Goal: Task Accomplishment & Management: Manage account settings

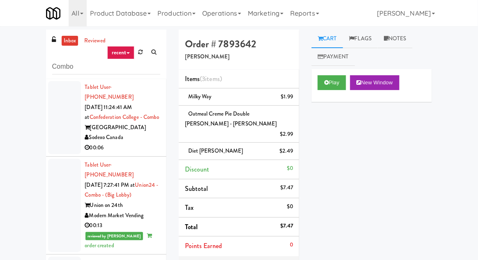
scroll to position [953, 0]
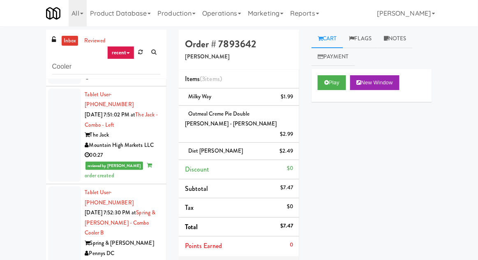
type input "Cooler"
click at [21, 82] on div "inbox reviewed recent all unclear take inventory issue suspicious failed recent…" at bounding box center [239, 198] width 478 height 336
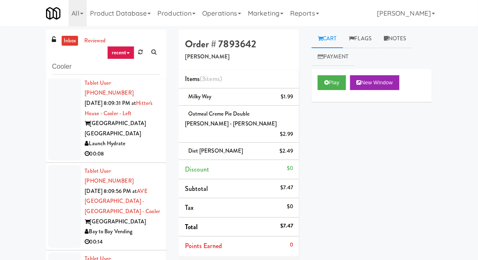
scroll to position [0, 0]
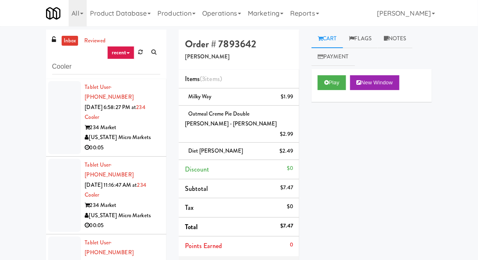
click at [53, 130] on div at bounding box center [64, 117] width 33 height 73
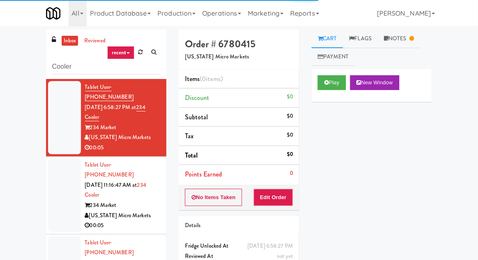
click at [65, 175] on div at bounding box center [64, 195] width 33 height 73
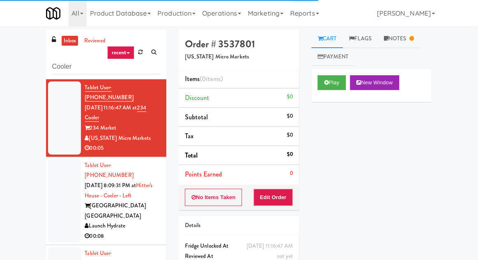
click at [56, 186] on div at bounding box center [64, 201] width 33 height 84
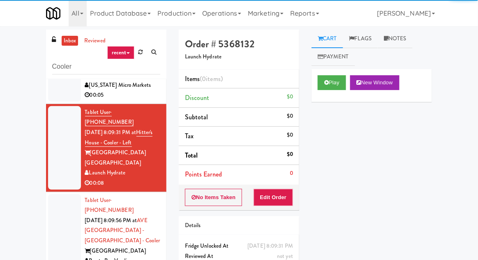
scroll to position [132, 0]
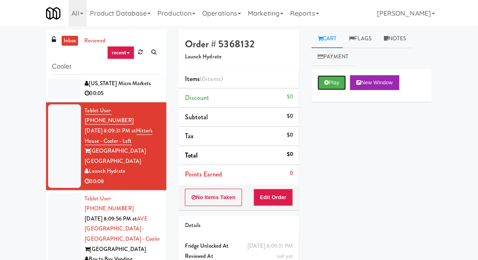
click at [328, 83] on icon at bounding box center [327, 82] width 5 height 5
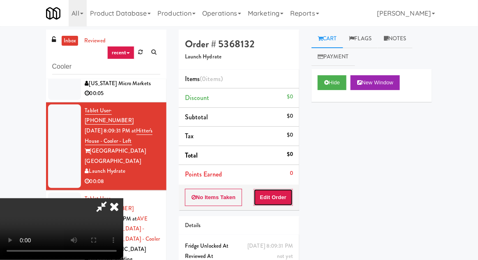
click at [268, 190] on button "Edit Order" at bounding box center [274, 197] width 40 height 17
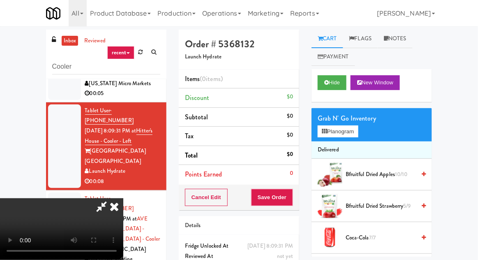
scroll to position [30, 0]
click at [358, 128] on button "Planogram" at bounding box center [338, 131] width 40 height 12
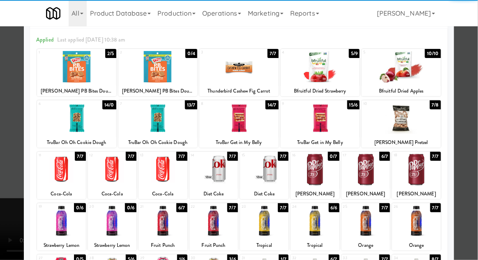
scroll to position [32, 0]
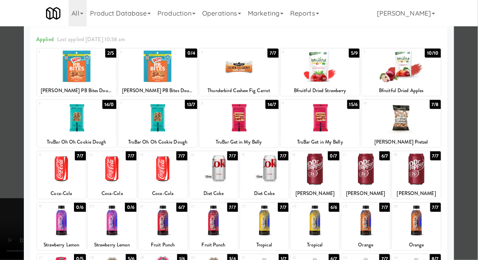
click at [428, 130] on div at bounding box center [401, 118] width 79 height 32
click at [476, 122] on div at bounding box center [239, 130] width 478 height 260
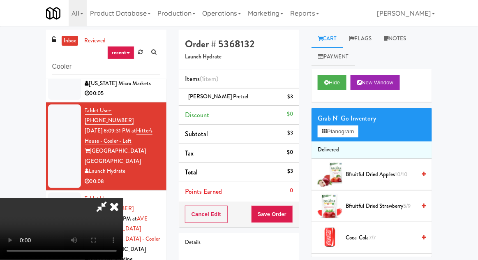
click at [288, 96] on div "$3" at bounding box center [291, 97] width 6 height 10
click at [291, 99] on link at bounding box center [292, 100] width 7 height 10
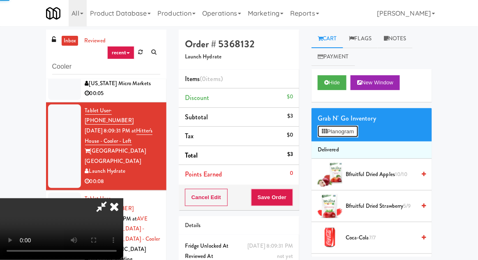
click at [346, 127] on button "Planogram" at bounding box center [338, 131] width 40 height 12
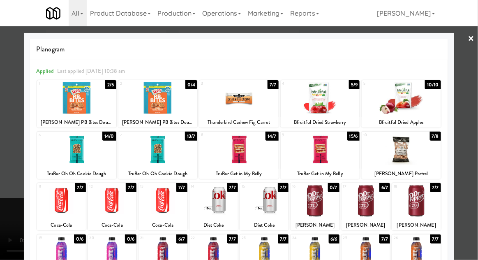
click at [311, 90] on div at bounding box center [320, 98] width 79 height 32
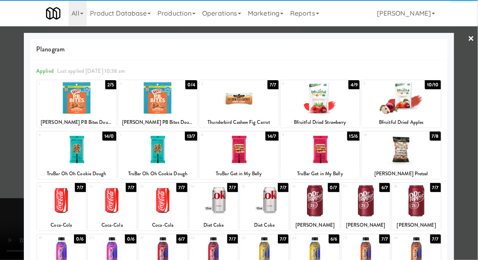
click at [473, 156] on div at bounding box center [239, 130] width 478 height 260
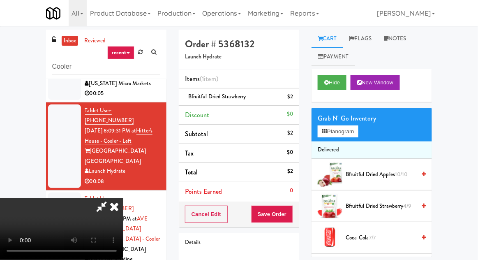
scroll to position [30, 0]
click at [299, 219] on div "Cancel Edit Save Order" at bounding box center [239, 215] width 121 height 26
click at [288, 213] on button "Save Order" at bounding box center [272, 214] width 42 height 17
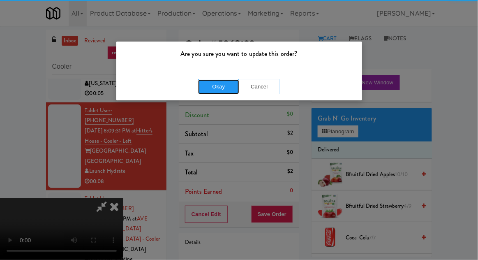
click at [204, 82] on button "Okay" at bounding box center [218, 86] width 41 height 15
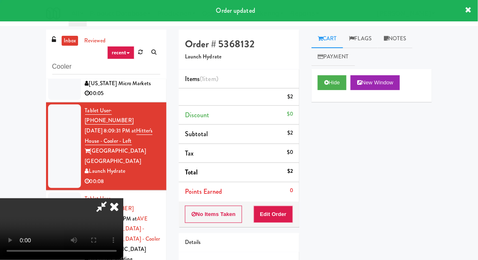
scroll to position [0, 0]
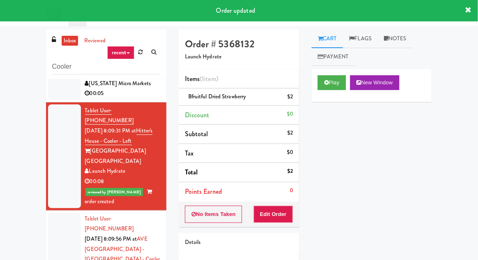
click at [401, 34] on link "Notes" at bounding box center [395, 39] width 35 height 19
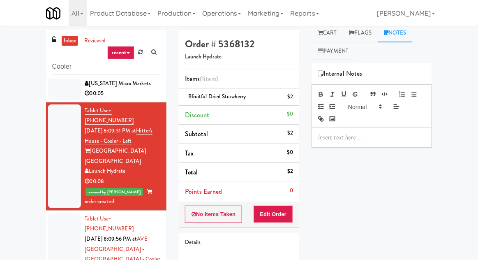
scroll to position [9, 0]
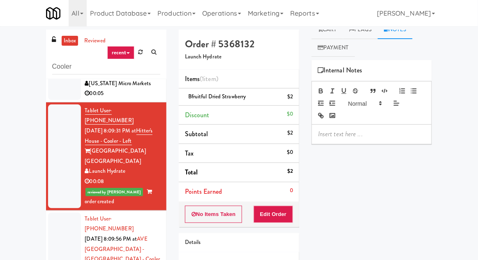
click at [320, 127] on div at bounding box center [372, 134] width 120 height 19
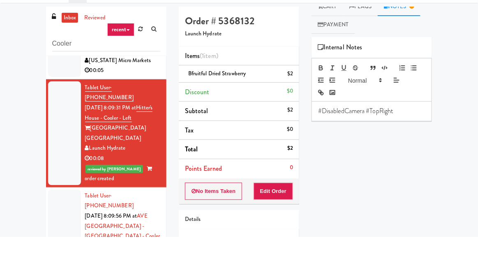
click at [317, 137] on div "#DisabledCamera #TopRight" at bounding box center [372, 134] width 120 height 19
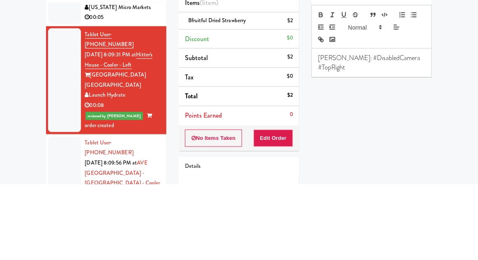
click at [61, 213] on div at bounding box center [64, 255] width 33 height 84
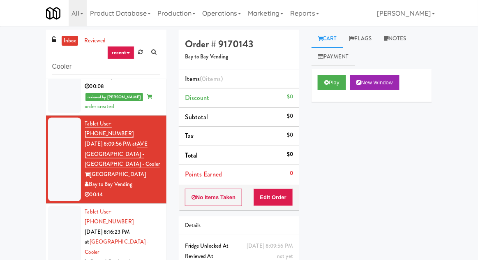
scroll to position [32, 0]
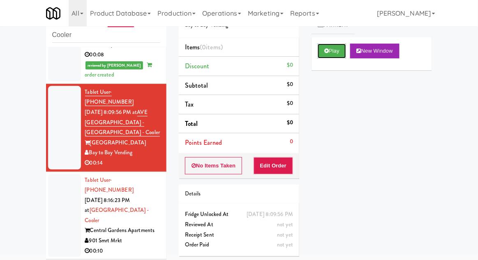
click at [338, 53] on button "Play" at bounding box center [332, 51] width 28 height 15
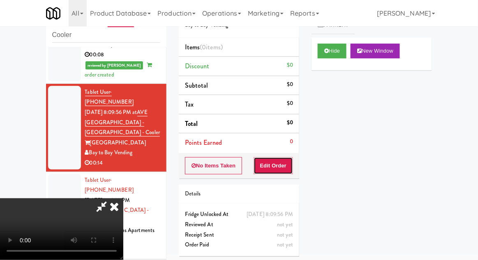
click at [292, 162] on button "Edit Order" at bounding box center [274, 165] width 40 height 17
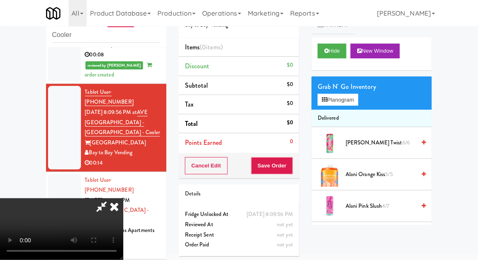
scroll to position [30, 0]
click at [350, 104] on button "Planogram" at bounding box center [338, 100] width 40 height 12
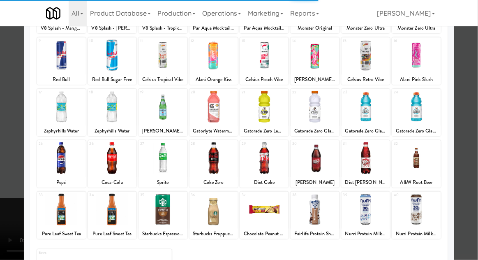
scroll to position [92, 0]
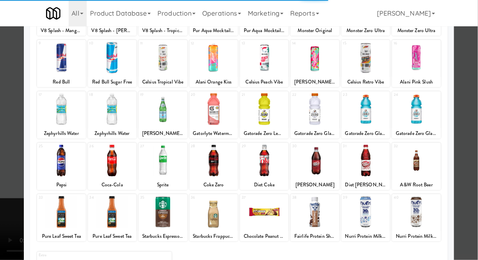
click at [317, 206] on div at bounding box center [315, 212] width 49 height 32
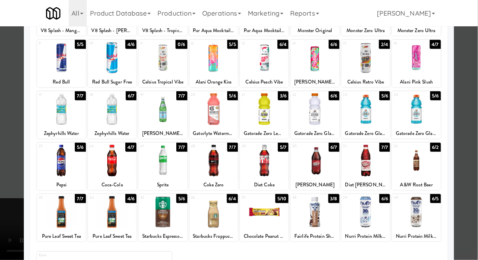
click at [318, 214] on div at bounding box center [315, 212] width 49 height 32
click at [473, 161] on div at bounding box center [239, 130] width 478 height 260
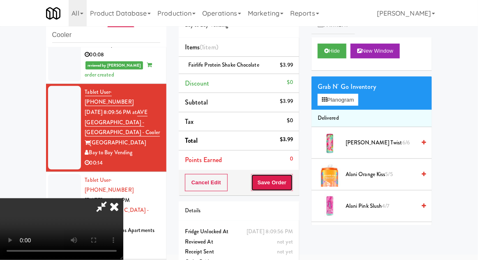
click at [293, 188] on button "Save Order" at bounding box center [272, 182] width 42 height 17
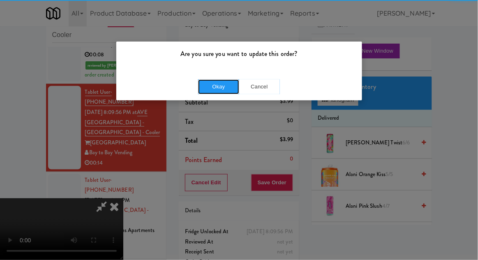
click at [217, 93] on button "Okay" at bounding box center [218, 86] width 41 height 15
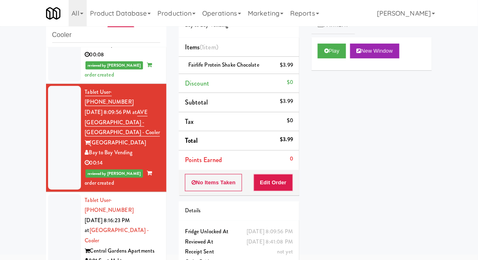
click at [56, 194] on div at bounding box center [64, 236] width 33 height 84
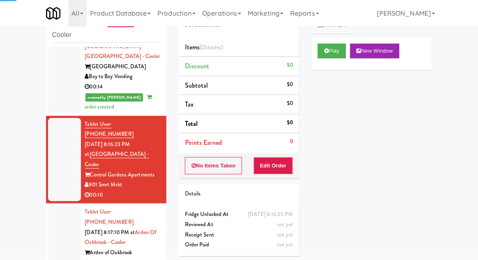
scroll to position [303, 0]
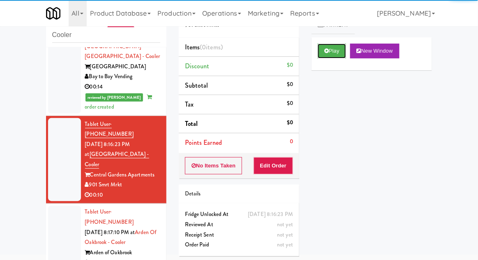
click at [320, 53] on button "Play" at bounding box center [332, 51] width 28 height 15
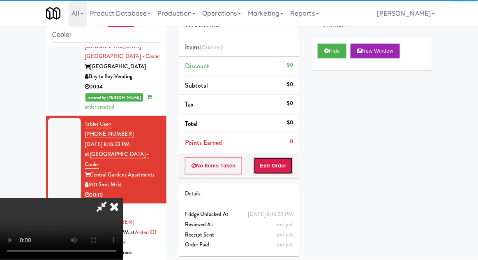
click at [281, 167] on button "Edit Order" at bounding box center [274, 165] width 40 height 17
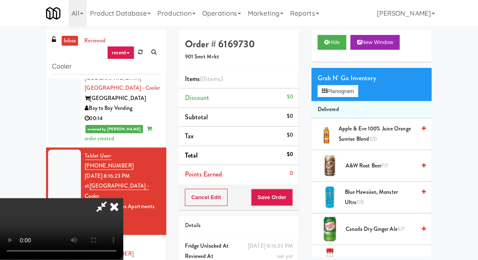
scroll to position [0, 0]
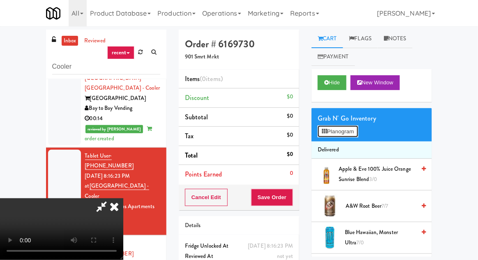
click at [355, 136] on button "Planogram" at bounding box center [338, 131] width 40 height 12
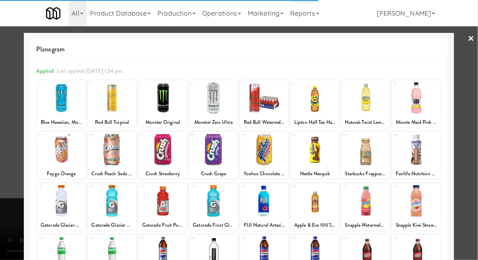
scroll to position [41, 0]
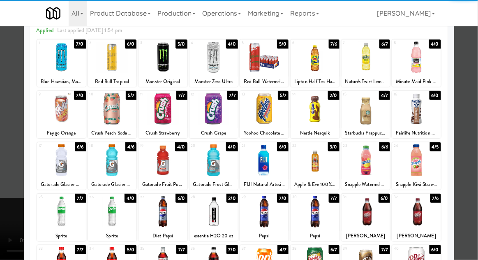
click at [264, 215] on div at bounding box center [264, 212] width 49 height 32
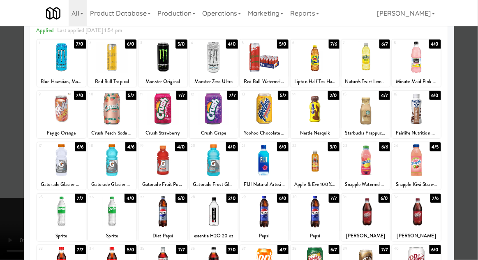
click at [471, 159] on div at bounding box center [239, 130] width 478 height 260
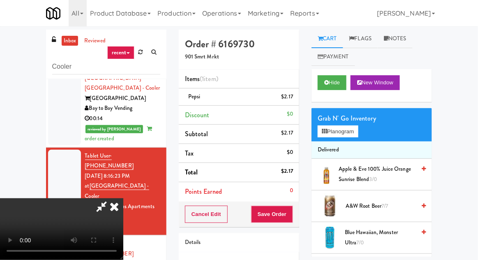
scroll to position [32, 0]
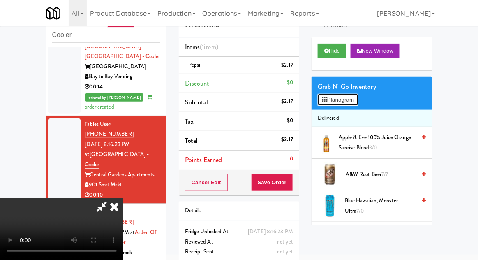
click at [347, 105] on button "Planogram" at bounding box center [338, 100] width 40 height 12
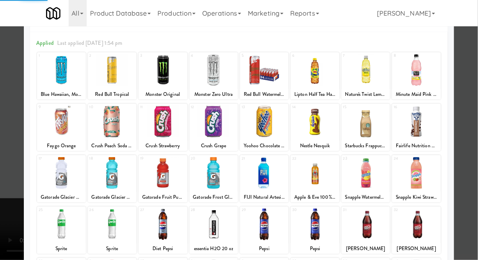
scroll to position [57, 0]
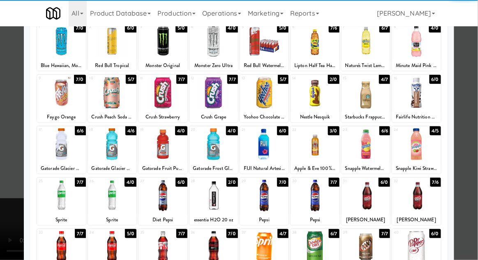
click at [376, 201] on div at bounding box center [366, 196] width 49 height 32
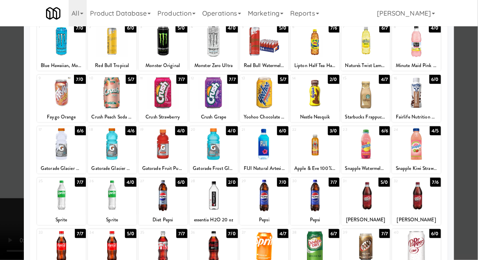
click at [464, 186] on div at bounding box center [239, 130] width 478 height 260
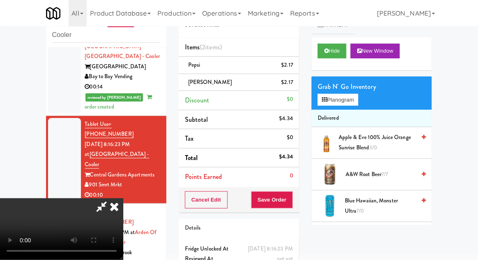
scroll to position [30, 0]
click at [291, 202] on button "Save Order" at bounding box center [272, 199] width 42 height 17
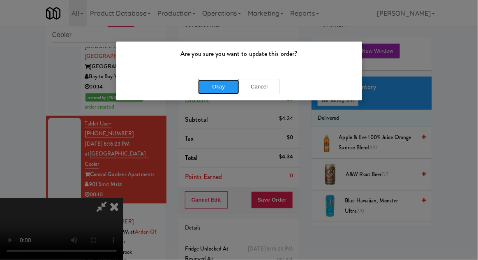
click at [209, 89] on button "Okay" at bounding box center [218, 86] width 41 height 15
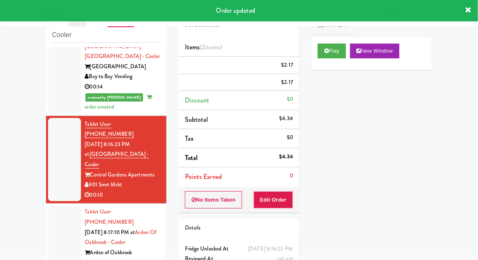
scroll to position [0, 0]
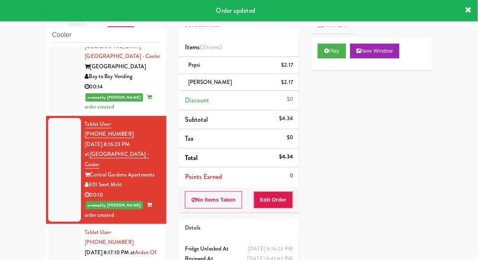
click at [62, 226] on div at bounding box center [64, 262] width 33 height 73
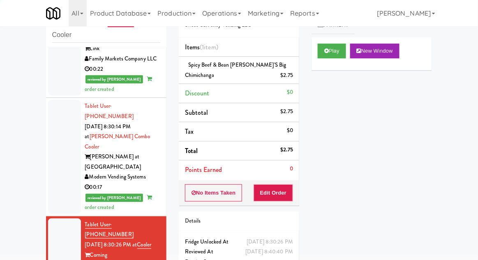
scroll to position [628, 0]
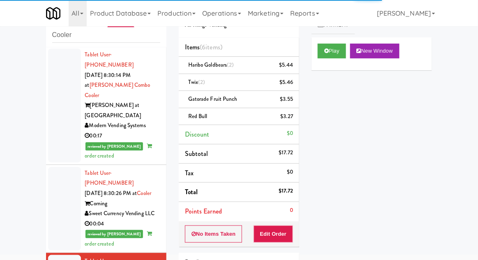
scroll to position [754, 0]
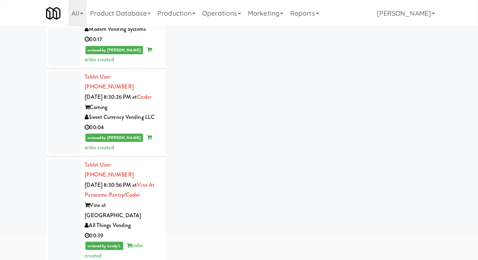
scroll to position [32, 0]
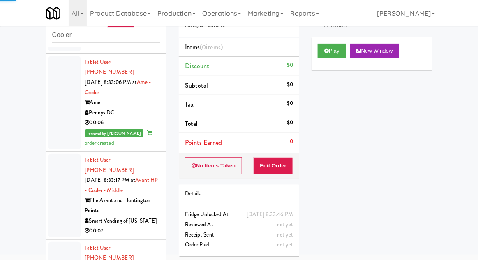
scroll to position [1299, 0]
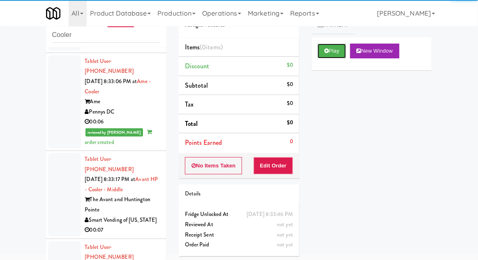
click at [333, 49] on button "Play" at bounding box center [332, 51] width 28 height 15
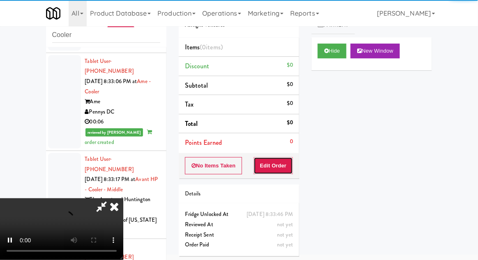
click at [280, 157] on button "Edit Order" at bounding box center [274, 165] width 40 height 17
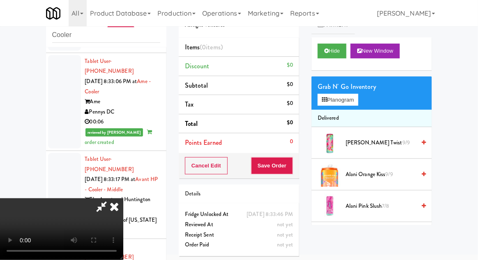
scroll to position [30, 0]
click at [355, 104] on button "Planogram" at bounding box center [338, 100] width 40 height 12
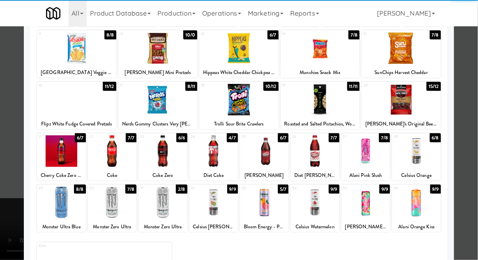
scroll to position [104, 0]
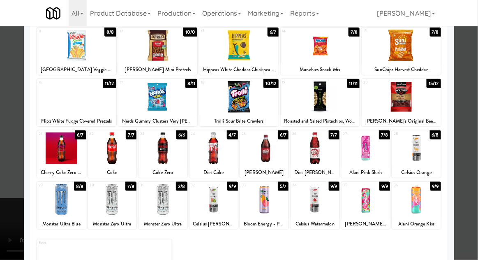
click at [322, 200] on div at bounding box center [315, 200] width 49 height 32
click at [476, 91] on div at bounding box center [239, 130] width 478 height 260
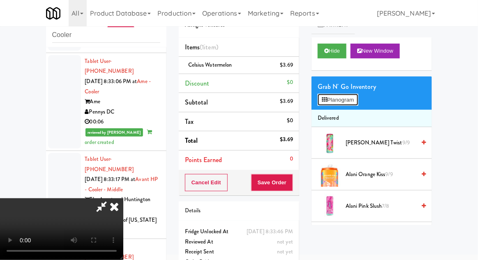
click at [358, 99] on button "Planogram" at bounding box center [338, 100] width 40 height 12
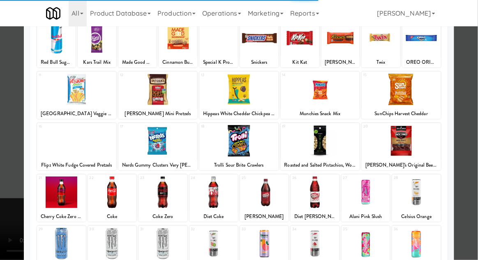
scroll to position [104, 0]
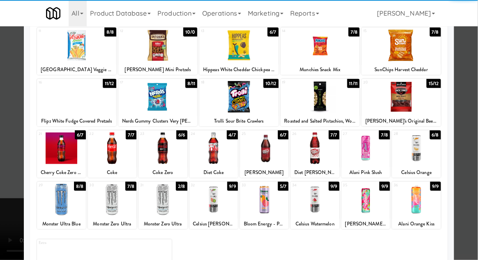
click at [430, 142] on div at bounding box center [416, 148] width 49 height 32
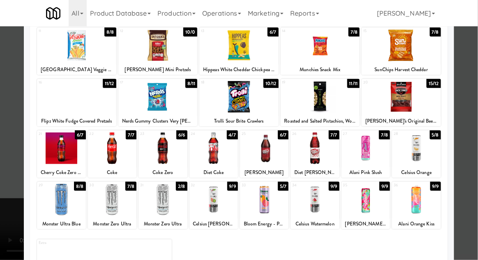
click at [475, 135] on div at bounding box center [239, 130] width 478 height 260
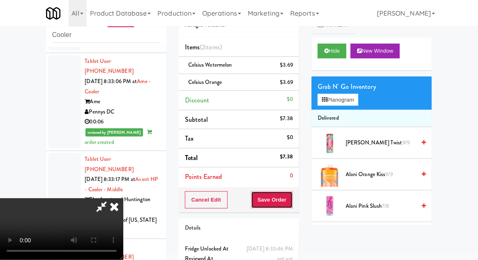
click at [292, 199] on button "Save Order" at bounding box center [272, 199] width 42 height 17
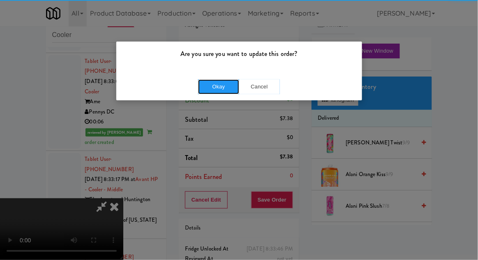
click at [222, 80] on button "Okay" at bounding box center [218, 86] width 41 height 15
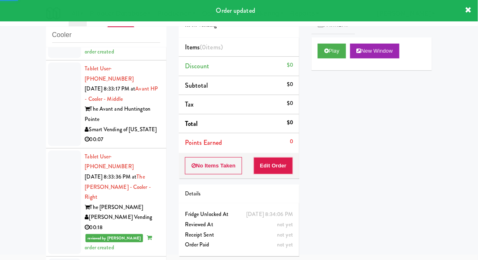
scroll to position [1393, 0]
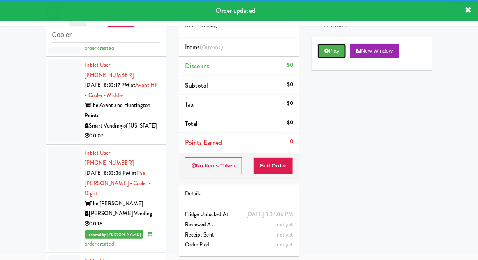
click at [318, 55] on button "Play" at bounding box center [332, 51] width 28 height 15
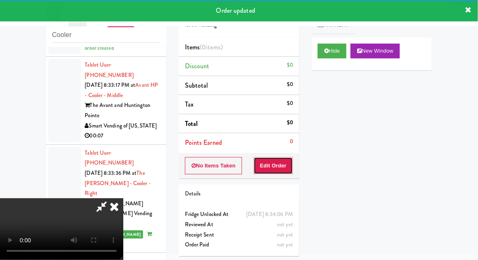
click at [284, 159] on button "Edit Order" at bounding box center [274, 165] width 40 height 17
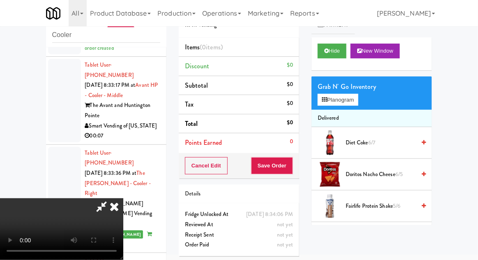
scroll to position [0, 0]
click at [356, 100] on button "Planogram" at bounding box center [338, 100] width 40 height 12
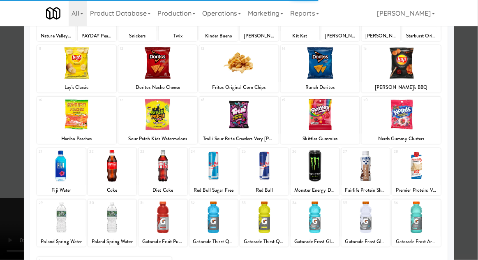
scroll to position [104, 0]
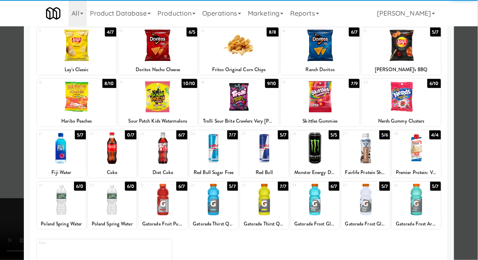
click at [325, 199] on div at bounding box center [315, 200] width 49 height 32
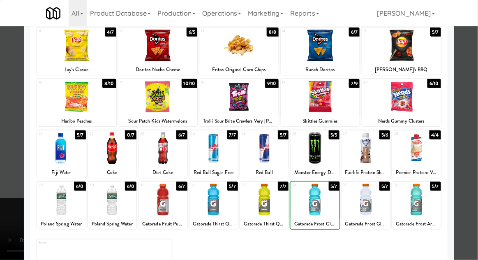
click at [475, 90] on div at bounding box center [239, 130] width 478 height 260
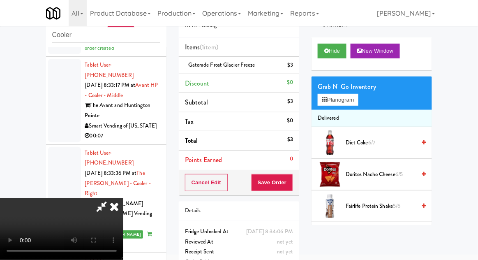
scroll to position [30, 0]
click at [292, 187] on button "Save Order" at bounding box center [272, 182] width 42 height 17
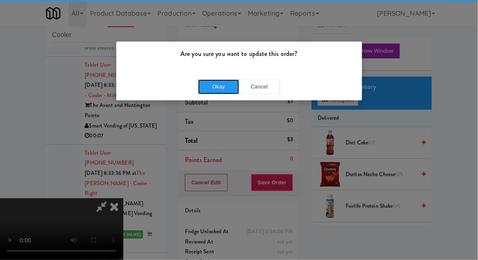
click at [219, 86] on button "Okay" at bounding box center [218, 86] width 41 height 15
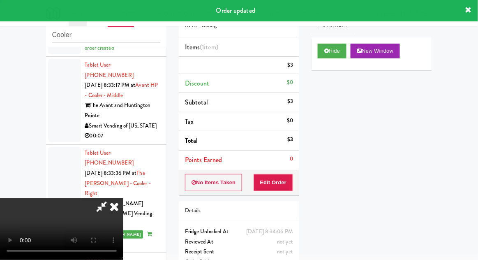
scroll to position [0, 0]
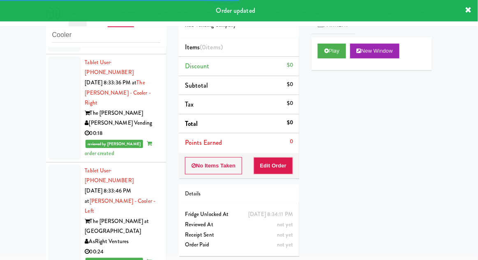
scroll to position [1484, 0]
click at [325, 53] on button "Play" at bounding box center [332, 51] width 28 height 15
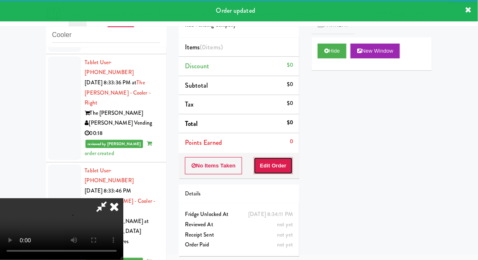
click at [284, 163] on button "Edit Order" at bounding box center [274, 165] width 40 height 17
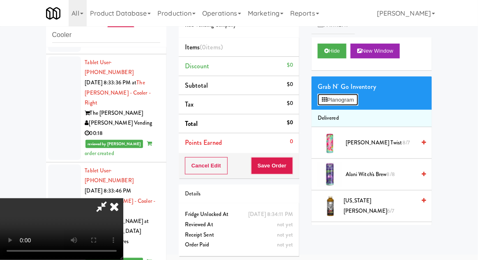
click at [358, 103] on button "Planogram" at bounding box center [338, 100] width 40 height 12
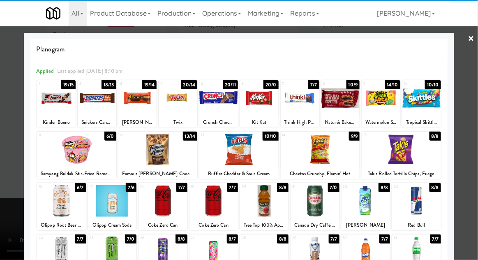
click at [53, 90] on div at bounding box center [56, 98] width 39 height 32
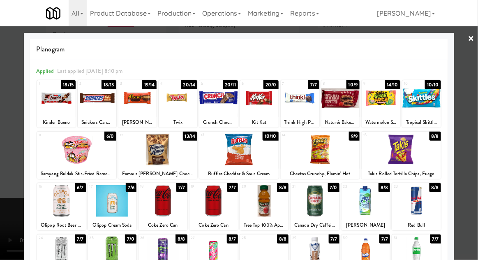
click at [478, 87] on div at bounding box center [239, 130] width 478 height 260
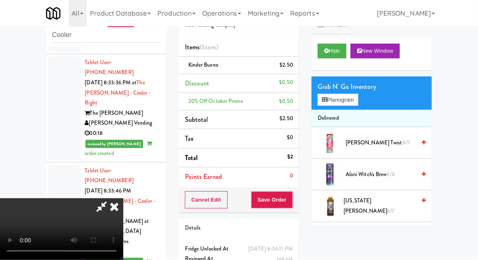
click at [298, 202] on div "Cancel Edit Save Order" at bounding box center [239, 200] width 121 height 26
click at [288, 196] on button "Save Order" at bounding box center [272, 199] width 42 height 17
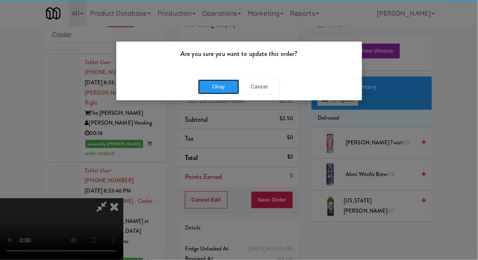
click at [206, 84] on button "Okay" at bounding box center [218, 86] width 41 height 15
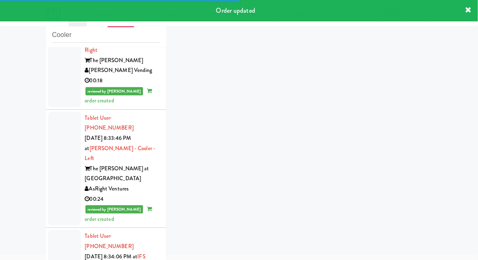
scroll to position [1579, 0]
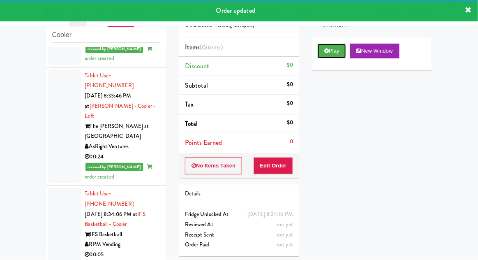
click at [332, 46] on button "Play" at bounding box center [332, 51] width 28 height 15
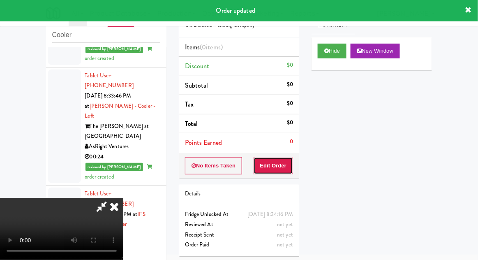
click at [290, 168] on button "Edit Order" at bounding box center [274, 165] width 40 height 17
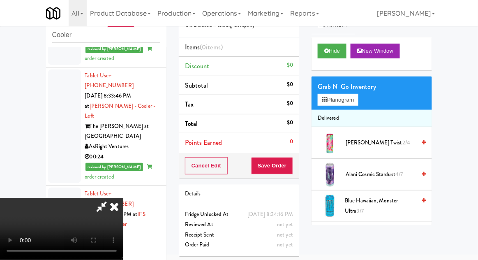
scroll to position [0, 0]
click at [357, 104] on button "Planogram" at bounding box center [338, 100] width 40 height 12
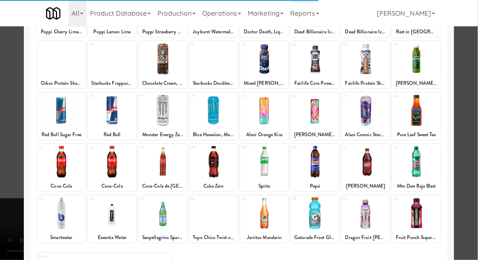
scroll to position [93, 0]
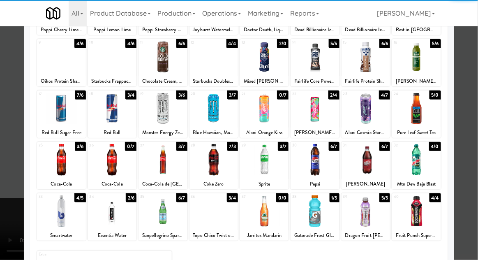
click at [315, 162] on div at bounding box center [315, 160] width 49 height 32
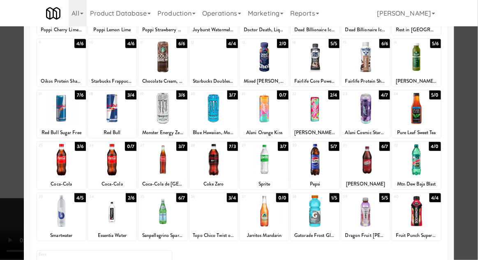
click at [478, 80] on div at bounding box center [239, 130] width 478 height 260
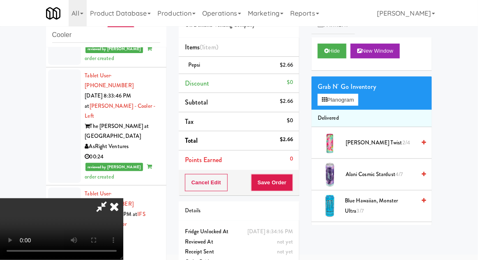
scroll to position [30, 0]
click at [289, 189] on button "Save Order" at bounding box center [272, 182] width 42 height 17
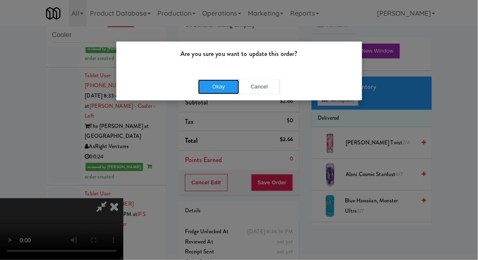
click at [218, 92] on button "Okay" at bounding box center [218, 86] width 41 height 15
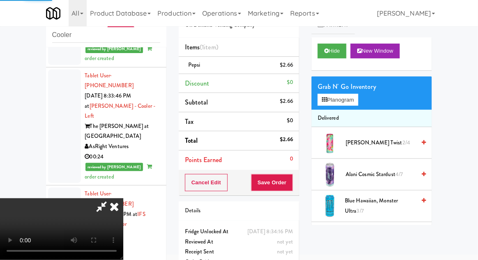
scroll to position [0, 0]
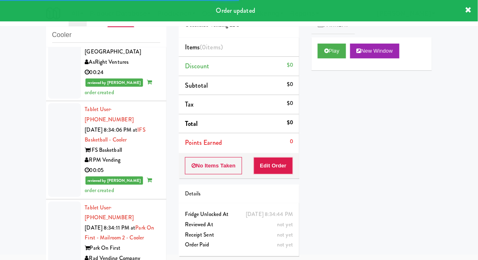
scroll to position [1663, 0]
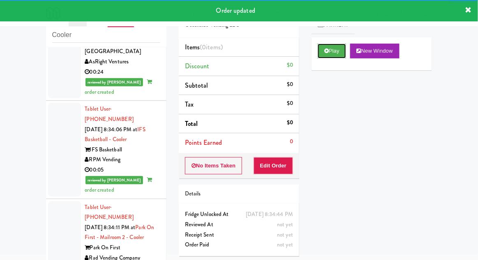
click at [318, 50] on button "Play" at bounding box center [332, 51] width 28 height 15
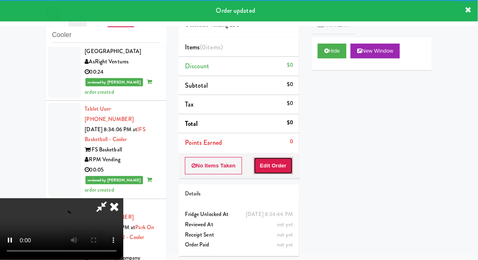
click at [285, 165] on button "Edit Order" at bounding box center [274, 165] width 40 height 17
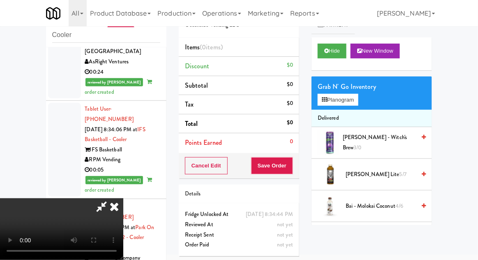
scroll to position [51, 0]
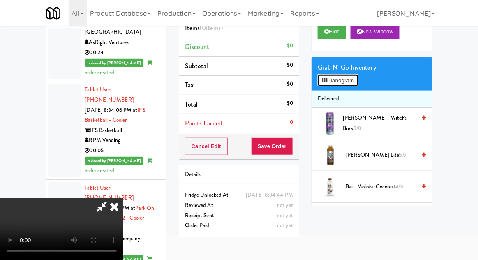
click at [357, 75] on button "Planogram" at bounding box center [338, 80] width 40 height 12
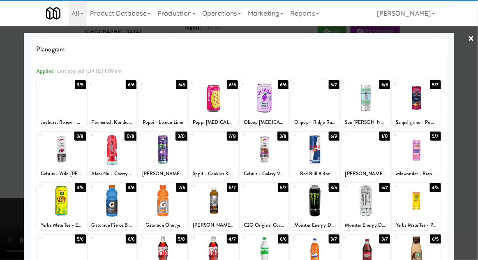
click at [369, 150] on div at bounding box center [366, 150] width 49 height 32
click at [476, 50] on div at bounding box center [239, 130] width 478 height 260
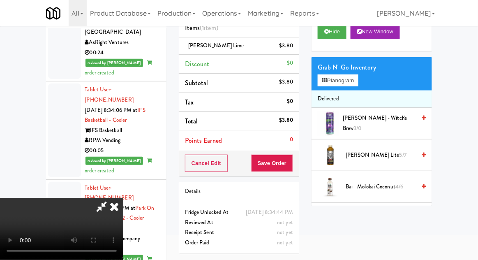
scroll to position [30, 0]
click at [290, 165] on button "Save Order" at bounding box center [272, 163] width 42 height 17
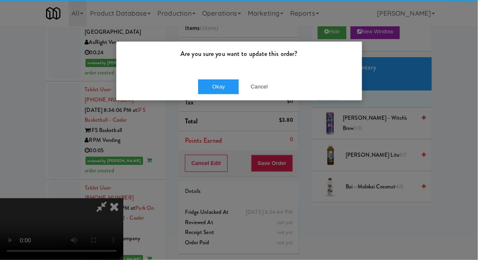
click at [213, 55] on p "Are you sure you want to update this order?" at bounding box center [240, 54] width 234 height 12
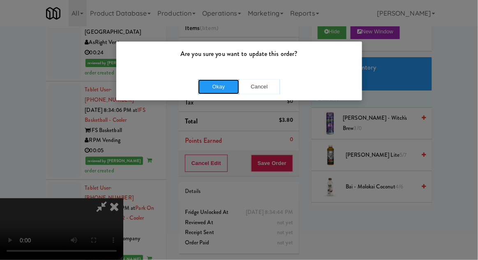
click at [213, 90] on button "Okay" at bounding box center [218, 86] width 41 height 15
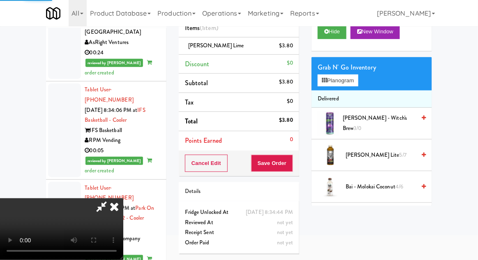
scroll to position [0, 0]
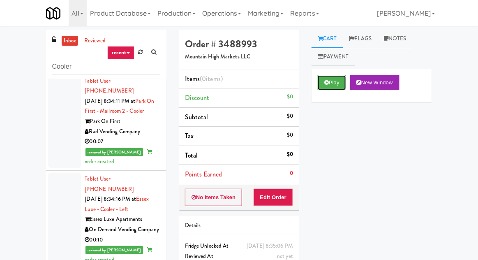
click at [325, 84] on icon at bounding box center [327, 82] width 5 height 5
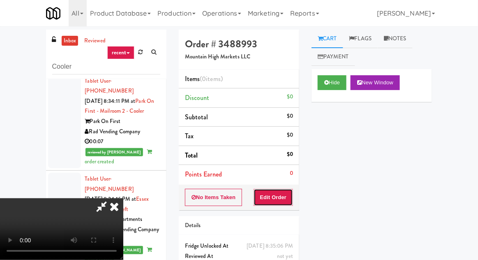
click at [276, 196] on button "Edit Order" at bounding box center [274, 197] width 40 height 17
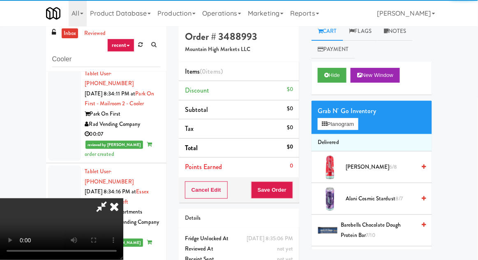
scroll to position [32, 0]
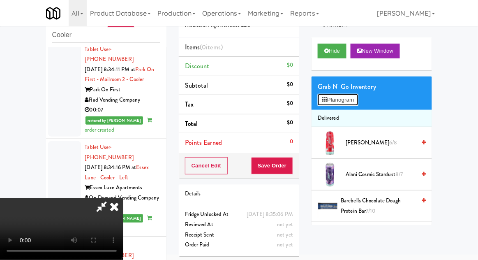
click at [358, 104] on button "Planogram" at bounding box center [338, 100] width 40 height 12
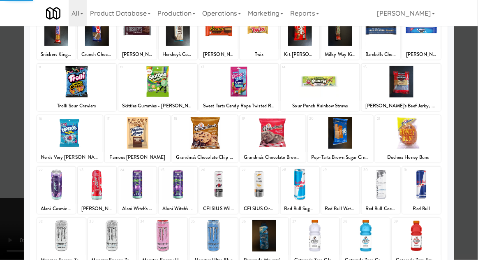
scroll to position [71, 0]
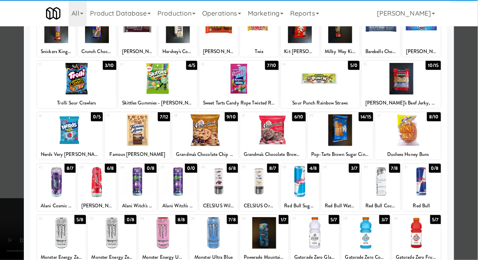
click at [112, 230] on div at bounding box center [112, 233] width 49 height 32
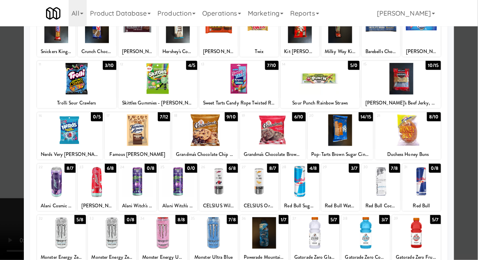
click at [475, 82] on div at bounding box center [239, 130] width 478 height 260
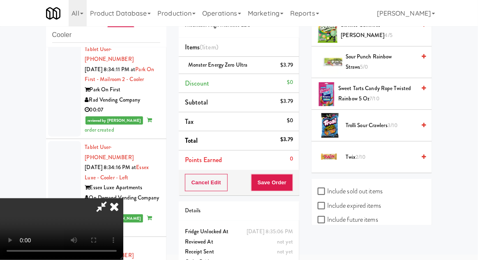
click at [376, 193] on label "Include sold out items" at bounding box center [350, 191] width 65 height 12
click at [327, 193] on input "Include sold out items" at bounding box center [322, 191] width 9 height 7
checkbox input "true"
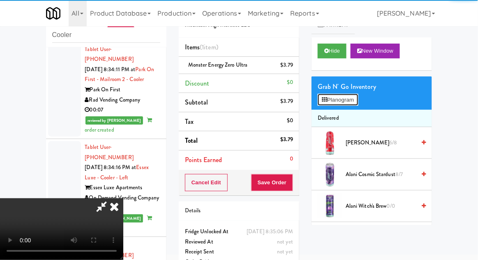
click at [354, 105] on button "Planogram" at bounding box center [338, 100] width 40 height 12
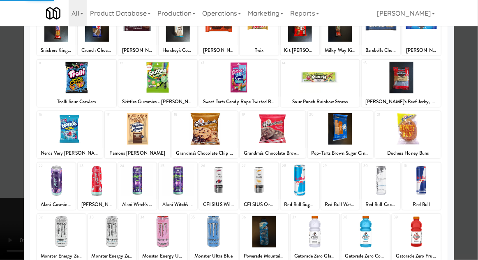
scroll to position [73, 0]
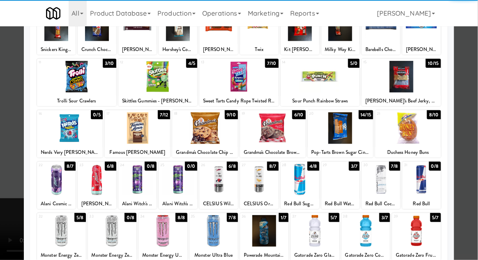
click at [110, 232] on div at bounding box center [112, 231] width 49 height 32
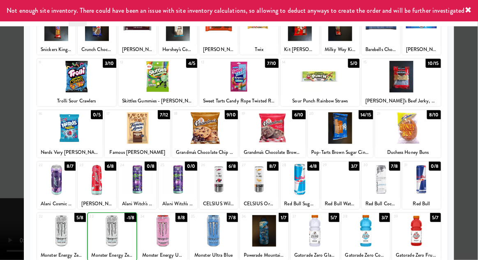
click at [478, 150] on div at bounding box center [239, 130] width 478 height 260
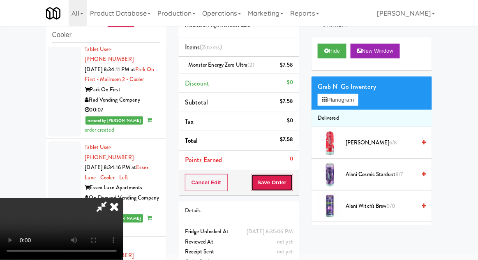
click at [293, 188] on button "Save Order" at bounding box center [272, 182] width 42 height 17
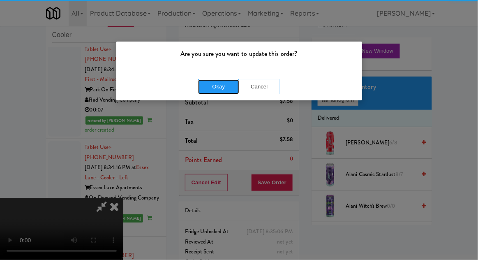
click at [213, 81] on button "Okay" at bounding box center [218, 86] width 41 height 15
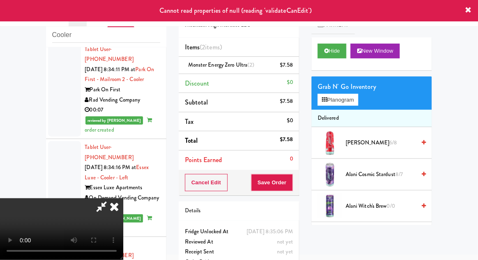
click at [123, 198] on icon at bounding box center [114, 206] width 18 height 16
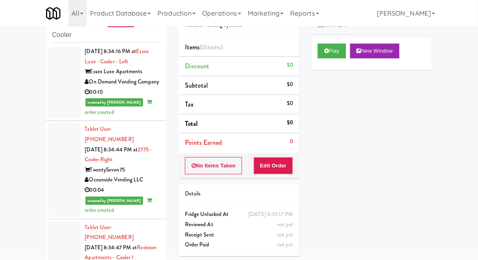
scroll to position [1940, 0]
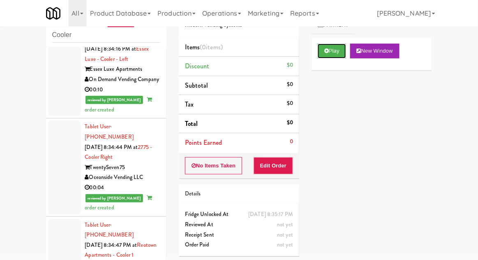
click at [327, 56] on button "Play" at bounding box center [332, 51] width 28 height 15
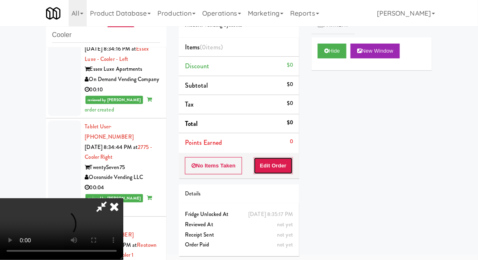
click at [276, 166] on button "Edit Order" at bounding box center [274, 165] width 40 height 17
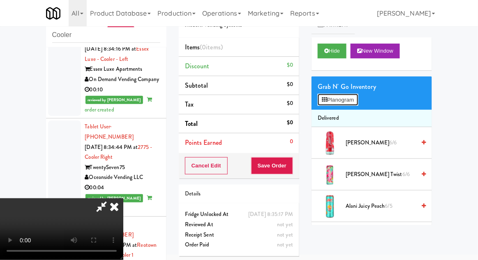
click at [356, 104] on button "Planogram" at bounding box center [338, 100] width 40 height 12
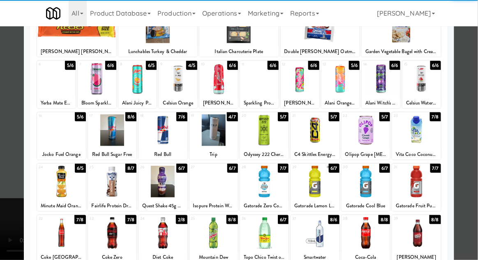
scroll to position [69, 0]
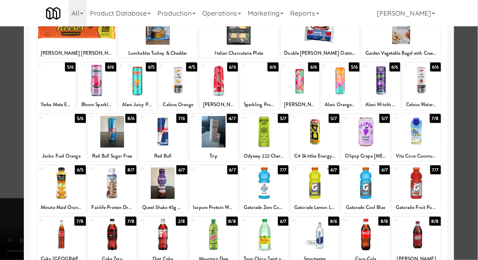
click at [217, 230] on div at bounding box center [214, 235] width 49 height 32
click at [471, 139] on div at bounding box center [239, 130] width 478 height 260
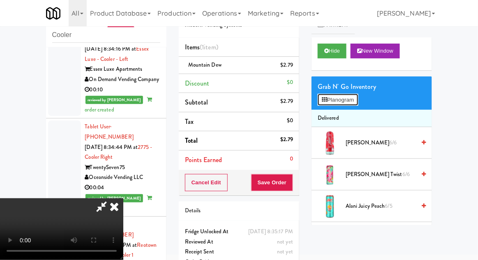
click at [358, 99] on button "Planogram" at bounding box center [338, 100] width 40 height 12
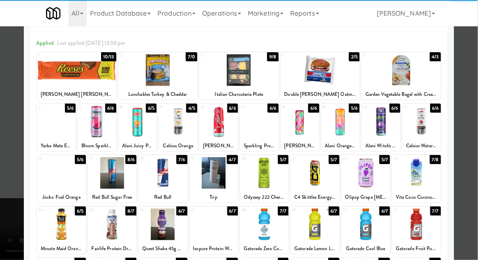
scroll to position [44, 0]
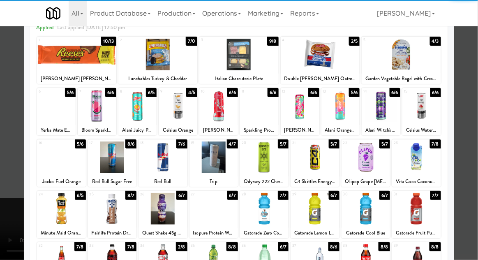
click at [156, 218] on div at bounding box center [163, 209] width 49 height 32
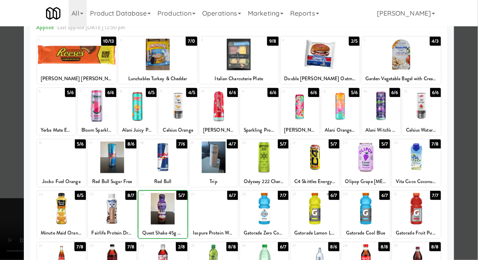
click at [473, 151] on div at bounding box center [239, 130] width 478 height 260
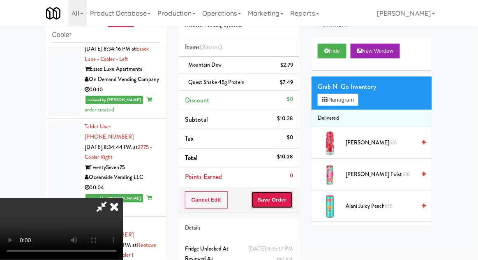
click at [292, 202] on button "Save Order" at bounding box center [272, 199] width 42 height 17
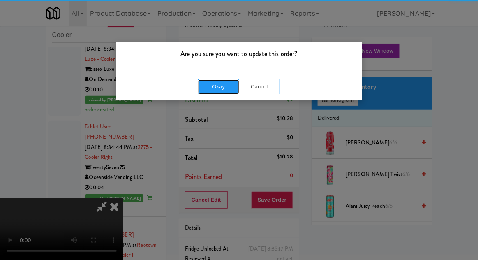
click at [227, 85] on button "Okay" at bounding box center [218, 86] width 41 height 15
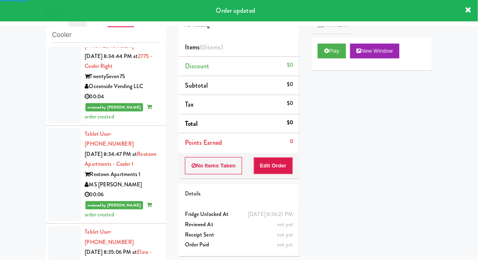
scroll to position [2030, 0]
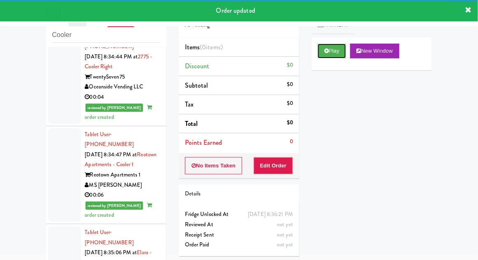
click at [322, 49] on button "Play" at bounding box center [332, 51] width 28 height 15
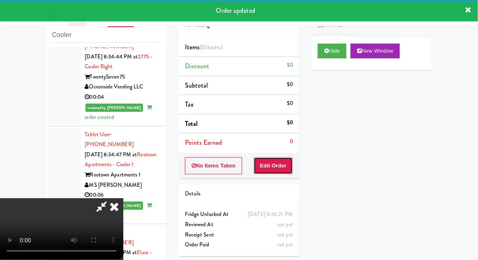
click at [275, 157] on button "Edit Order" at bounding box center [274, 165] width 40 height 17
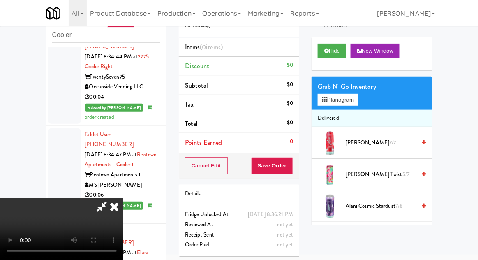
scroll to position [0, 0]
click at [358, 98] on button "Planogram" at bounding box center [338, 100] width 40 height 12
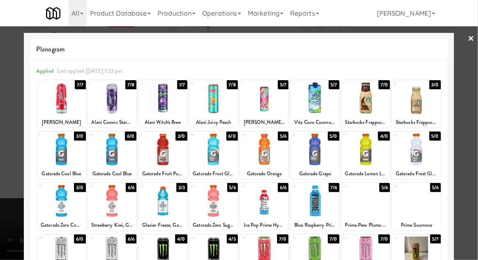
click at [158, 106] on div at bounding box center [163, 98] width 49 height 32
click at [468, 147] on div at bounding box center [239, 130] width 478 height 260
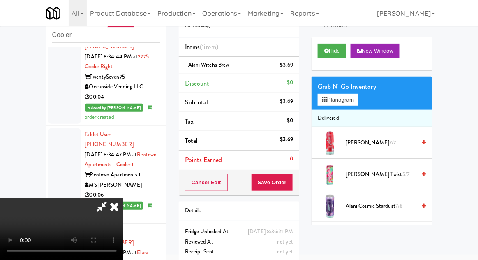
click at [298, 67] on li "[PERSON_NAME] Witch's Brew $3.69" at bounding box center [239, 65] width 121 height 17
click at [298, 69] on li "[PERSON_NAME] Witch's Brew $3.69" at bounding box center [239, 65] width 121 height 17
click at [343, 102] on button "Planogram" at bounding box center [338, 100] width 40 height 12
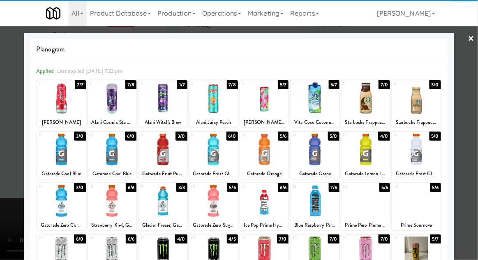
click at [110, 99] on div at bounding box center [112, 98] width 49 height 32
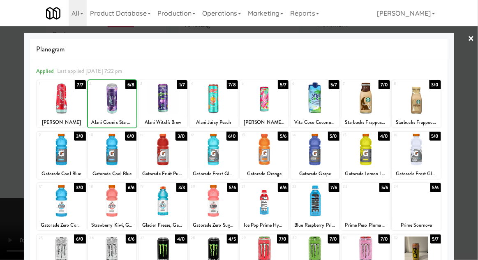
click at [473, 142] on div at bounding box center [239, 130] width 478 height 260
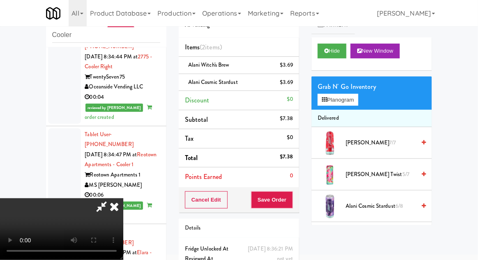
click at [295, 66] on li "[PERSON_NAME] Witch's Brew $3.69" at bounding box center [239, 65] width 121 height 17
click at [295, 67] on icon at bounding box center [294, 67] width 4 height 5
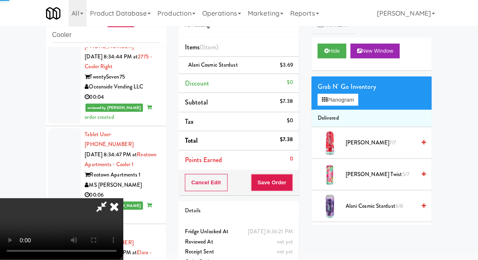
click at [111, 198] on icon at bounding box center [101, 206] width 19 height 16
click at [352, 95] on button "Planogram" at bounding box center [338, 100] width 40 height 12
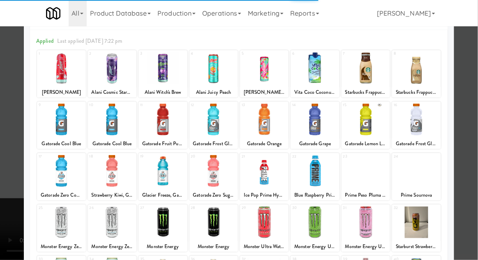
scroll to position [38, 0]
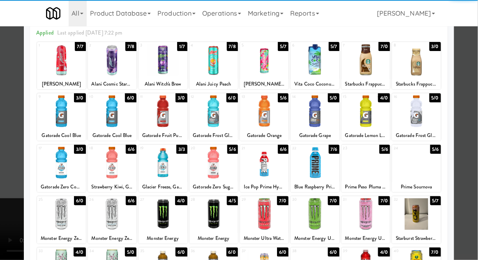
click at [113, 219] on div at bounding box center [112, 214] width 49 height 32
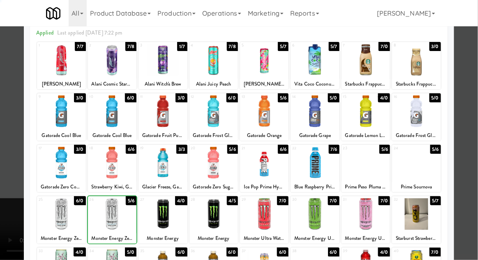
click at [469, 141] on div at bounding box center [239, 130] width 478 height 260
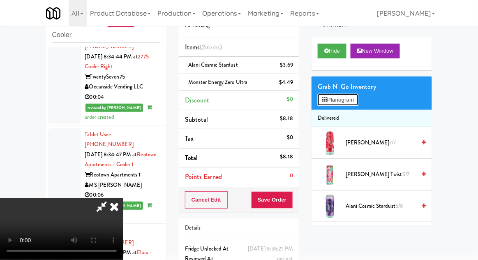
click at [350, 104] on button "Planogram" at bounding box center [338, 100] width 40 height 12
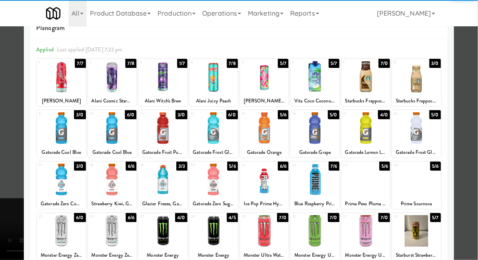
scroll to position [32, 0]
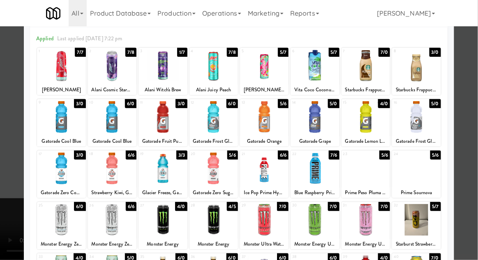
click at [218, 173] on div at bounding box center [214, 169] width 49 height 32
click at [475, 139] on div at bounding box center [239, 130] width 478 height 260
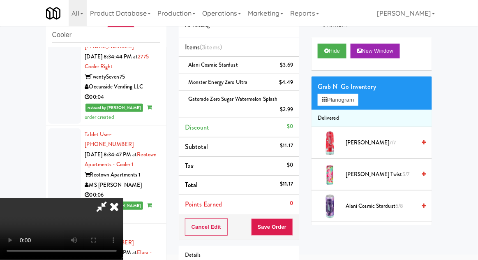
scroll to position [30, 0]
click at [292, 225] on button "Save Order" at bounding box center [272, 226] width 42 height 17
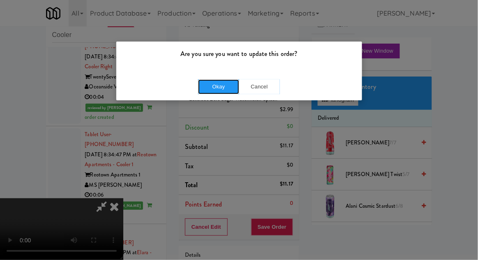
click at [220, 88] on button "Okay" at bounding box center [218, 86] width 41 height 15
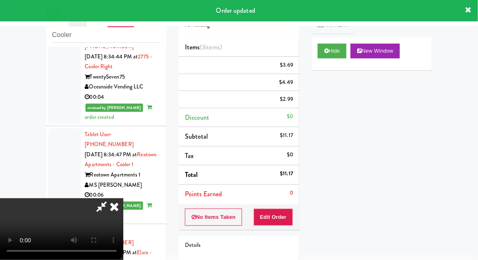
scroll to position [0, 0]
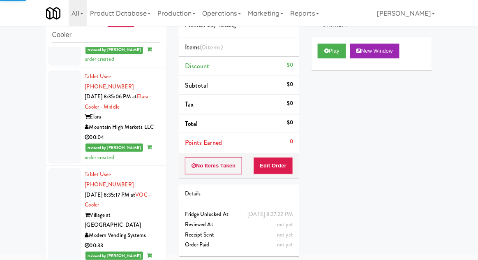
scroll to position [2187, 0]
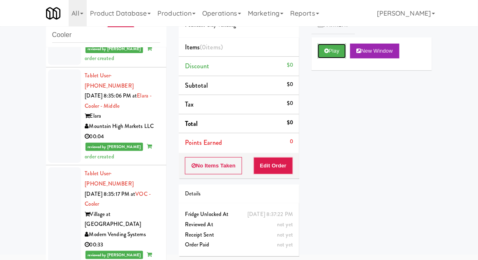
click at [332, 52] on button "Play" at bounding box center [332, 51] width 28 height 15
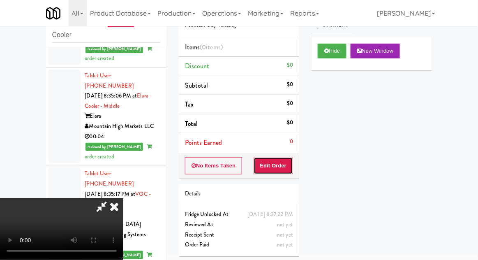
click at [284, 161] on button "Edit Order" at bounding box center [274, 165] width 40 height 17
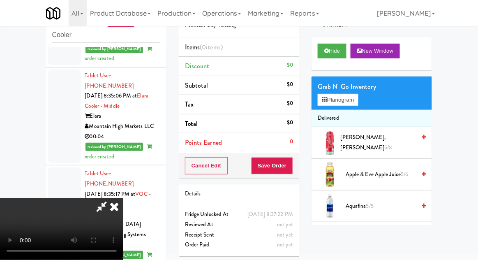
scroll to position [0, 0]
click at [357, 100] on button "Planogram" at bounding box center [338, 100] width 40 height 12
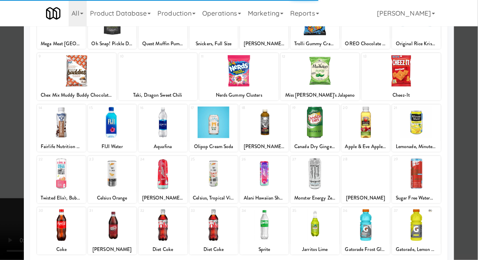
scroll to position [81, 0]
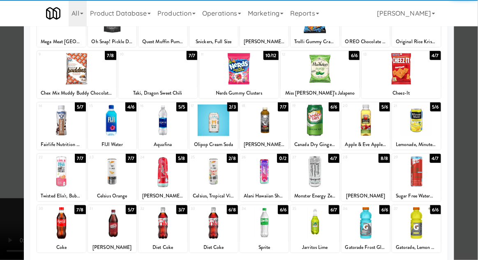
click at [267, 235] on div at bounding box center [264, 223] width 49 height 32
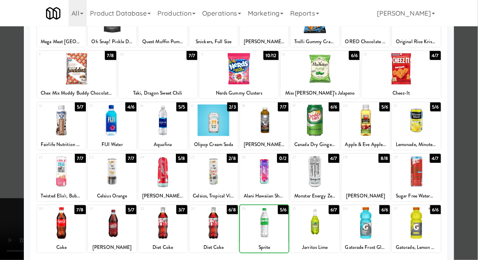
click at [473, 137] on div at bounding box center [239, 130] width 478 height 260
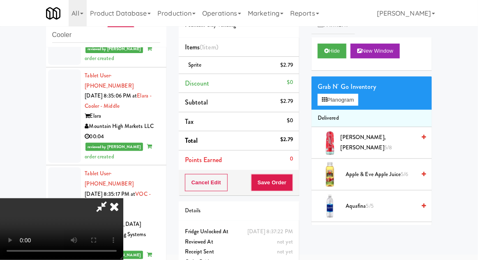
scroll to position [30, 0]
click at [289, 183] on button "Save Order" at bounding box center [272, 182] width 42 height 17
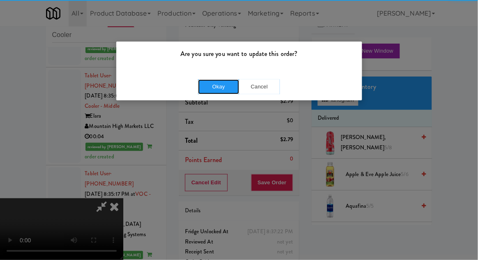
click at [224, 89] on button "Okay" at bounding box center [218, 86] width 41 height 15
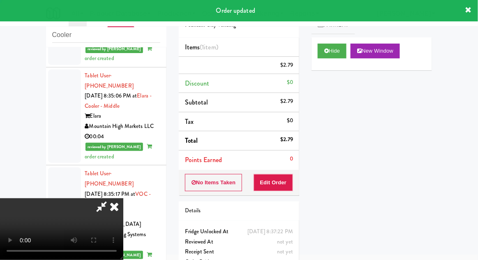
scroll to position [0, 0]
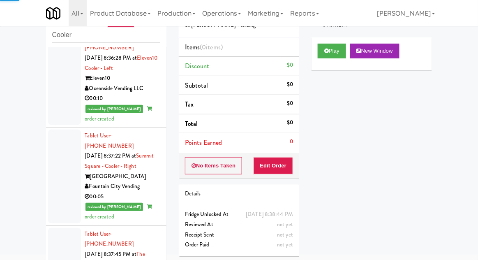
scroll to position [2550, 0]
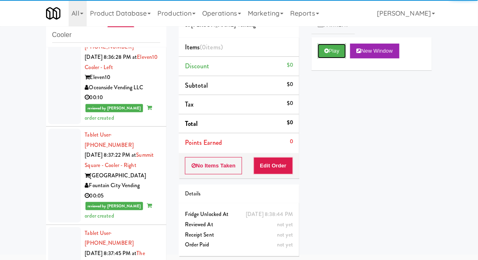
click at [333, 57] on button "Play" at bounding box center [332, 51] width 28 height 15
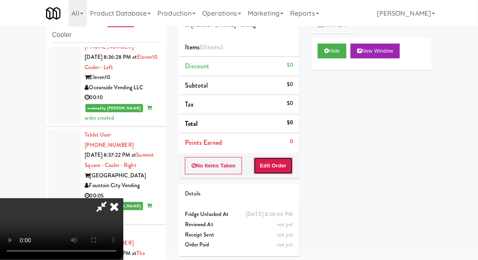
click at [287, 159] on button "Edit Order" at bounding box center [274, 165] width 40 height 17
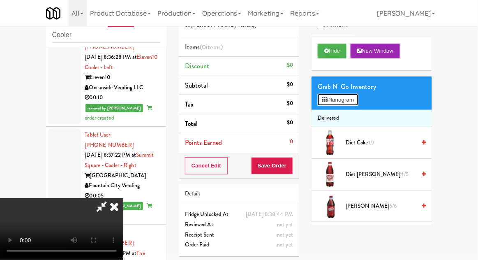
click at [350, 95] on button "Planogram" at bounding box center [338, 100] width 40 height 12
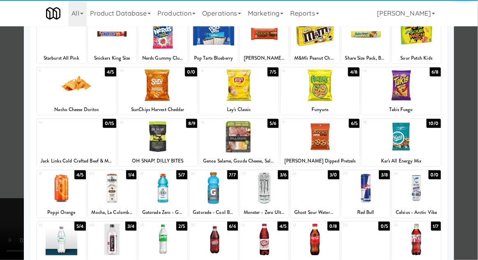
scroll to position [75, 0]
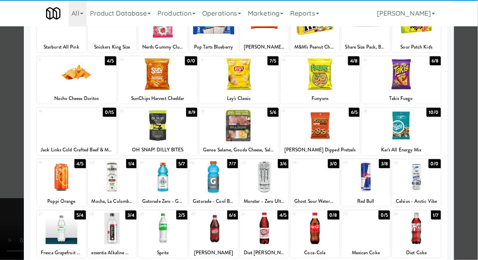
click at [158, 183] on div at bounding box center [163, 177] width 49 height 32
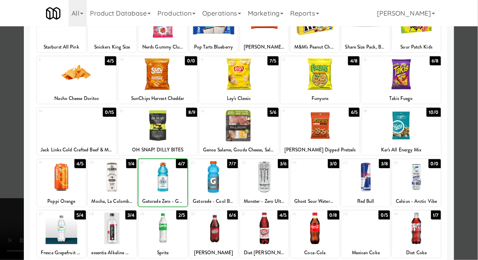
click at [472, 137] on div at bounding box center [239, 130] width 478 height 260
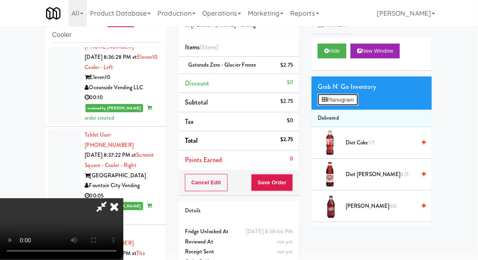
click at [353, 103] on button "Planogram" at bounding box center [338, 100] width 40 height 12
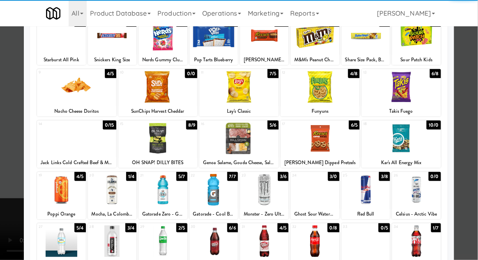
scroll to position [69, 0]
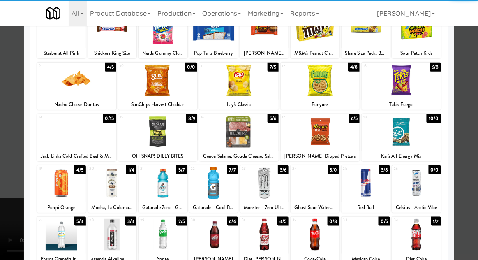
click at [154, 188] on div at bounding box center [163, 183] width 49 height 32
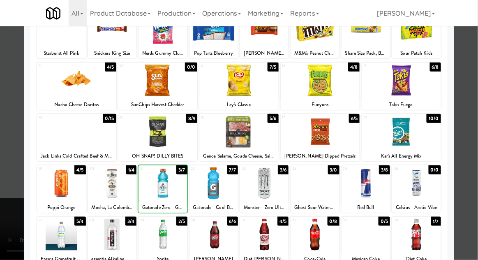
click at [475, 142] on div at bounding box center [239, 130] width 478 height 260
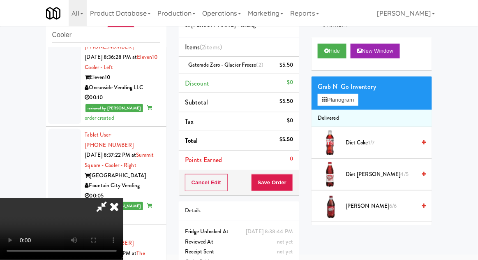
click at [300, 187] on div "Order # 7513820 St [PERSON_NAME] Vending Items (2 items ) Gatorade Zero - Glaci…" at bounding box center [239, 138] width 133 height 281
click at [290, 179] on button "Save Order" at bounding box center [272, 182] width 42 height 17
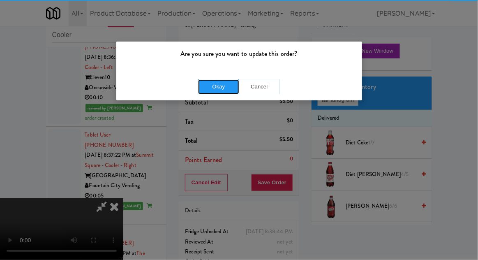
click at [219, 81] on button "Okay" at bounding box center [218, 86] width 41 height 15
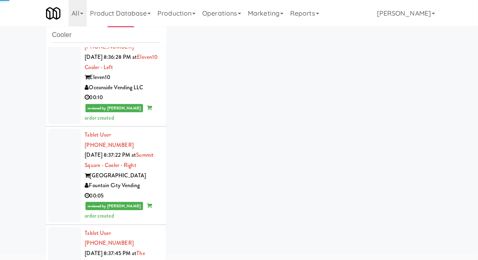
scroll to position [2609, 0]
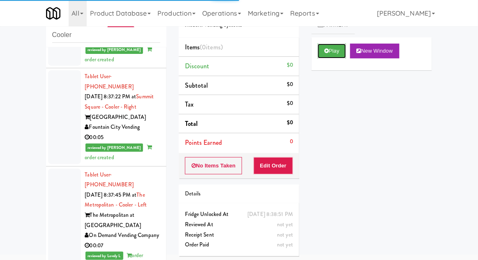
click at [329, 56] on button "Play" at bounding box center [332, 51] width 28 height 15
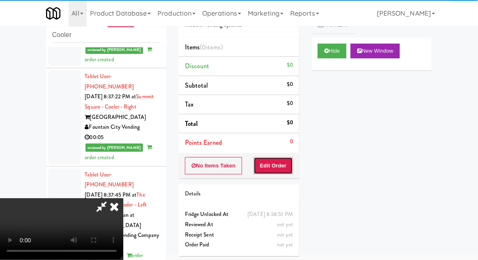
click at [277, 162] on button "Edit Order" at bounding box center [274, 165] width 40 height 17
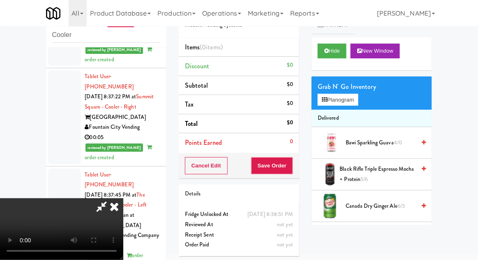
scroll to position [0, 0]
click at [356, 98] on button "Planogram" at bounding box center [338, 100] width 40 height 12
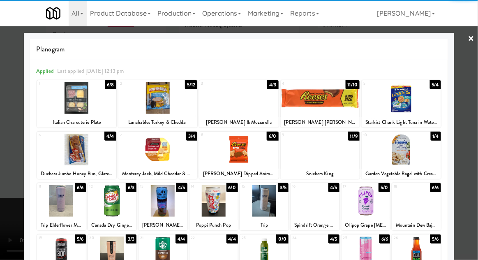
click at [322, 156] on div at bounding box center [320, 150] width 79 height 32
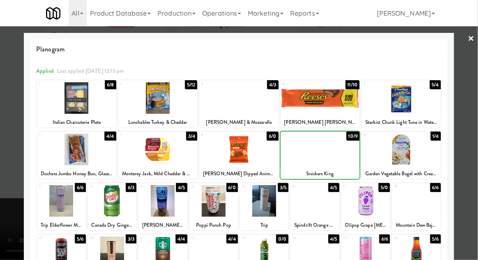
click at [474, 145] on div at bounding box center [239, 130] width 478 height 260
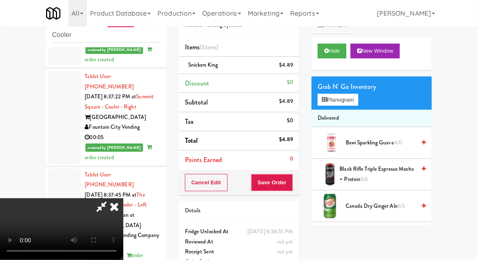
scroll to position [30, 0]
click at [293, 183] on button "Save Order" at bounding box center [272, 182] width 42 height 17
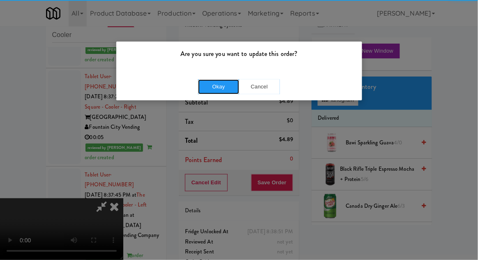
click at [218, 86] on button "Okay" at bounding box center [218, 86] width 41 height 15
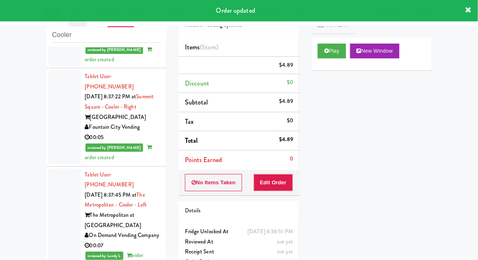
scroll to position [0, 0]
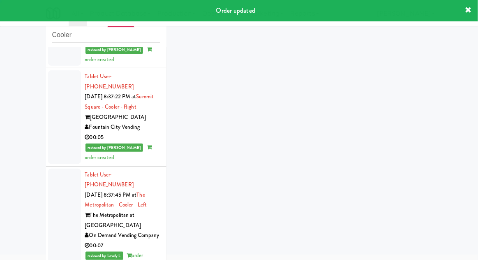
scroll to position [2629, 0]
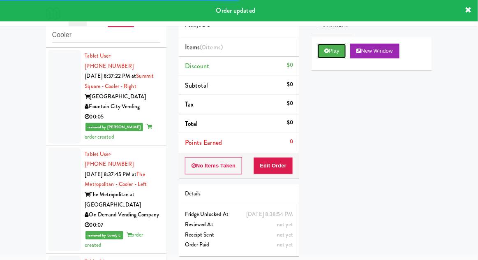
click at [332, 53] on button "Play" at bounding box center [332, 51] width 28 height 15
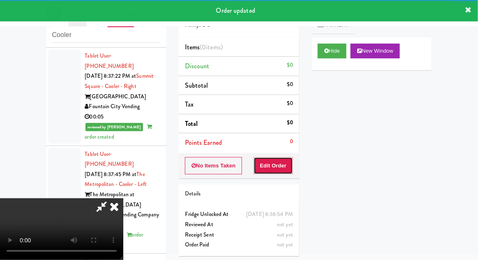
click at [291, 171] on button "Edit Order" at bounding box center [274, 165] width 40 height 17
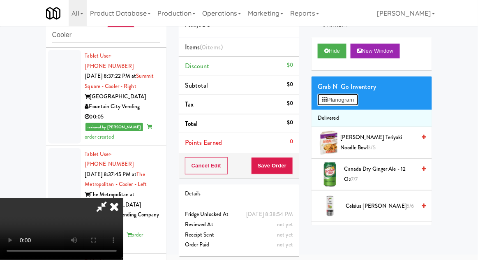
click at [355, 104] on button "Planogram" at bounding box center [338, 100] width 40 height 12
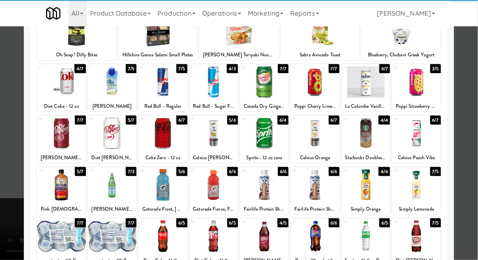
scroll to position [68, 0]
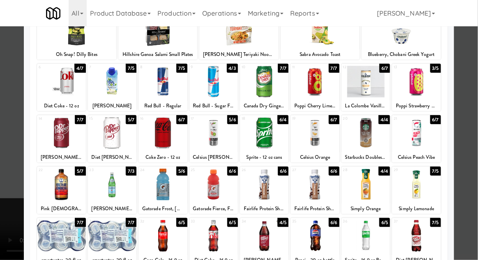
click at [258, 241] on div at bounding box center [264, 236] width 49 height 32
click at [468, 151] on div at bounding box center [239, 130] width 478 height 260
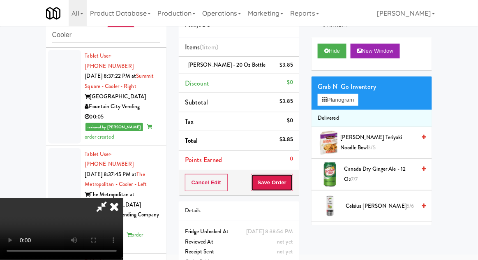
click at [292, 183] on button "Save Order" at bounding box center [272, 182] width 42 height 17
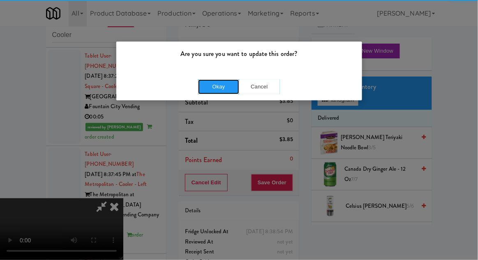
click at [214, 86] on button "Okay" at bounding box center [218, 86] width 41 height 15
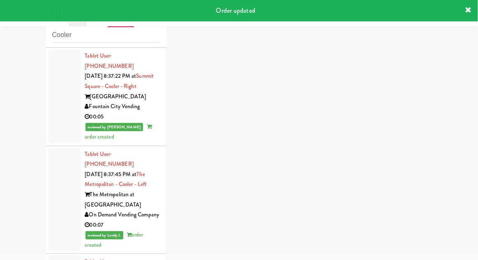
scroll to position [2649, 0]
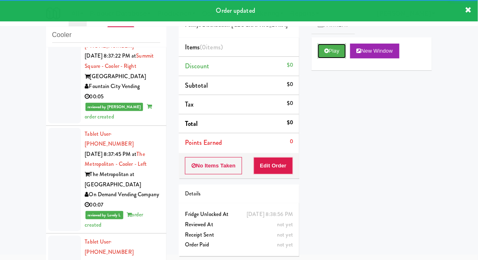
click at [322, 55] on button "Play" at bounding box center [332, 51] width 28 height 15
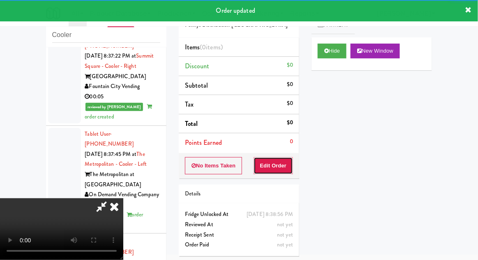
click at [285, 169] on button "Edit Order" at bounding box center [274, 165] width 40 height 17
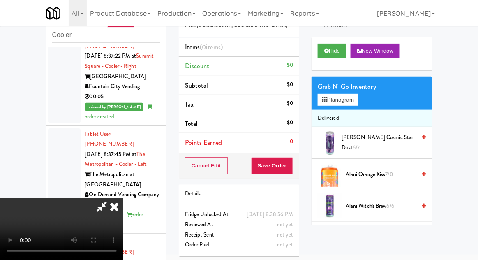
scroll to position [30, 0]
click at [355, 104] on button "Planogram" at bounding box center [338, 100] width 40 height 12
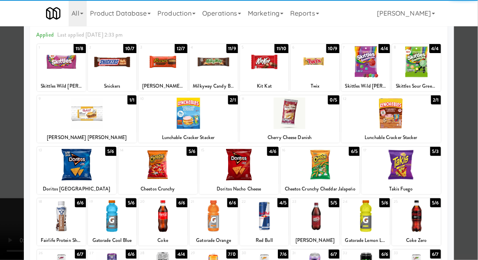
scroll to position [58, 0]
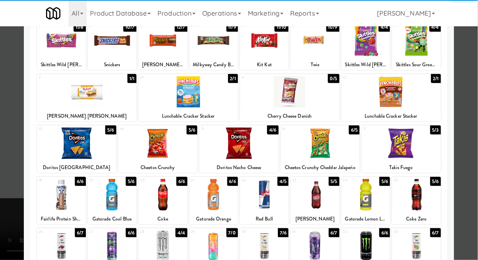
click at [56, 197] on div at bounding box center [61, 195] width 49 height 32
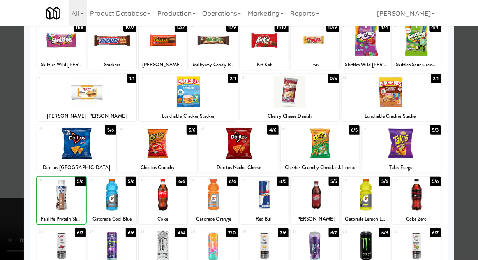
click at [473, 128] on div at bounding box center [239, 130] width 478 height 260
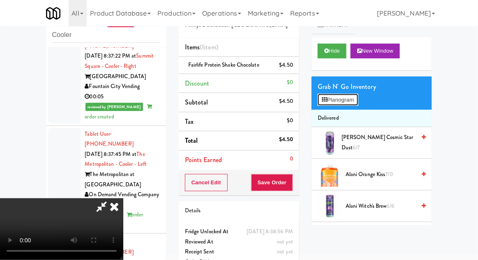
click at [353, 95] on button "Planogram" at bounding box center [338, 100] width 40 height 12
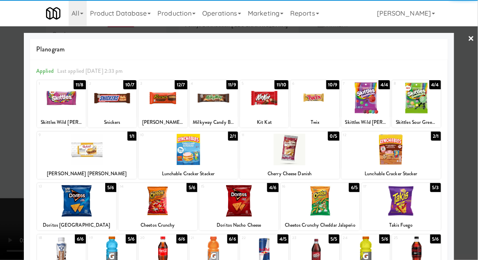
click at [109, 99] on div at bounding box center [112, 98] width 49 height 32
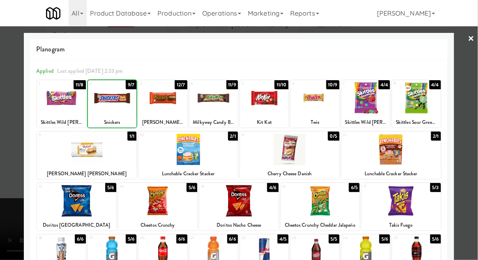
click at [476, 134] on div at bounding box center [239, 130] width 478 height 260
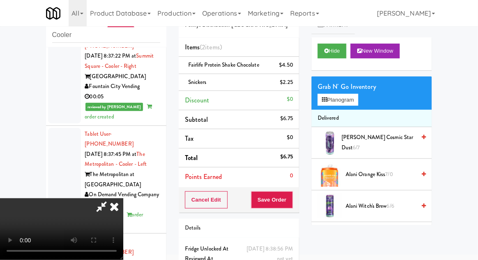
scroll to position [30, 0]
click at [288, 197] on button "Save Order" at bounding box center [272, 199] width 42 height 17
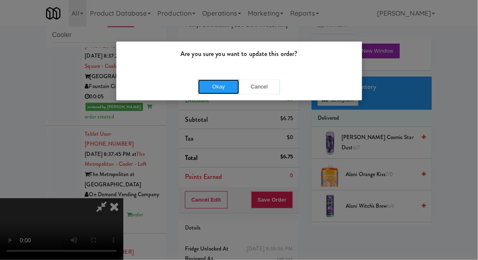
click at [225, 89] on button "Okay" at bounding box center [218, 86] width 41 height 15
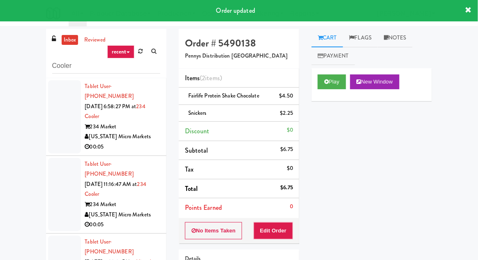
scroll to position [0, 0]
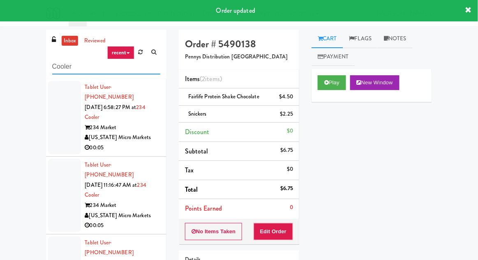
click at [67, 68] on input "Cooler" at bounding box center [106, 66] width 108 height 15
click at [65, 66] on input "Cooler" at bounding box center [106, 66] width 108 height 15
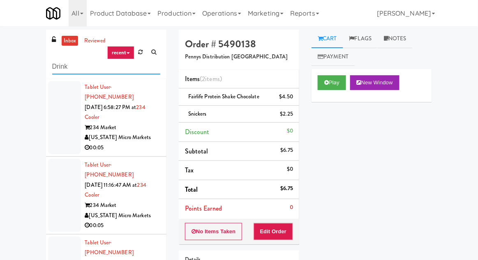
type input "Drink"
click at [32, 53] on div "inbox reviewed recent all unclear take inventory issue suspicious failed recent…" at bounding box center [239, 181] width 478 height 302
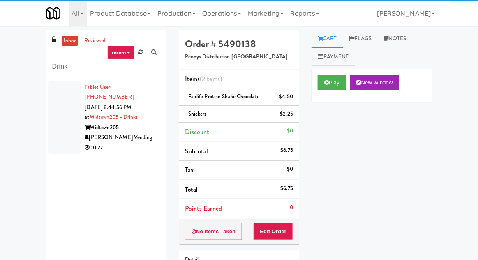
click at [63, 137] on div at bounding box center [64, 117] width 33 height 73
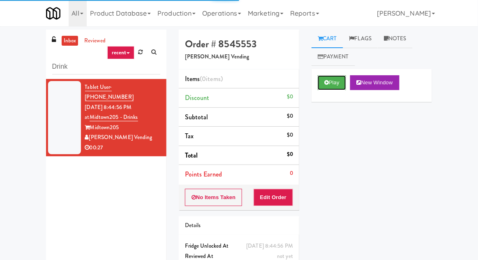
click at [332, 85] on button "Play" at bounding box center [332, 82] width 28 height 15
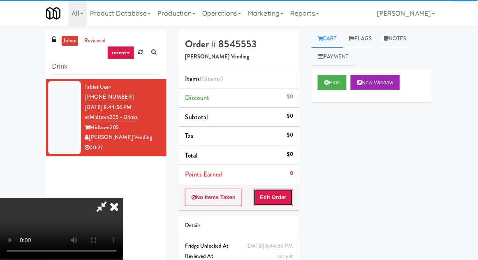
click at [291, 193] on button "Edit Order" at bounding box center [274, 197] width 40 height 17
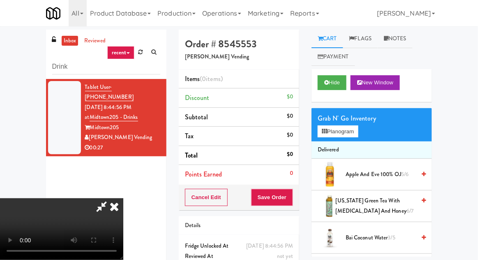
scroll to position [4, 0]
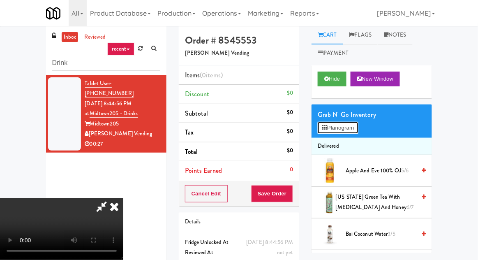
click at [347, 123] on button "Planogram" at bounding box center [338, 128] width 40 height 12
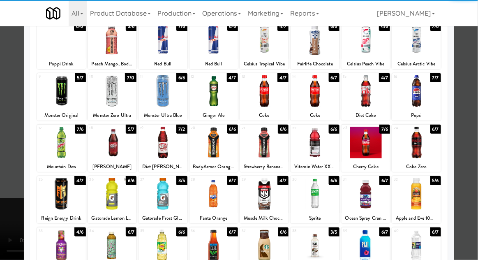
scroll to position [59, 0]
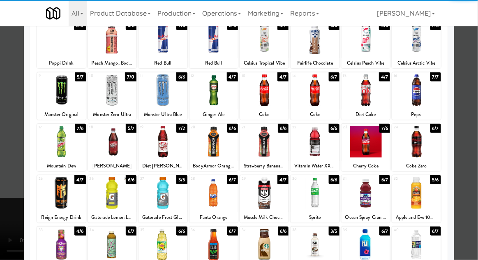
click at [382, 204] on div at bounding box center [366, 193] width 49 height 32
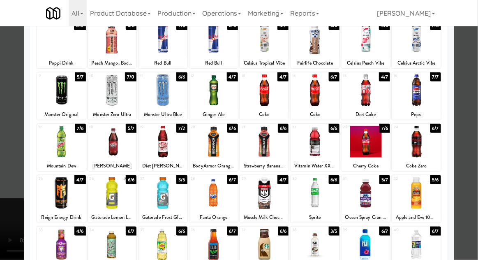
click at [475, 168] on div at bounding box center [239, 130] width 478 height 260
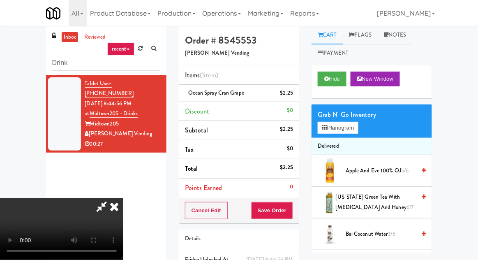
scroll to position [30, 0]
click at [344, 130] on button "Planogram" at bounding box center [338, 128] width 40 height 12
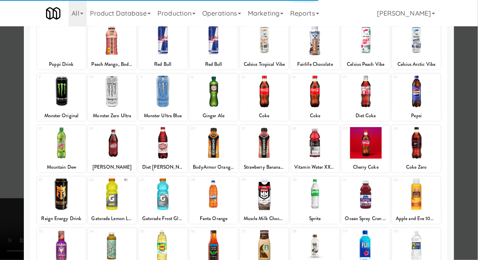
scroll to position [57, 0]
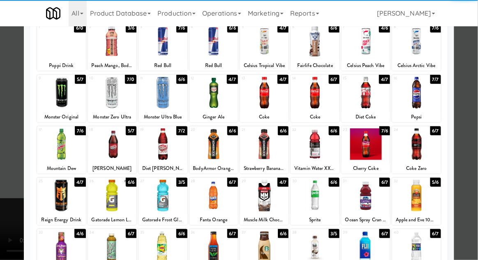
click at [423, 194] on div at bounding box center [416, 196] width 49 height 32
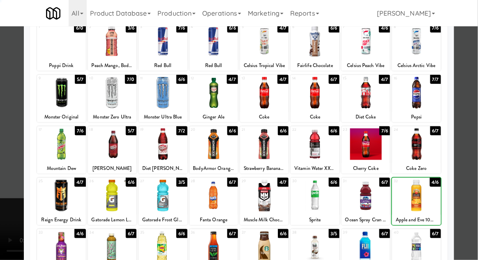
click at [466, 186] on div at bounding box center [239, 130] width 478 height 260
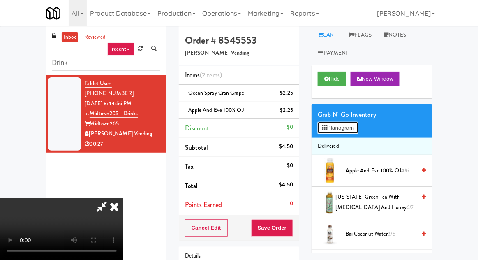
click at [351, 122] on button "Planogram" at bounding box center [338, 128] width 40 height 12
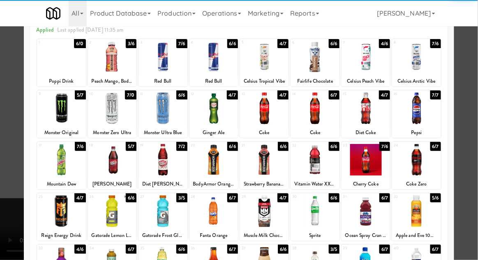
scroll to position [42, 0]
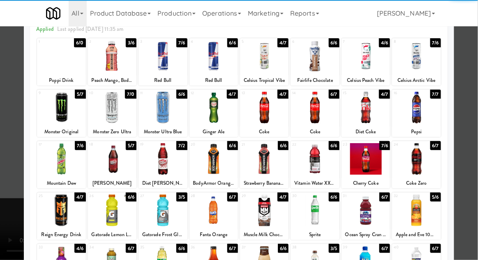
click at [382, 201] on div "6/7" at bounding box center [385, 197] width 11 height 9
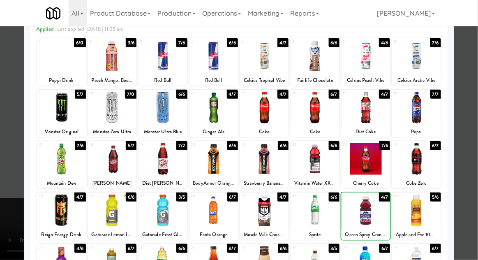
click at [478, 162] on div at bounding box center [239, 130] width 478 height 260
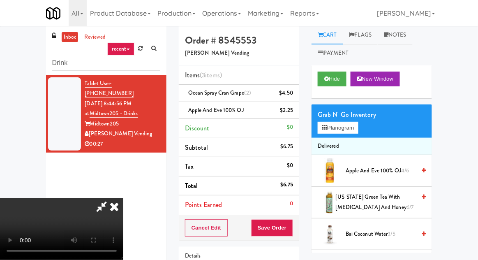
click at [298, 228] on div "Cancel Edit Save Order" at bounding box center [239, 228] width 121 height 26
click at [292, 221] on button "Save Order" at bounding box center [272, 227] width 42 height 17
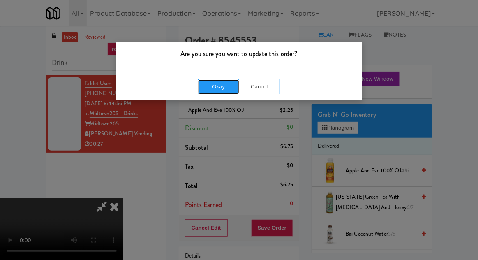
click at [218, 88] on button "Okay" at bounding box center [218, 86] width 41 height 15
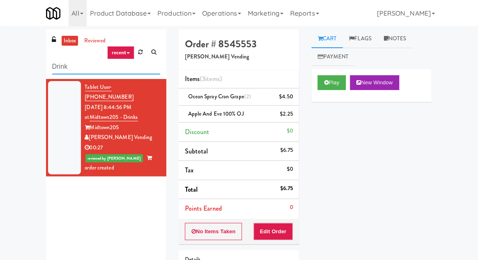
click at [62, 70] on input "Drink" at bounding box center [106, 66] width 108 height 15
click at [59, 68] on input "Drink" at bounding box center [106, 66] width 108 height 15
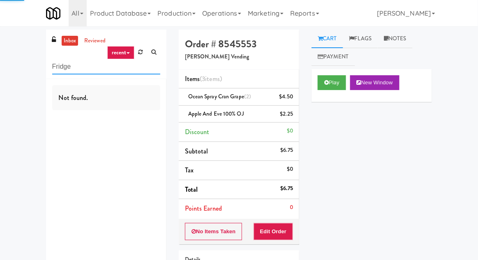
type input "Fridge"
click at [20, 74] on div "inbox reviewed recent all unclear take inventory issue suspicious failed recent…" at bounding box center [239, 179] width 478 height 299
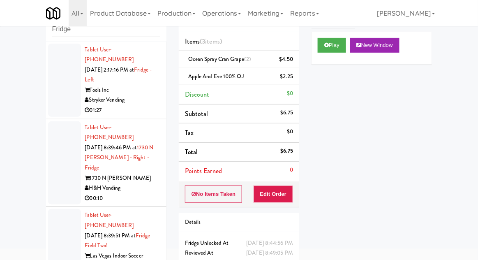
click at [51, 101] on div at bounding box center [64, 80] width 33 height 73
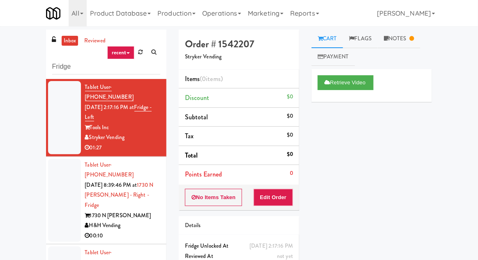
click at [58, 190] on div at bounding box center [64, 201] width 33 height 84
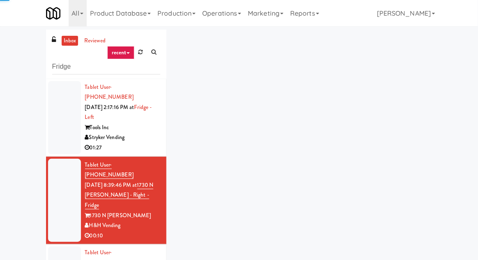
scroll to position [32, 0]
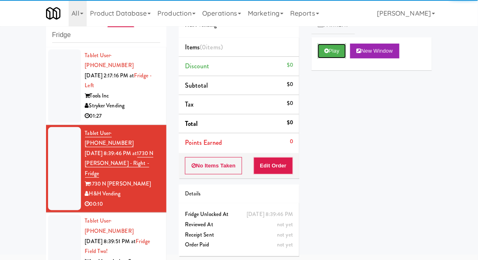
click at [318, 44] on button "Play" at bounding box center [332, 51] width 28 height 15
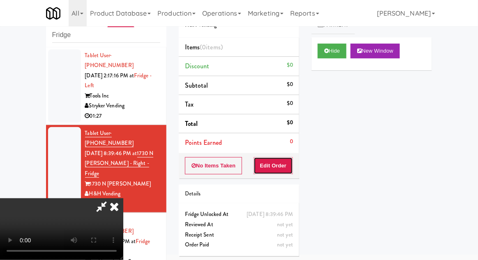
click at [278, 165] on button "Edit Order" at bounding box center [274, 165] width 40 height 17
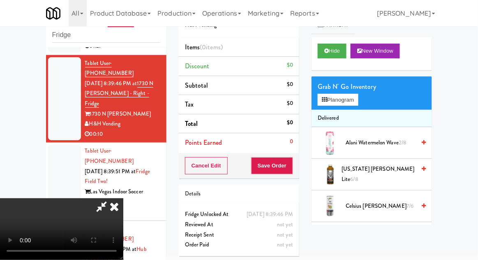
scroll to position [0, 0]
click at [352, 104] on button "Planogram" at bounding box center [338, 100] width 40 height 12
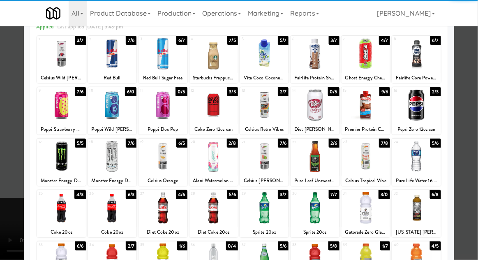
scroll to position [104, 0]
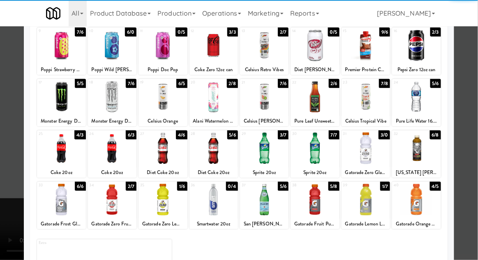
click at [268, 204] on div at bounding box center [264, 200] width 49 height 32
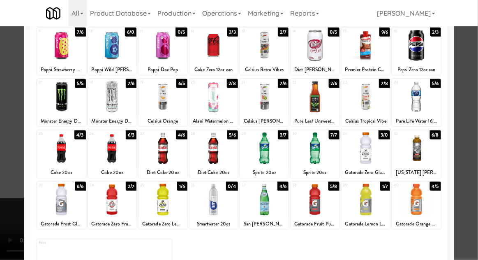
click at [474, 119] on div at bounding box center [239, 130] width 478 height 260
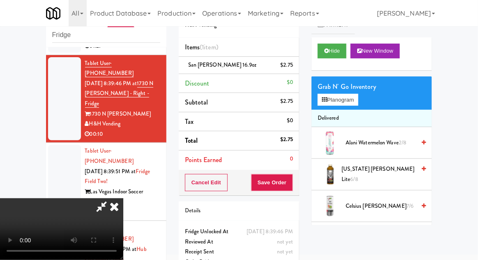
scroll to position [30, 0]
click at [354, 104] on button "Planogram" at bounding box center [338, 100] width 40 height 12
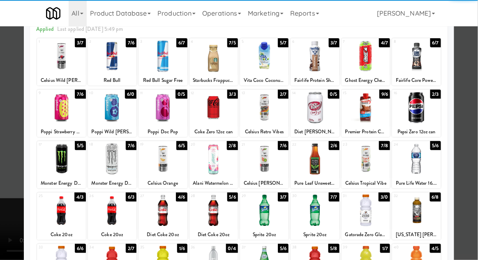
scroll to position [46, 0]
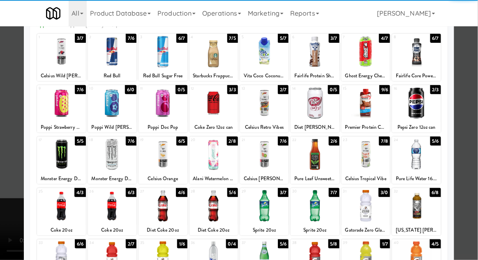
click at [427, 154] on div at bounding box center [416, 155] width 49 height 32
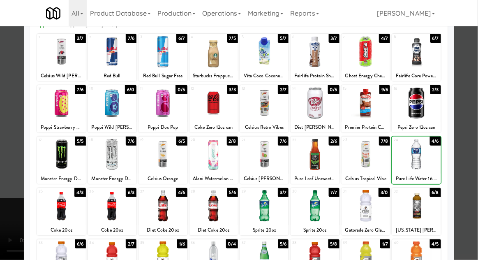
click at [470, 142] on div at bounding box center [239, 130] width 478 height 260
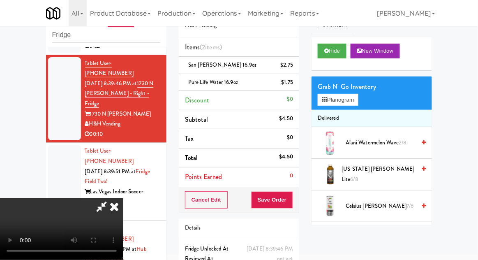
scroll to position [37, 0]
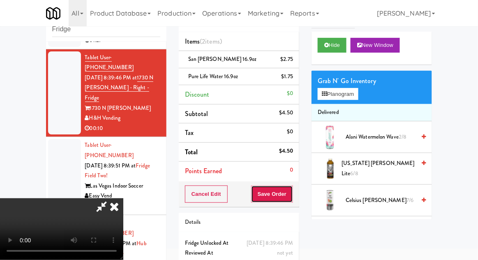
click at [292, 197] on button "Save Order" at bounding box center [272, 194] width 42 height 17
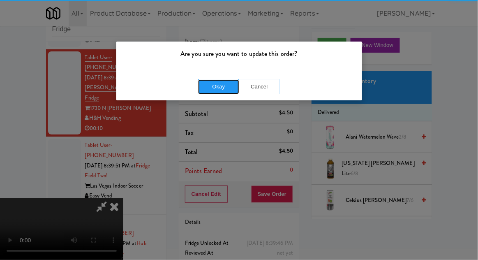
click at [219, 90] on button "Okay" at bounding box center [218, 86] width 41 height 15
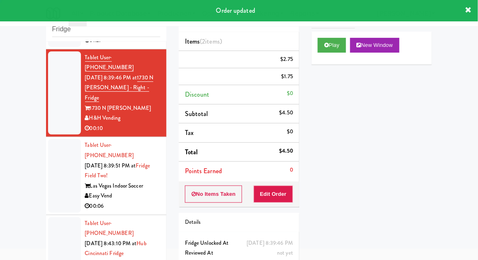
scroll to position [0, 0]
click at [53, 169] on div at bounding box center [64, 175] width 33 height 73
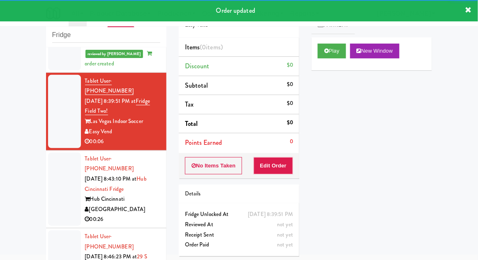
scroll to position [161, 0]
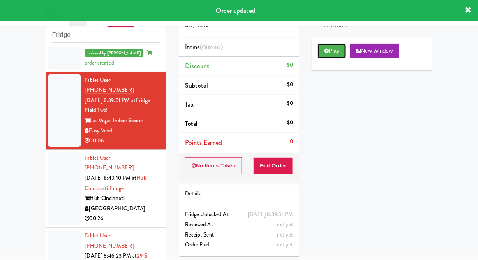
click at [320, 53] on button "Play" at bounding box center [332, 51] width 28 height 15
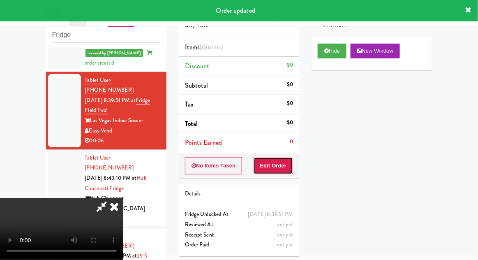
click at [268, 162] on button "Edit Order" at bounding box center [274, 165] width 40 height 17
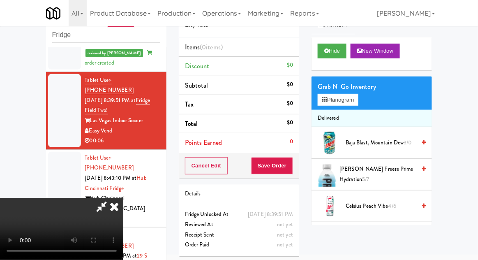
scroll to position [0, 0]
click at [356, 99] on button "Planogram" at bounding box center [338, 100] width 40 height 12
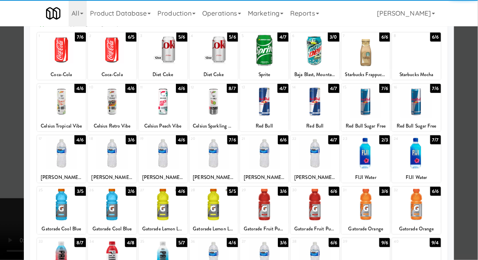
scroll to position [46, 0]
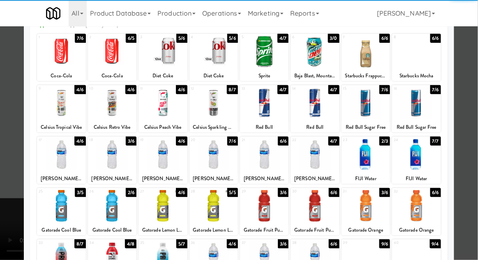
click at [109, 198] on div at bounding box center [112, 206] width 49 height 32
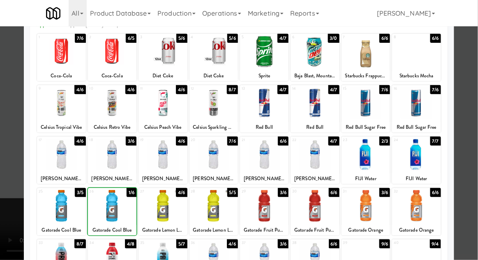
click at [472, 119] on div at bounding box center [239, 130] width 478 height 260
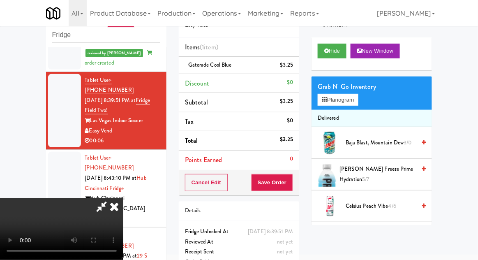
scroll to position [30, 0]
click at [293, 186] on button "Save Order" at bounding box center [272, 182] width 42 height 17
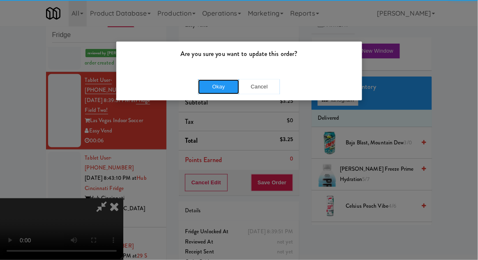
click at [209, 81] on button "Okay" at bounding box center [218, 86] width 41 height 15
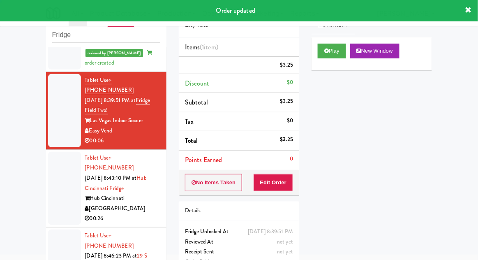
scroll to position [0, 0]
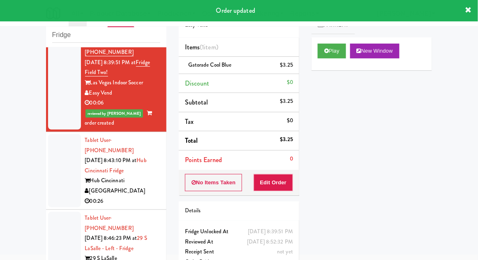
click at [57, 149] on div at bounding box center [64, 170] width 33 height 73
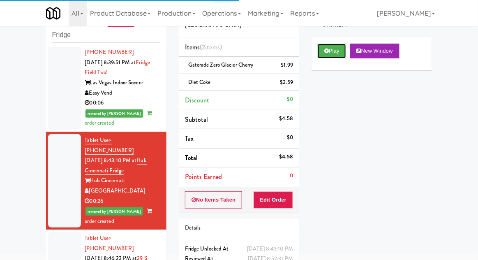
click at [328, 55] on button "Play" at bounding box center [332, 51] width 28 height 15
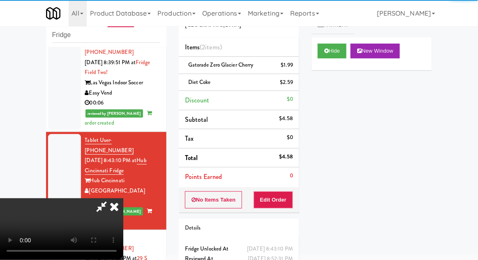
click at [118, 215] on icon at bounding box center [114, 206] width 18 height 16
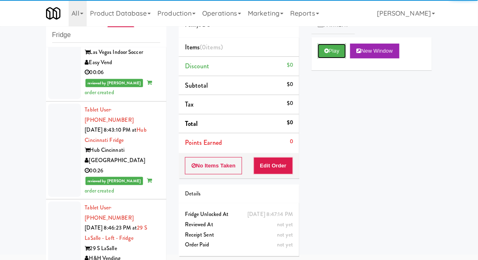
click at [337, 53] on button "Play" at bounding box center [332, 51] width 28 height 15
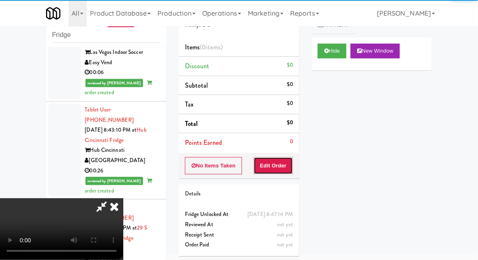
click at [289, 163] on button "Edit Order" at bounding box center [274, 165] width 40 height 17
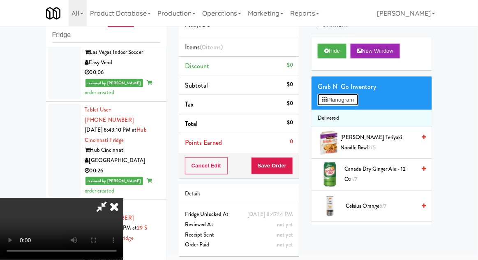
click at [358, 94] on button "Planogram" at bounding box center [338, 100] width 40 height 12
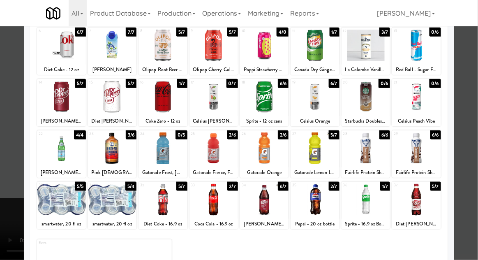
click at [327, 195] on div at bounding box center [315, 200] width 49 height 32
click at [478, 113] on div at bounding box center [239, 130] width 478 height 260
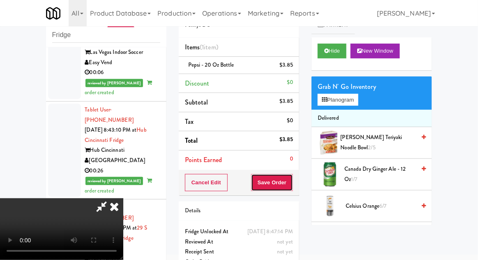
click at [288, 187] on button "Save Order" at bounding box center [272, 182] width 42 height 17
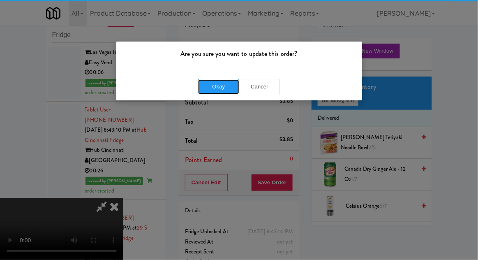
click at [221, 91] on button "Okay" at bounding box center [218, 86] width 41 height 15
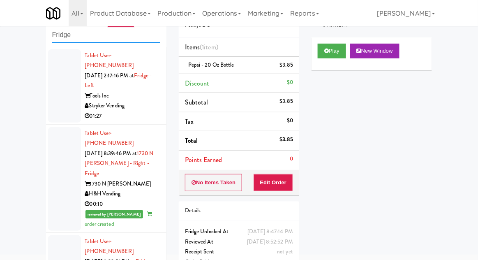
click at [60, 38] on input "Fridge" at bounding box center [106, 35] width 108 height 15
click at [58, 38] on div "inbox reviewed recent all unclear take inventory issue suspicious failed recent…" at bounding box center [106, 22] width 121 height 49
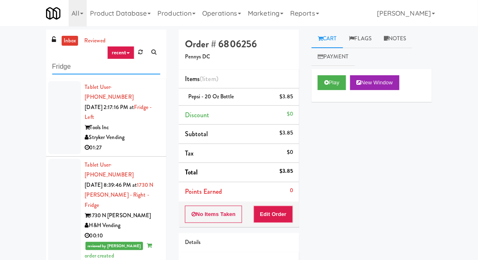
click at [61, 65] on input "Fridge" at bounding box center [106, 66] width 108 height 15
click at [60, 65] on input "Fridge" at bounding box center [106, 66] width 108 height 15
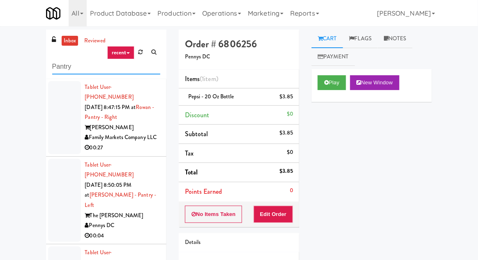
type input "Pantry"
click at [2, 40] on div "inbox reviewed recent all unclear take inventory issue suspicious failed recent…" at bounding box center [239, 181] width 478 height 302
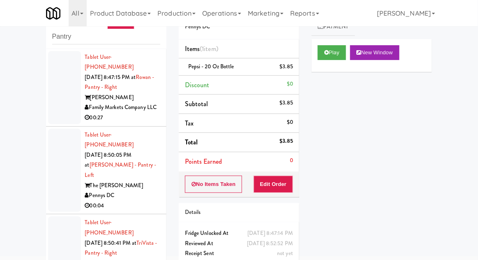
click at [63, 112] on div at bounding box center [64, 87] width 33 height 73
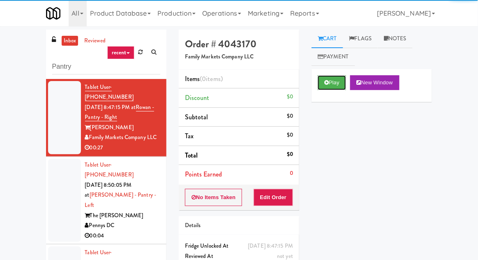
click at [332, 79] on button "Play" at bounding box center [332, 82] width 28 height 15
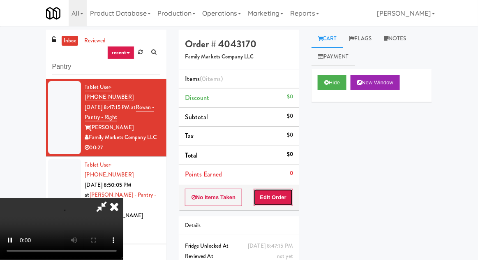
click at [276, 192] on button "Edit Order" at bounding box center [274, 197] width 40 height 17
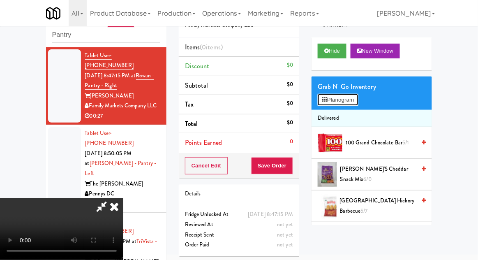
click at [350, 96] on button "Planogram" at bounding box center [338, 100] width 40 height 12
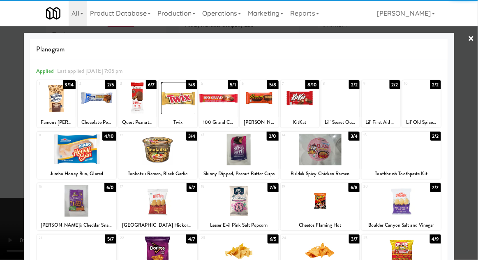
click at [49, 102] on div at bounding box center [56, 98] width 39 height 32
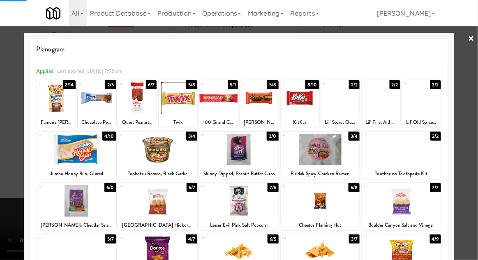
click at [475, 109] on div at bounding box center [239, 130] width 478 height 260
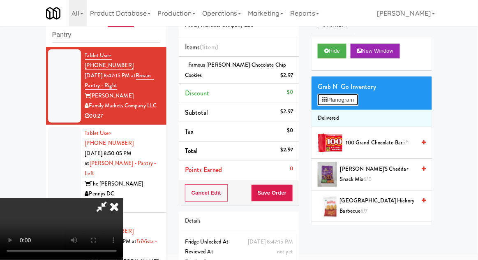
click at [355, 105] on button "Planogram" at bounding box center [338, 100] width 40 height 12
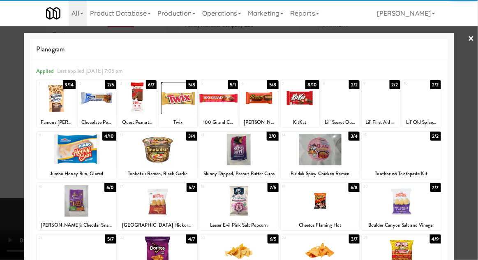
click at [261, 107] on div at bounding box center [259, 98] width 39 height 32
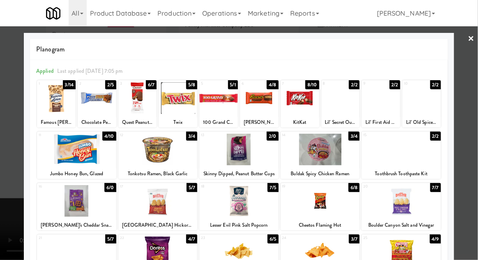
click at [476, 117] on div at bounding box center [239, 130] width 478 height 260
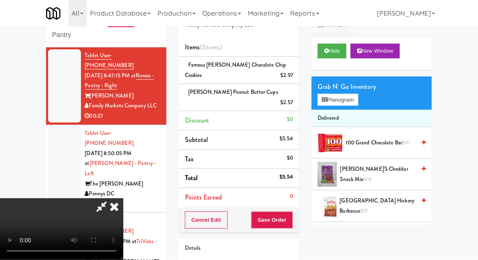
scroll to position [30, 0]
click at [292, 215] on button "Save Order" at bounding box center [272, 219] width 42 height 17
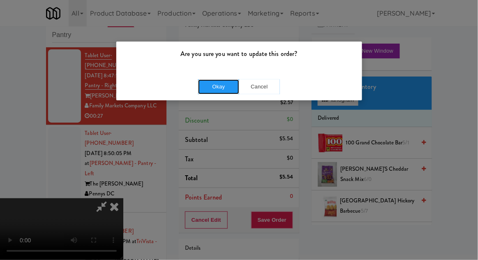
click at [211, 89] on button "Okay" at bounding box center [218, 86] width 41 height 15
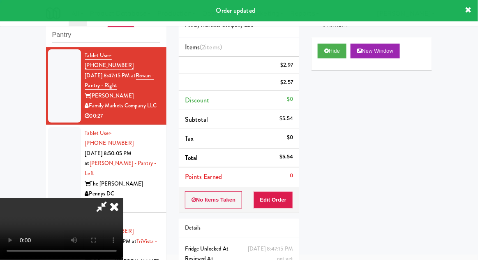
scroll to position [0, 0]
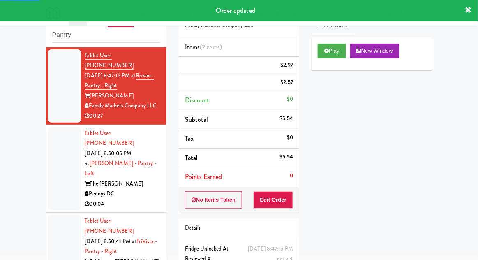
click at [49, 168] on div at bounding box center [64, 169] width 33 height 84
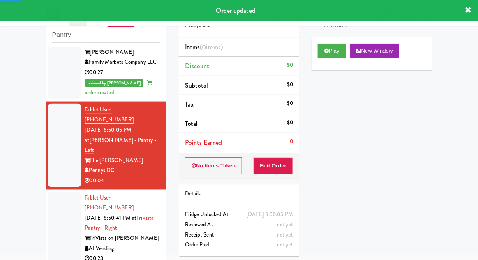
scroll to position [43, 0]
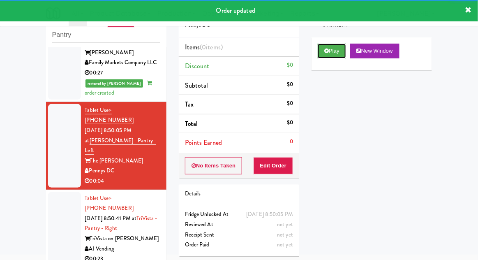
click at [324, 49] on button "Play" at bounding box center [332, 51] width 28 height 15
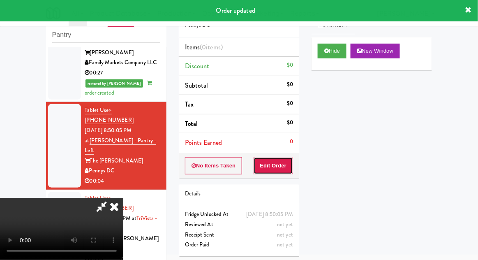
click at [277, 165] on button "Edit Order" at bounding box center [274, 165] width 40 height 17
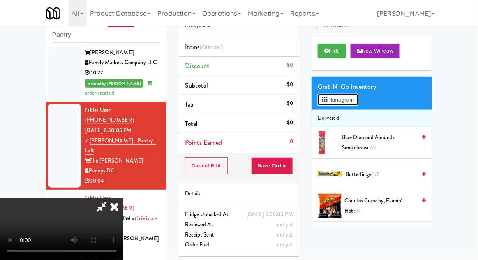
click at [357, 104] on button "Planogram" at bounding box center [338, 100] width 40 height 12
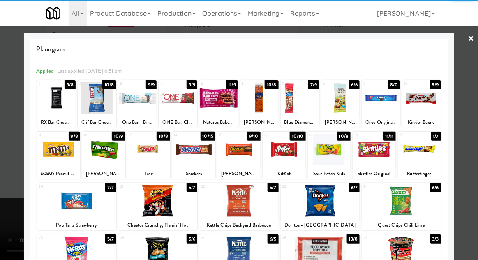
click at [70, 203] on div at bounding box center [76, 201] width 79 height 32
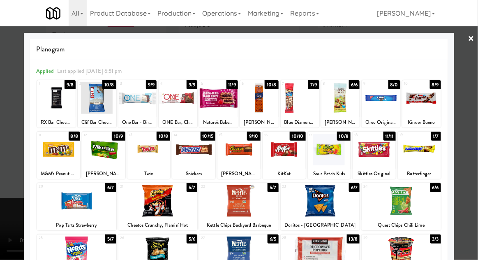
click at [472, 119] on div at bounding box center [239, 130] width 478 height 260
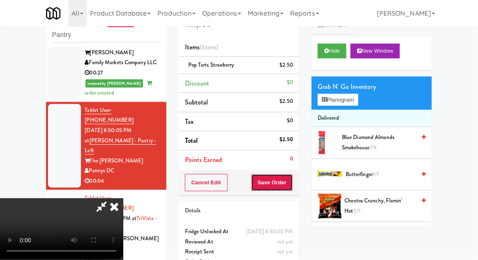
click at [290, 182] on button "Save Order" at bounding box center [272, 182] width 42 height 17
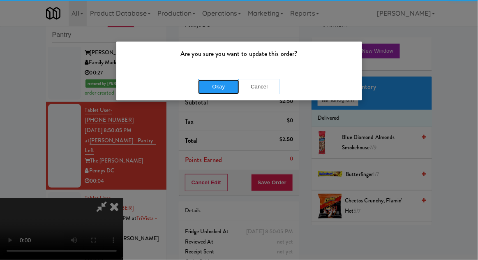
click at [216, 83] on button "Okay" at bounding box center [218, 86] width 41 height 15
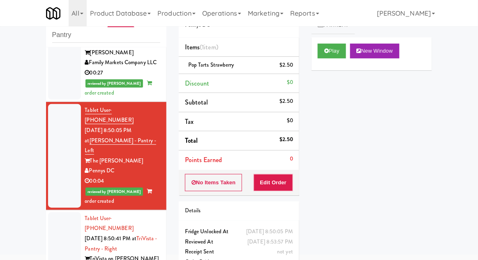
click at [53, 212] on div at bounding box center [64, 248] width 33 height 73
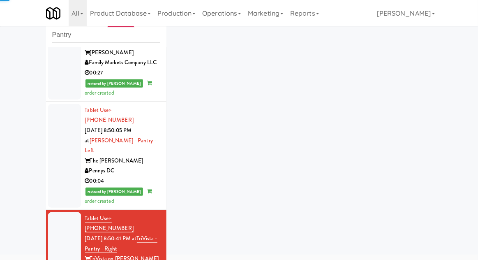
scroll to position [64, 0]
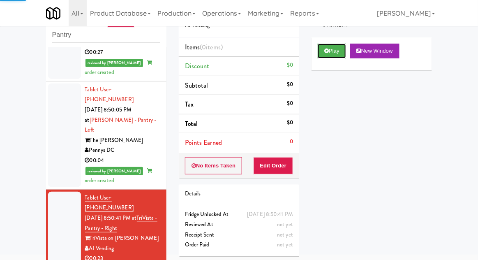
click at [334, 52] on button "Play" at bounding box center [332, 51] width 28 height 15
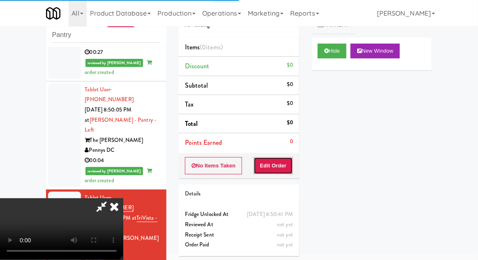
click at [279, 165] on button "Edit Order" at bounding box center [274, 165] width 40 height 17
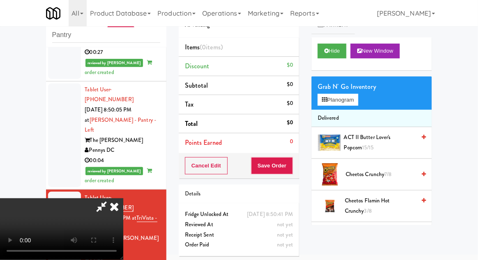
scroll to position [0, 0]
click at [356, 100] on button "Planogram" at bounding box center [338, 100] width 40 height 12
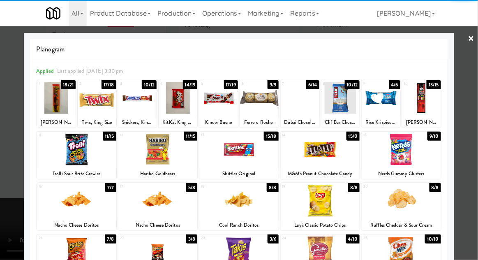
click at [183, 98] on div at bounding box center [178, 98] width 39 height 32
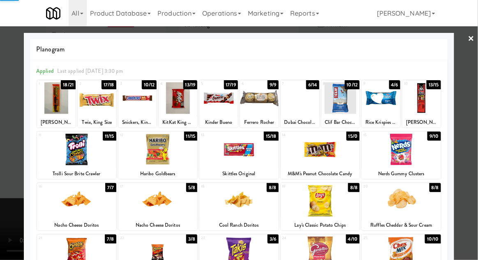
click at [475, 122] on div at bounding box center [239, 130] width 478 height 260
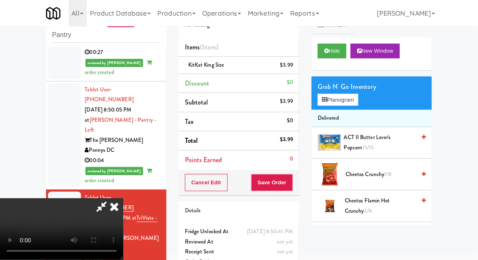
scroll to position [30, 0]
click at [288, 182] on button "Save Order" at bounding box center [272, 182] width 42 height 17
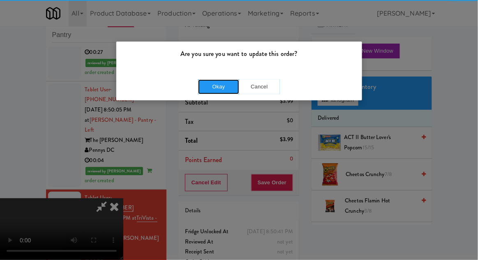
click at [220, 86] on button "Okay" at bounding box center [218, 86] width 41 height 15
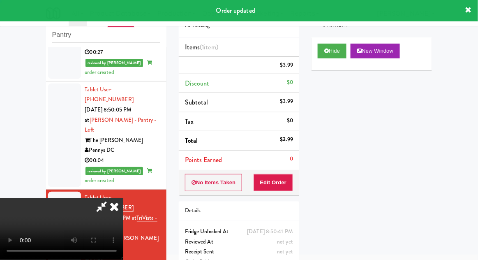
scroll to position [0, 0]
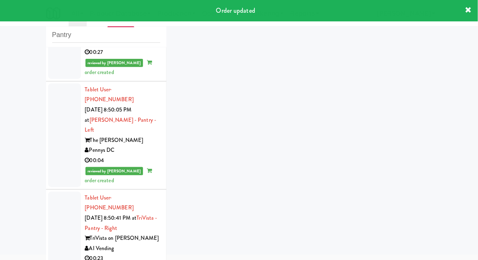
scroll to position [84, 0]
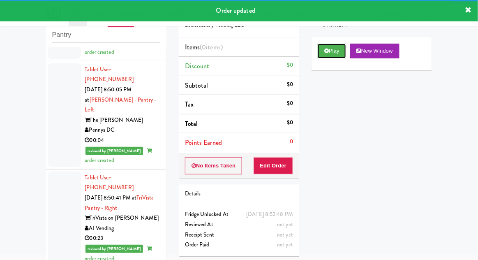
click at [325, 57] on button "Play" at bounding box center [332, 51] width 28 height 15
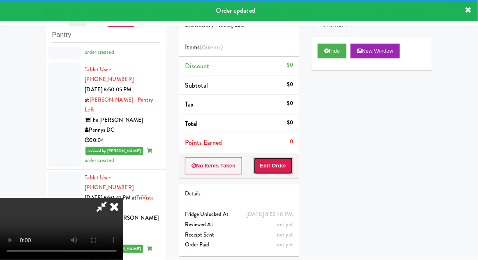
click at [278, 162] on button "Edit Order" at bounding box center [274, 165] width 40 height 17
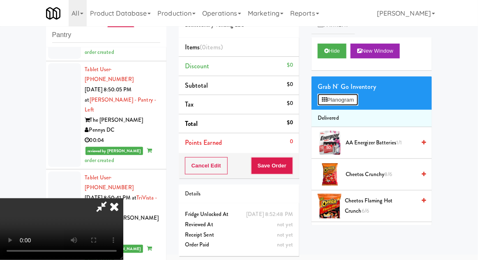
click at [356, 103] on button "Planogram" at bounding box center [338, 100] width 40 height 12
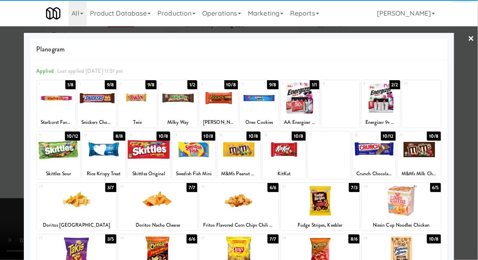
click at [135, 108] on div at bounding box center [137, 98] width 39 height 32
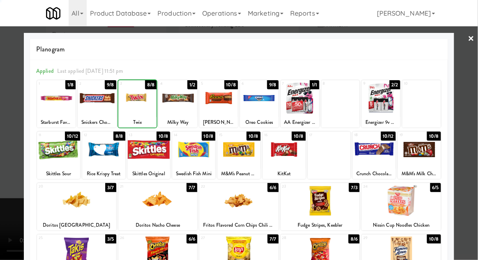
click at [473, 122] on div at bounding box center [239, 130] width 478 height 260
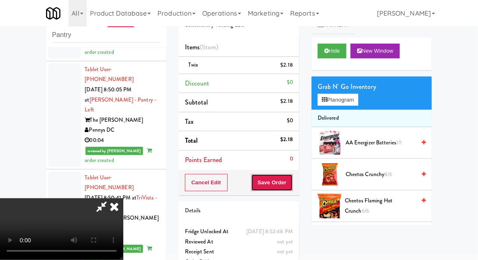
click at [290, 181] on button "Save Order" at bounding box center [272, 182] width 42 height 17
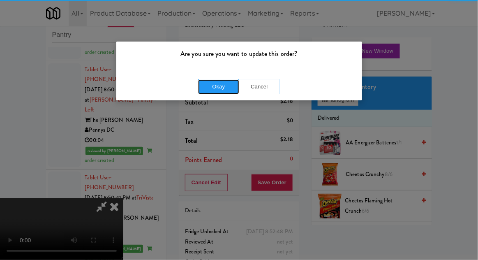
click at [234, 79] on button "Okay" at bounding box center [218, 86] width 41 height 15
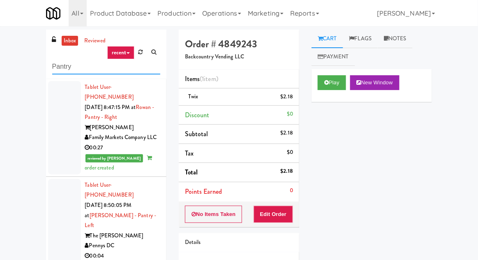
click at [62, 68] on input "Pantry" at bounding box center [106, 66] width 108 height 15
click at [60, 69] on input "Pantry" at bounding box center [106, 66] width 108 height 15
type input "Ambient"
click at [16, 35] on div "inbox reviewed recent all unclear take inventory issue suspicious failed recent…" at bounding box center [239, 181] width 478 height 302
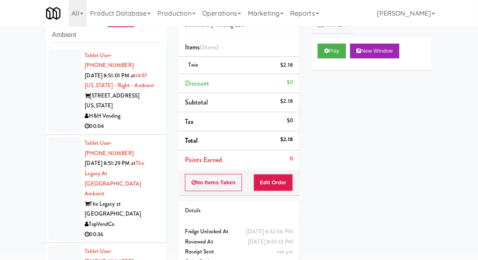
click at [53, 108] on div at bounding box center [64, 91] width 33 height 84
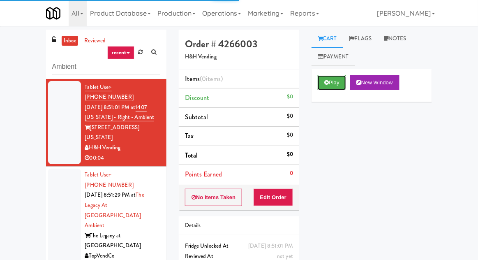
click at [326, 89] on button "Play" at bounding box center [332, 82] width 28 height 15
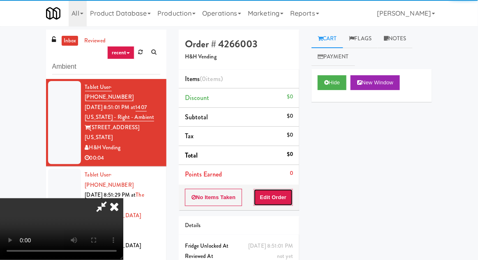
click at [276, 196] on button "Edit Order" at bounding box center [274, 197] width 40 height 17
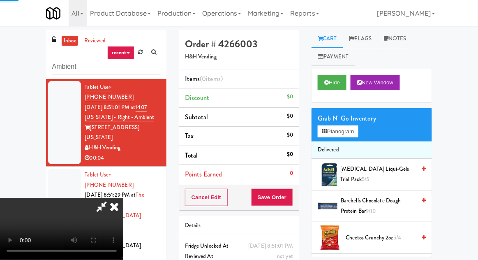
scroll to position [32, 0]
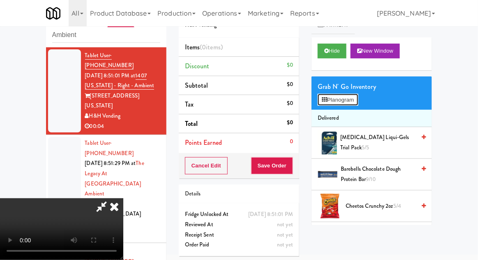
click at [353, 99] on button "Planogram" at bounding box center [338, 100] width 40 height 12
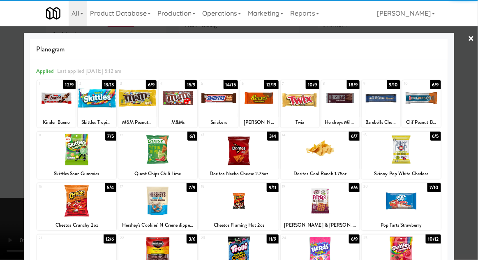
click at [245, 206] on div at bounding box center [238, 201] width 79 height 32
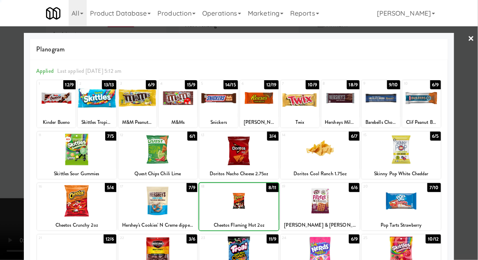
click at [476, 123] on div at bounding box center [239, 130] width 478 height 260
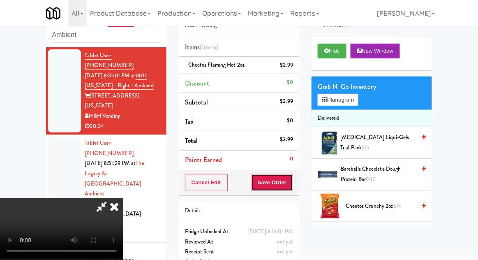
click at [291, 185] on button "Save Order" at bounding box center [272, 182] width 42 height 17
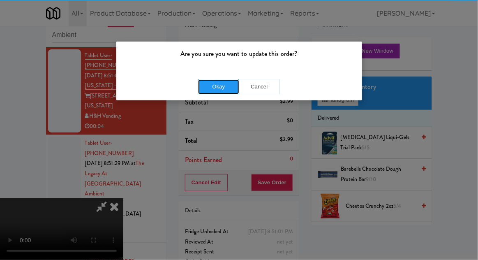
click at [207, 88] on button "Okay" at bounding box center [218, 86] width 41 height 15
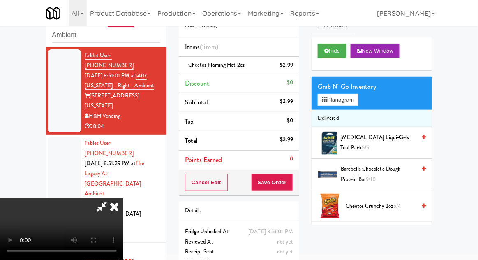
click at [64, 137] on div at bounding box center [64, 189] width 33 height 104
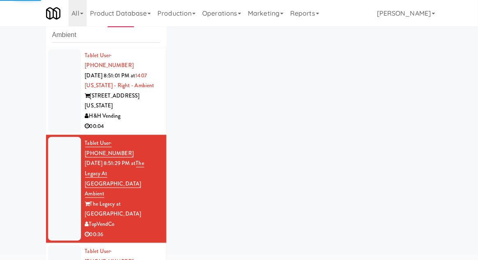
scroll to position [33, 0]
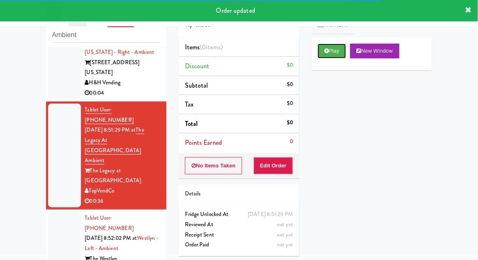
click at [322, 56] on button "Play" at bounding box center [332, 51] width 28 height 15
click at [278, 166] on button "Edit Order" at bounding box center [274, 165] width 40 height 17
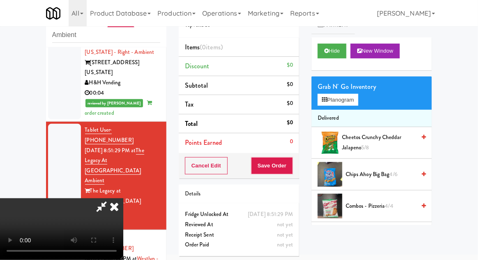
scroll to position [30, 0]
click at [357, 99] on button "Planogram" at bounding box center [338, 100] width 40 height 12
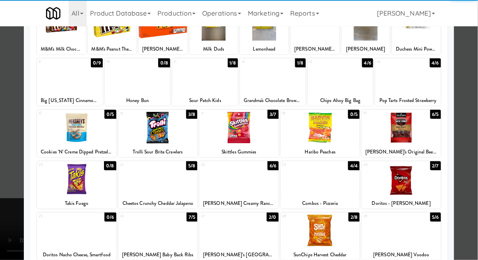
scroll to position [104, 0]
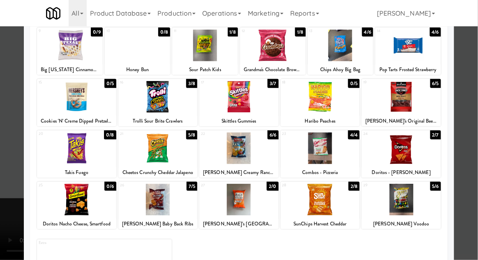
click at [422, 195] on div at bounding box center [401, 200] width 79 height 32
click at [476, 177] on div at bounding box center [239, 130] width 478 height 260
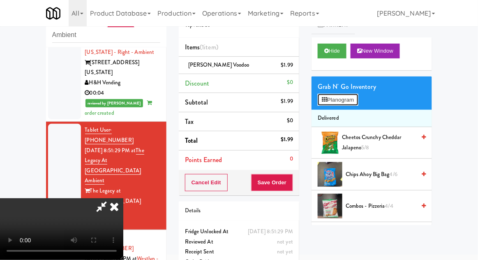
click at [357, 104] on button "Planogram" at bounding box center [338, 100] width 40 height 12
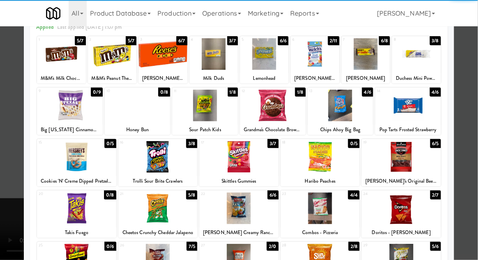
scroll to position [104, 0]
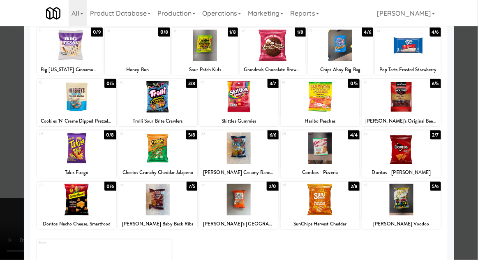
click at [413, 203] on div at bounding box center [401, 200] width 79 height 32
click at [470, 183] on div at bounding box center [239, 130] width 478 height 260
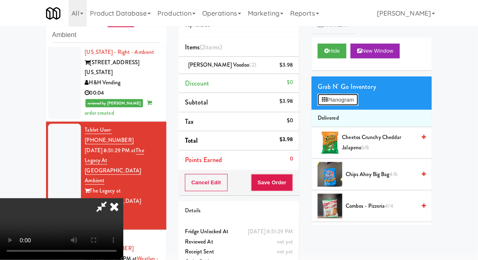
click at [357, 105] on button "Planogram" at bounding box center [338, 100] width 40 height 12
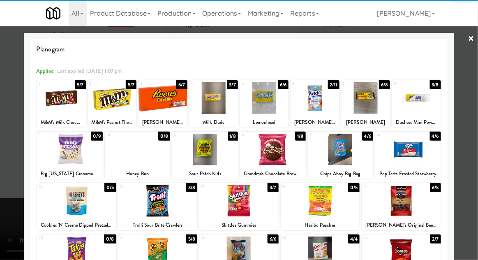
click at [369, 104] on div at bounding box center [366, 98] width 49 height 32
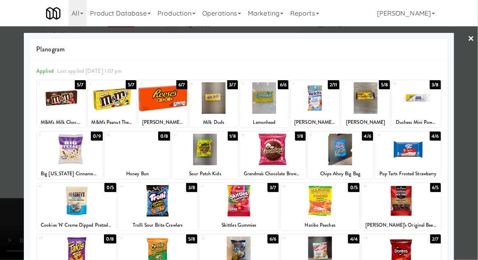
click at [469, 123] on div at bounding box center [239, 130] width 478 height 260
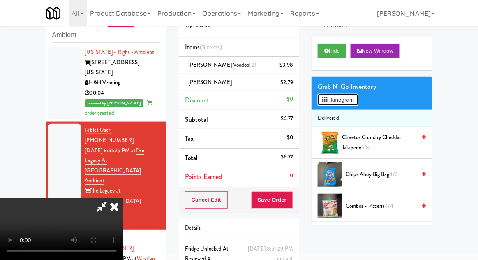
click at [353, 100] on button "Planogram" at bounding box center [338, 100] width 40 height 12
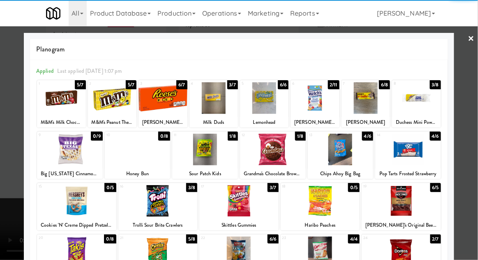
click at [70, 106] on div at bounding box center [61, 98] width 49 height 32
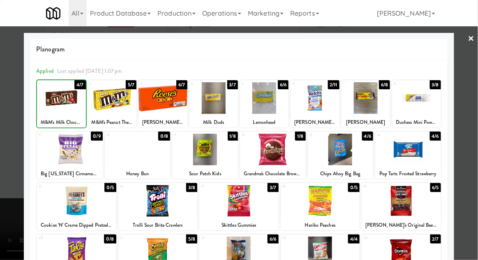
click at [478, 129] on div at bounding box center [239, 130] width 478 height 260
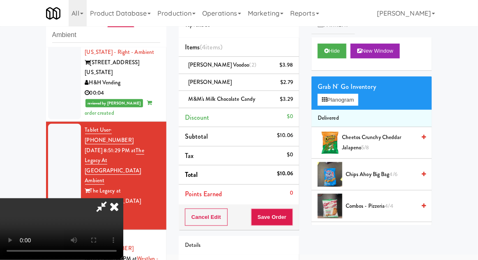
scroll to position [30, 0]
click at [298, 219] on div "Cancel Edit Save Order" at bounding box center [239, 217] width 121 height 26
click at [292, 220] on button "Save Order" at bounding box center [272, 217] width 42 height 17
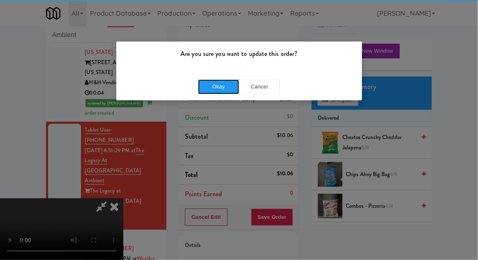
click at [227, 87] on button "Okay" at bounding box center [218, 86] width 41 height 15
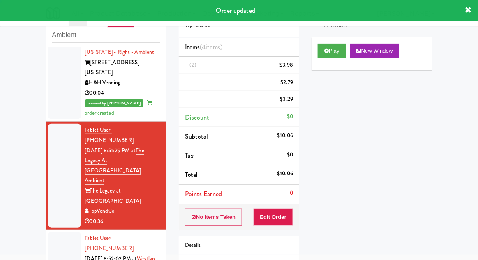
scroll to position [0, 0]
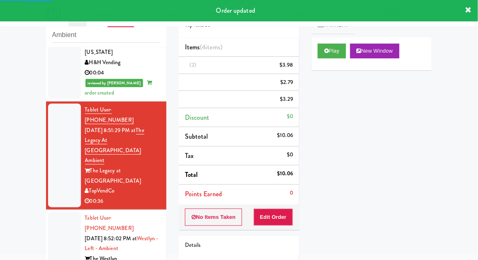
click at [57, 216] on div at bounding box center [64, 248] width 33 height 73
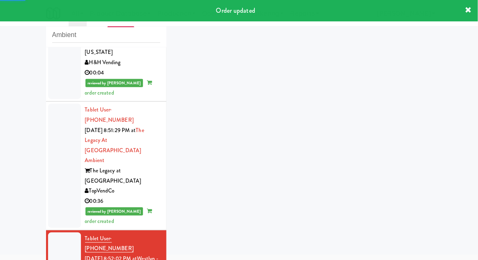
scroll to position [74, 0]
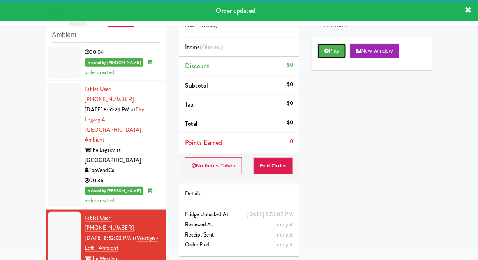
click at [331, 54] on button "Play" at bounding box center [332, 51] width 28 height 15
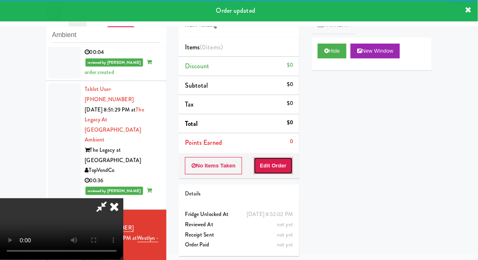
click at [285, 167] on button "Edit Order" at bounding box center [274, 165] width 40 height 17
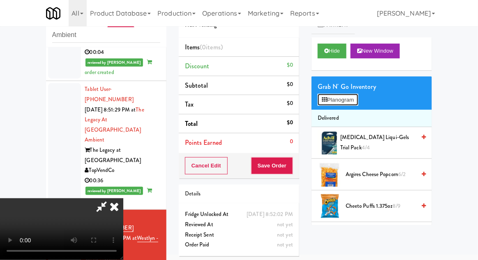
click at [357, 103] on button "Planogram" at bounding box center [338, 100] width 40 height 12
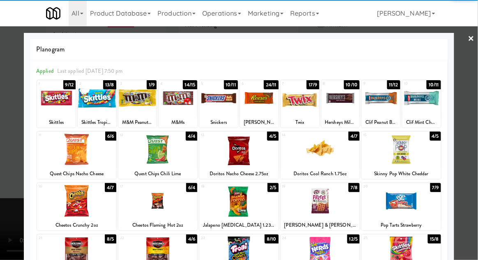
click at [220, 102] on div at bounding box center [218, 98] width 39 height 32
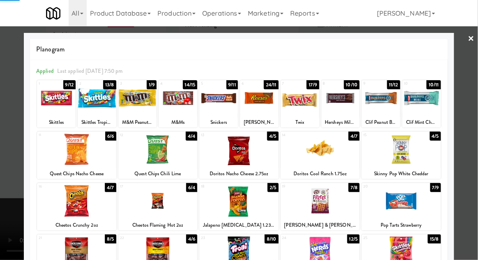
click at [474, 147] on div at bounding box center [239, 130] width 478 height 260
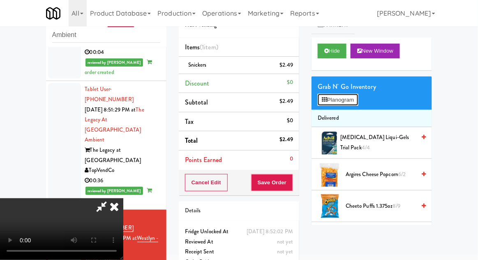
click at [358, 101] on button "Planogram" at bounding box center [338, 100] width 40 height 12
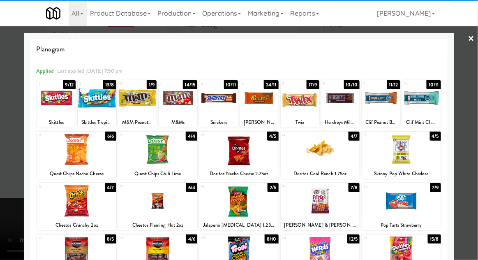
click at [260, 102] on div at bounding box center [259, 98] width 39 height 32
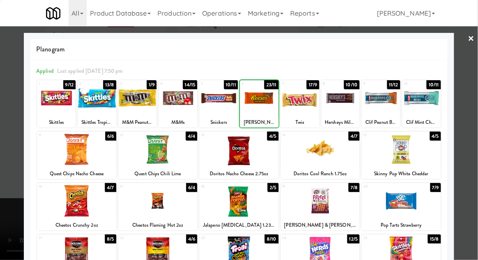
click at [473, 145] on div at bounding box center [239, 130] width 478 height 260
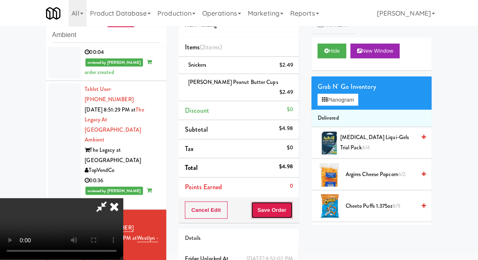
click at [292, 202] on button "Save Order" at bounding box center [272, 210] width 42 height 17
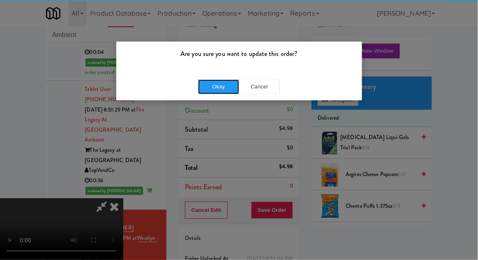
click at [221, 84] on button "Okay" at bounding box center [218, 86] width 41 height 15
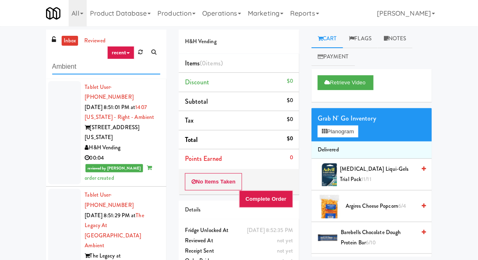
click at [66, 67] on input "Ambient" at bounding box center [106, 66] width 108 height 15
click at [65, 67] on input "Ambient" at bounding box center [106, 66] width 108 height 15
type input "Combo"
click at [2, 55] on div "inbox reviewed recent all unclear take inventory issue suspicious failed recent…" at bounding box center [239, 181] width 478 height 302
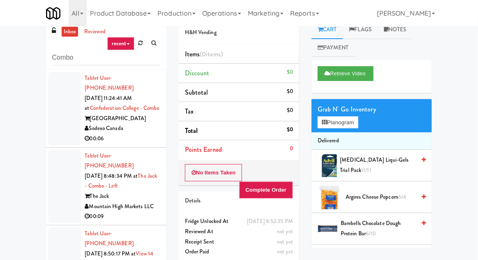
click at [60, 86] on div at bounding box center [64, 108] width 33 height 73
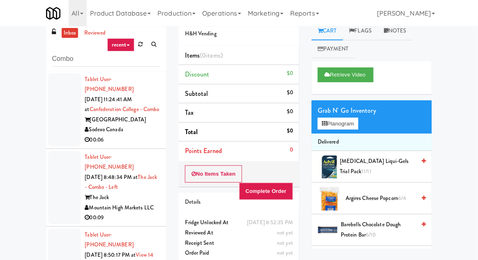
scroll to position [8, 0]
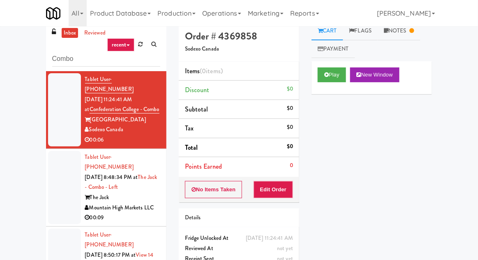
click at [73, 190] on div at bounding box center [64, 187] width 33 height 73
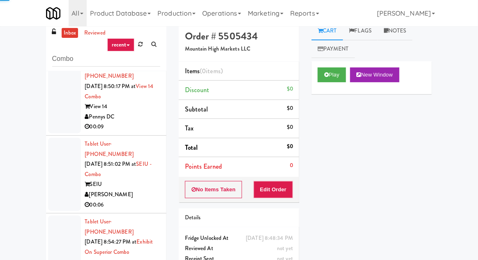
scroll to position [32, 0]
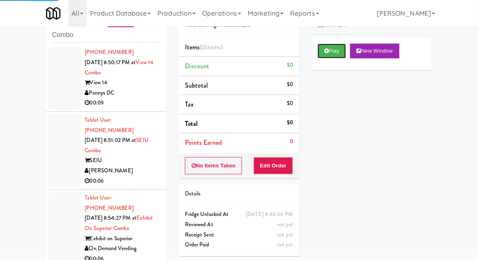
click at [327, 48] on button "Play" at bounding box center [332, 51] width 28 height 15
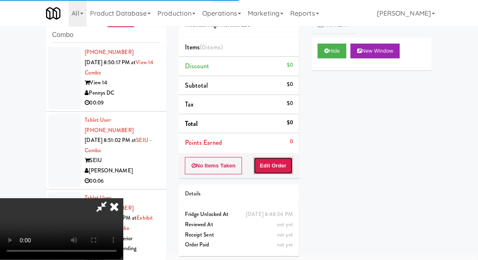
click at [276, 163] on button "Edit Order" at bounding box center [274, 165] width 40 height 17
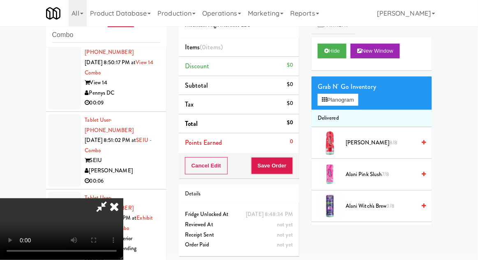
scroll to position [0, 0]
click at [350, 101] on button "Planogram" at bounding box center [338, 100] width 40 height 12
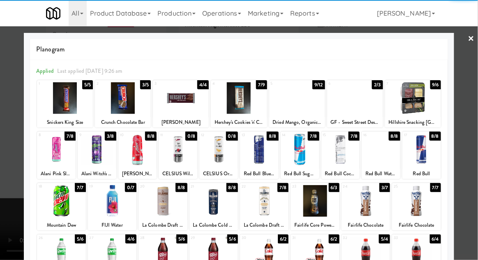
click at [361, 206] on div at bounding box center [366, 201] width 49 height 32
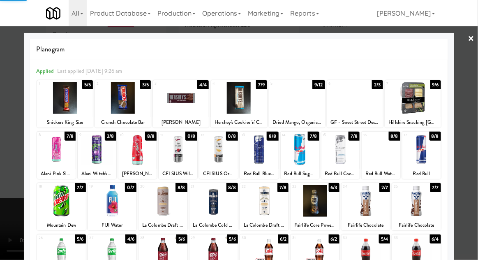
click at [474, 130] on div at bounding box center [239, 130] width 478 height 260
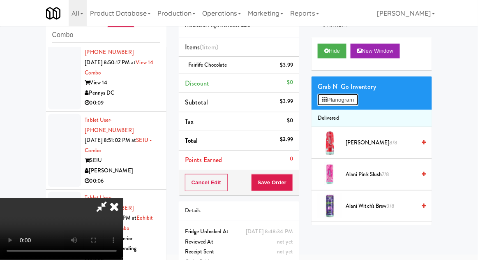
click at [354, 102] on button "Planogram" at bounding box center [338, 100] width 40 height 12
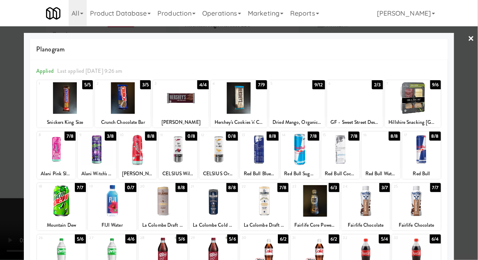
click at [299, 104] on div at bounding box center [297, 98] width 56 height 32
click at [472, 130] on div at bounding box center [239, 130] width 478 height 260
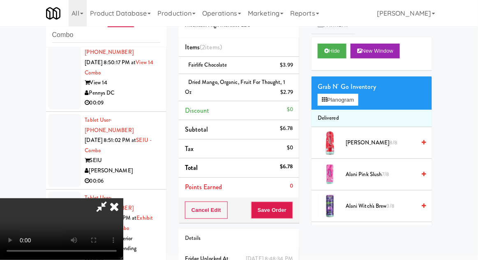
scroll to position [30, 0]
click at [304, 206] on div "Order # 5505434 Mountain High Markets LLC Items (2 items ) Fairlife Chocolate $…" at bounding box center [239, 152] width 133 height 309
click at [291, 210] on button "Save Order" at bounding box center [272, 210] width 42 height 17
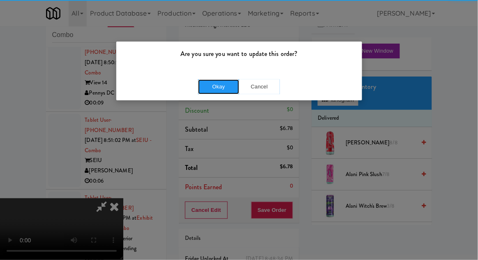
click at [216, 86] on button "Okay" at bounding box center [218, 86] width 41 height 15
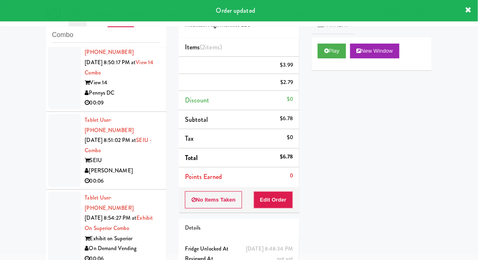
scroll to position [0, 0]
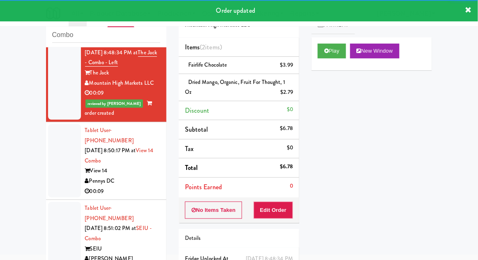
click at [54, 165] on div at bounding box center [64, 160] width 33 height 73
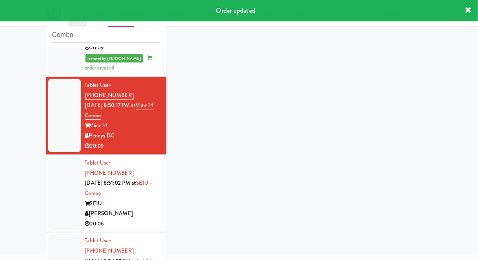
scroll to position [189, 0]
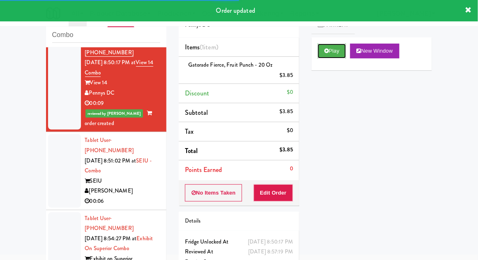
click at [324, 53] on button "Play" at bounding box center [332, 51] width 28 height 15
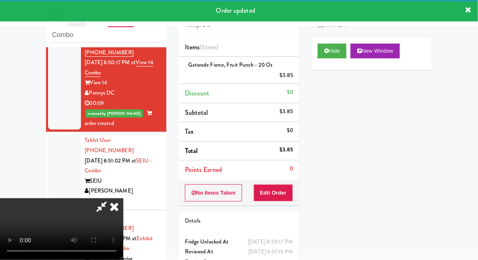
click at [123, 215] on icon at bounding box center [114, 206] width 18 height 16
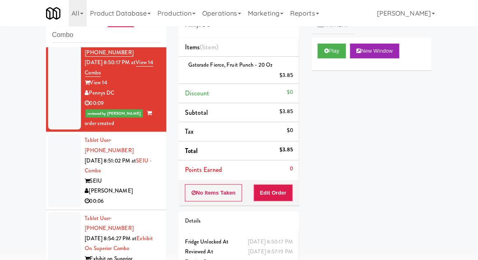
click at [55, 158] on div at bounding box center [64, 170] width 33 height 73
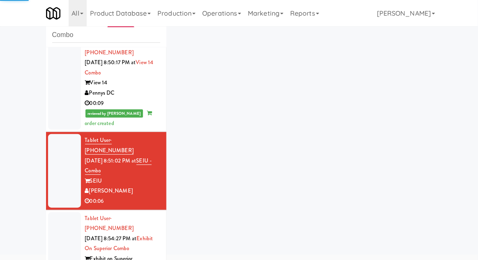
scroll to position [199, 0]
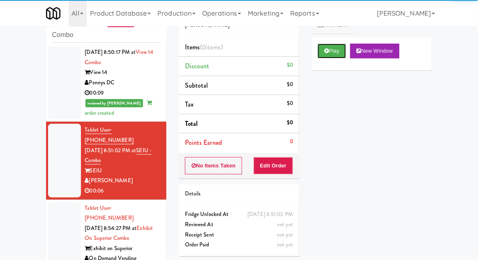
click at [324, 51] on button "Play" at bounding box center [332, 51] width 28 height 15
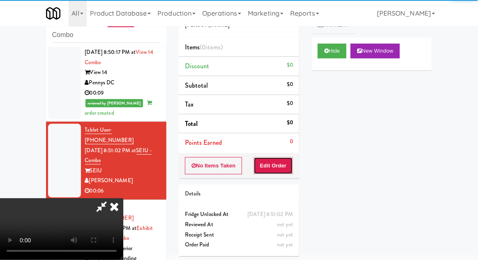
click at [285, 166] on button "Edit Order" at bounding box center [274, 165] width 40 height 17
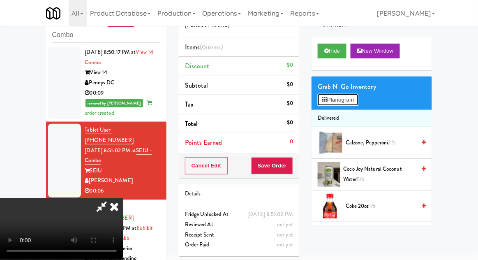
click at [353, 102] on button "Planogram" at bounding box center [338, 100] width 40 height 12
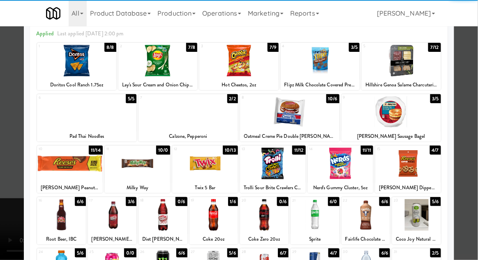
scroll to position [55, 0]
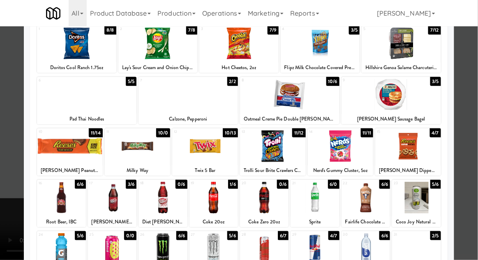
click at [218, 204] on div at bounding box center [214, 198] width 49 height 32
click at [476, 130] on div at bounding box center [239, 130] width 478 height 260
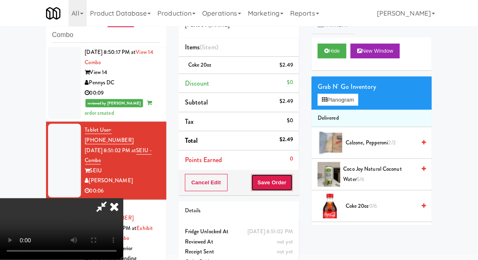
click at [292, 183] on button "Save Order" at bounding box center [272, 182] width 42 height 17
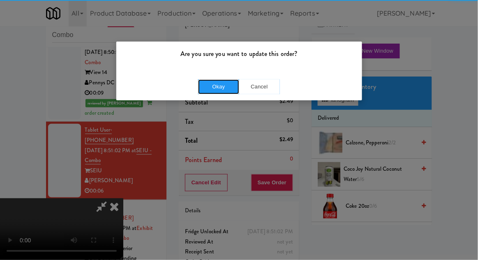
click at [218, 83] on button "Okay" at bounding box center [218, 86] width 41 height 15
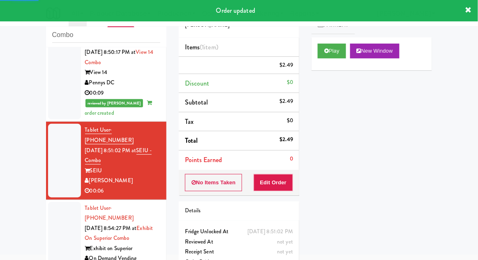
click at [55, 202] on div at bounding box center [64, 238] width 33 height 73
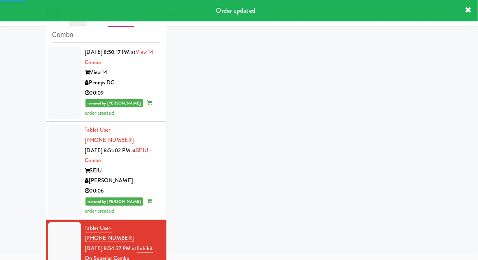
scroll to position [219, 0]
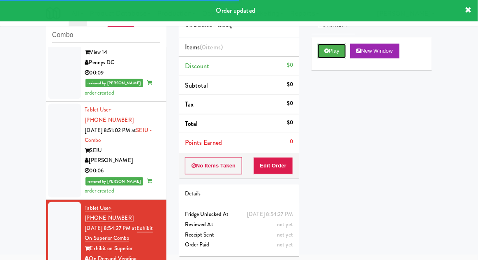
click at [323, 47] on button "Play" at bounding box center [332, 51] width 28 height 15
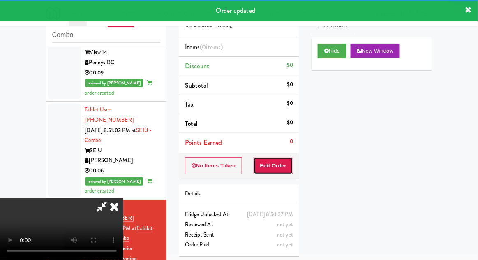
click at [278, 163] on button "Edit Order" at bounding box center [274, 165] width 40 height 17
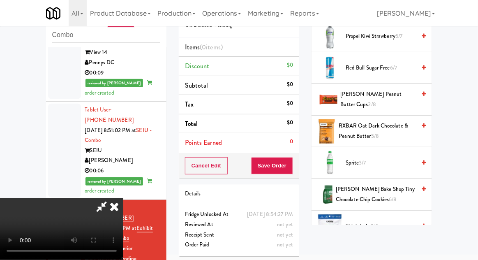
scroll to position [872, 0]
click at [390, 158] on span "Sprite 3/7" at bounding box center [381, 163] width 70 height 10
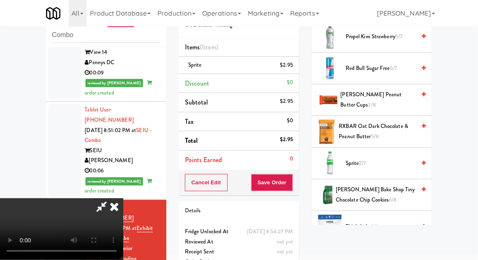
scroll to position [30, 0]
click at [288, 185] on button "Save Order" at bounding box center [272, 182] width 42 height 17
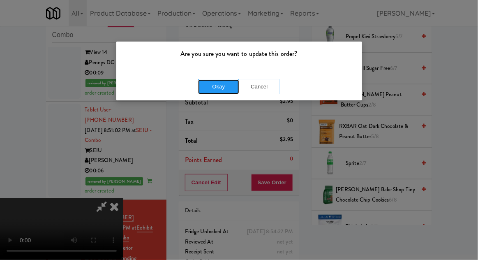
click at [214, 86] on button "Okay" at bounding box center [218, 86] width 41 height 15
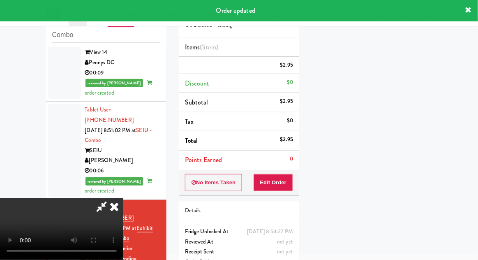
scroll to position [0, 0]
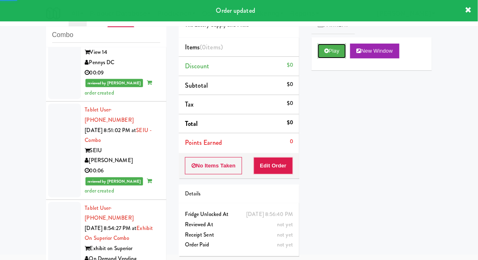
click at [322, 53] on button "Play" at bounding box center [332, 51] width 28 height 15
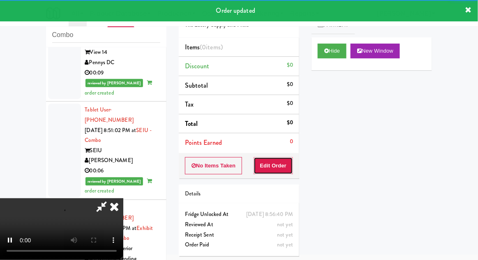
click at [272, 163] on button "Edit Order" at bounding box center [274, 165] width 40 height 17
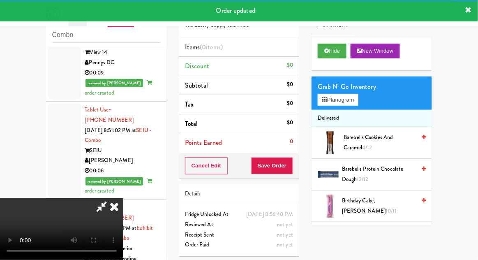
scroll to position [239, 0]
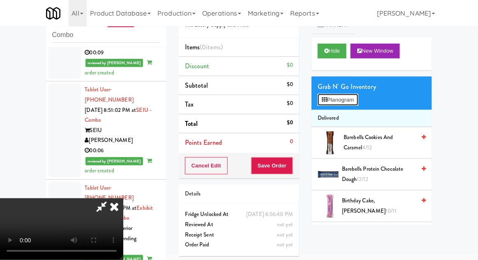
click at [355, 96] on button "Planogram" at bounding box center [338, 100] width 40 height 12
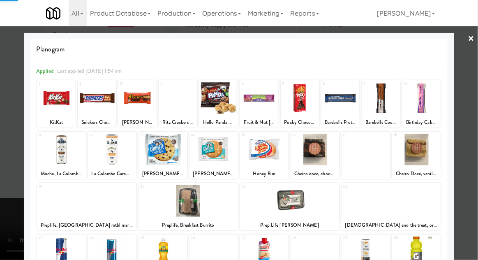
scroll to position [104, 0]
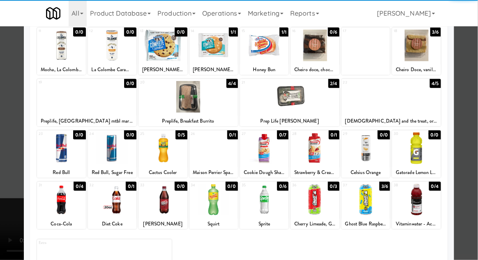
click at [113, 206] on div at bounding box center [112, 200] width 49 height 32
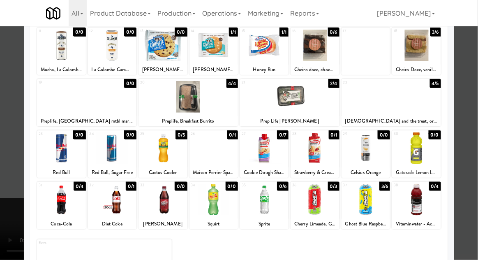
click at [472, 130] on div at bounding box center [239, 130] width 478 height 260
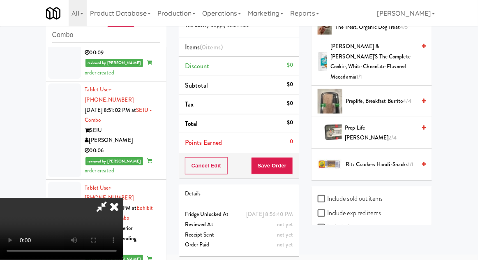
click at [378, 193] on label "Include sold out items" at bounding box center [350, 199] width 65 height 12
click at [327, 196] on input "Include sold out items" at bounding box center [322, 199] width 9 height 7
checkbox input "true"
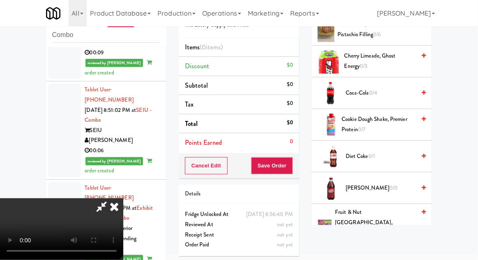
scroll to position [303, 0]
click at [374, 153] on span "0/1" at bounding box center [372, 157] width 7 height 8
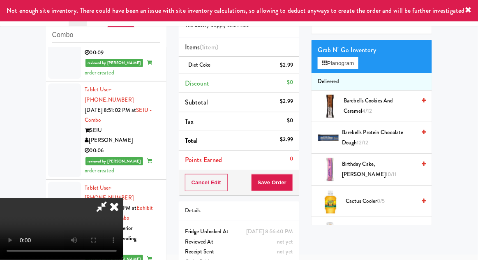
scroll to position [0, 0]
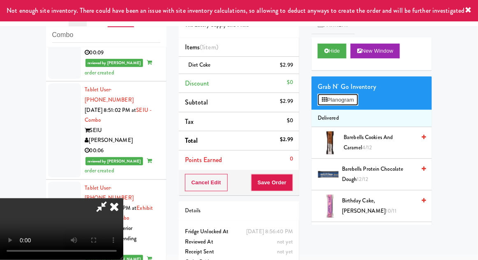
click at [358, 103] on button "Planogram" at bounding box center [338, 100] width 40 height 12
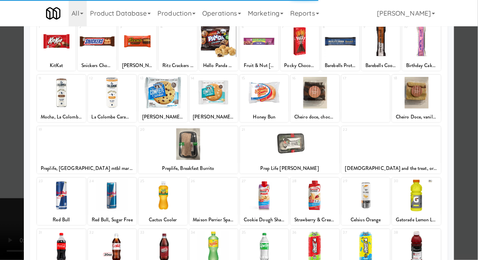
scroll to position [104, 0]
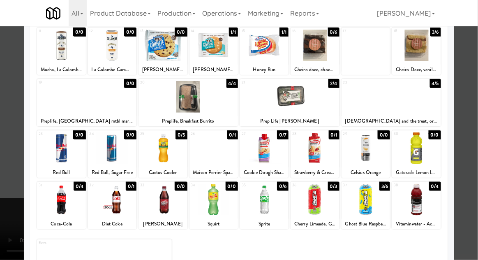
click at [265, 208] on div at bounding box center [264, 200] width 49 height 32
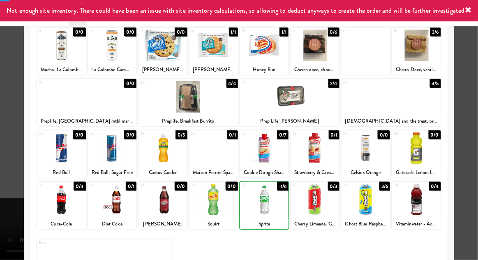
click at [472, 145] on div at bounding box center [239, 130] width 478 height 260
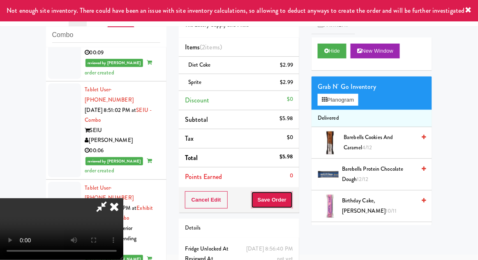
click at [292, 202] on button "Save Order" at bounding box center [272, 199] width 42 height 17
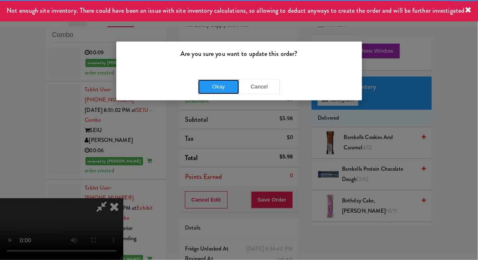
click at [213, 86] on button "Okay" at bounding box center [218, 86] width 41 height 15
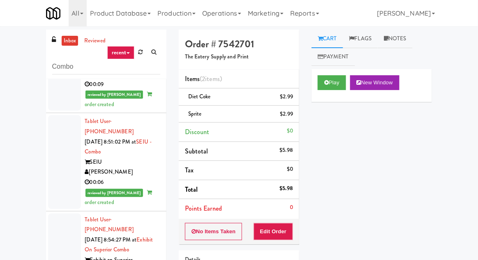
click at [67, 44] on link "inbox" at bounding box center [70, 41] width 17 height 10
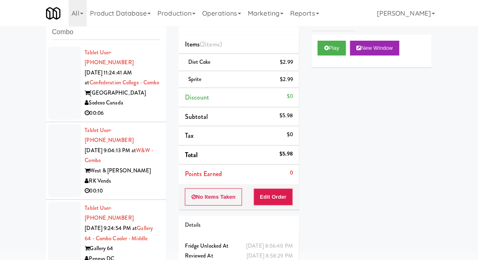
click at [61, 74] on div at bounding box center [64, 82] width 33 height 73
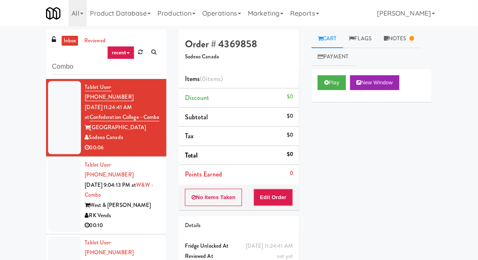
click at [68, 173] on div at bounding box center [64, 195] width 33 height 73
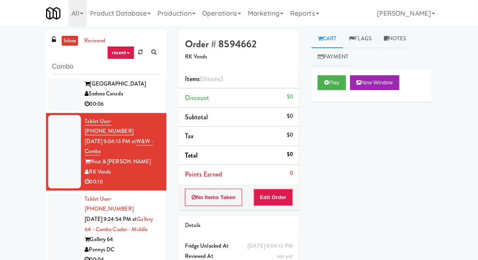
scroll to position [32, 0]
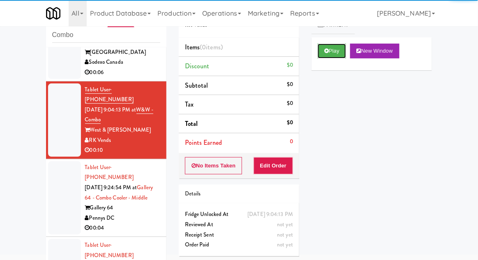
click at [323, 56] on button "Play" at bounding box center [332, 51] width 28 height 15
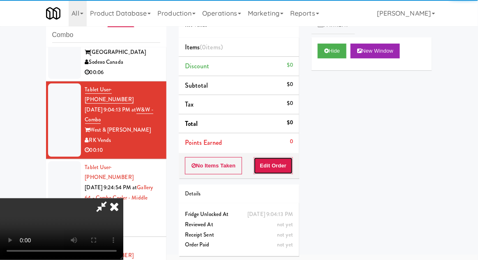
click at [266, 170] on button "Edit Order" at bounding box center [274, 165] width 40 height 17
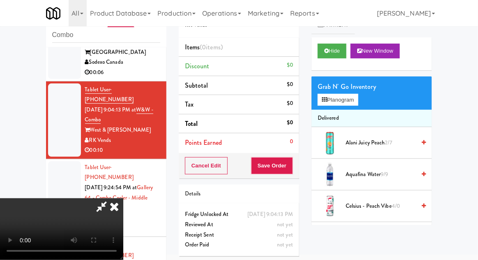
scroll to position [30, 0]
click at [344, 100] on button "Planogram" at bounding box center [338, 100] width 40 height 12
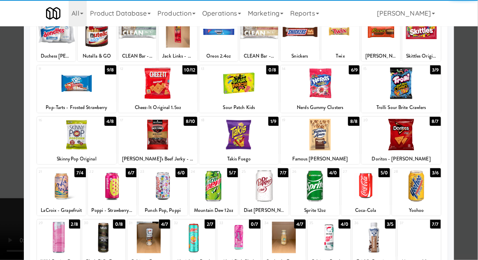
scroll to position [155, 0]
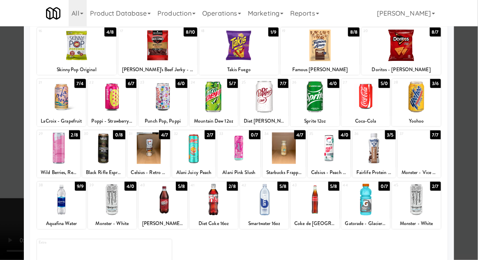
click at [311, 201] on div at bounding box center [315, 200] width 49 height 32
click at [478, 151] on div at bounding box center [239, 130] width 478 height 260
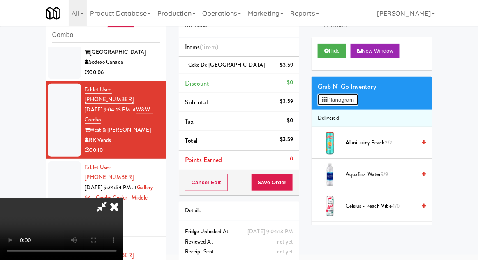
click at [357, 96] on button "Planogram" at bounding box center [338, 100] width 40 height 12
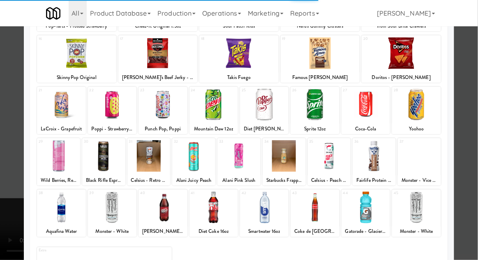
scroll to position [155, 0]
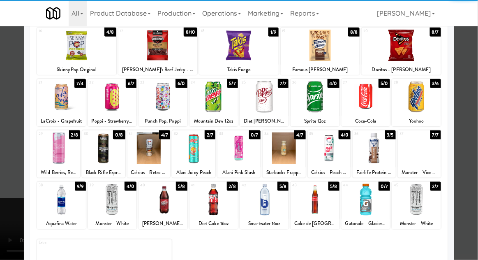
click at [318, 206] on div at bounding box center [315, 200] width 49 height 32
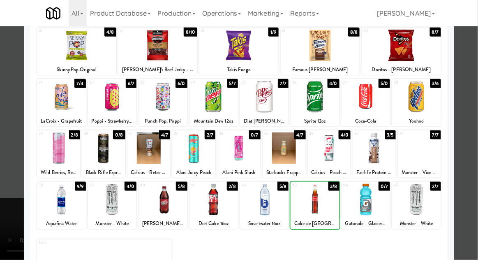
click at [473, 166] on div at bounding box center [239, 130] width 478 height 260
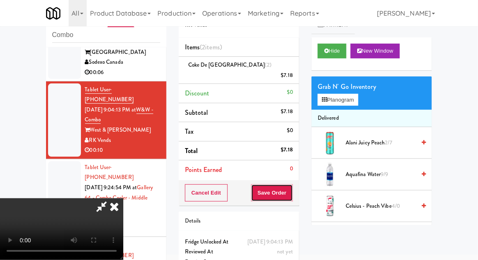
click at [292, 184] on button "Save Order" at bounding box center [272, 192] width 42 height 17
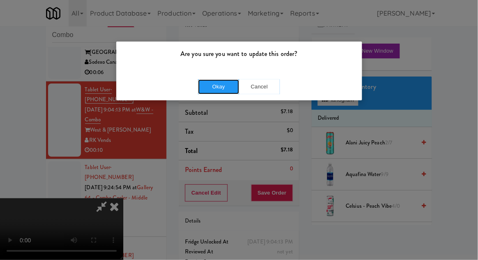
click at [225, 85] on button "Okay" at bounding box center [218, 86] width 41 height 15
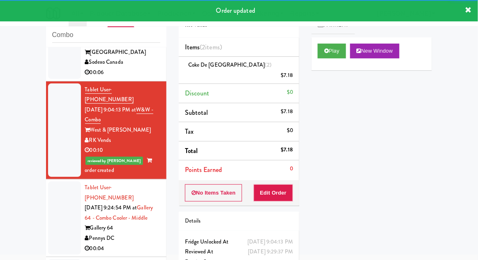
click at [67, 199] on div at bounding box center [64, 217] width 33 height 73
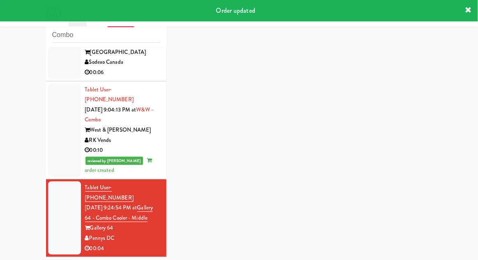
scroll to position [64, 0]
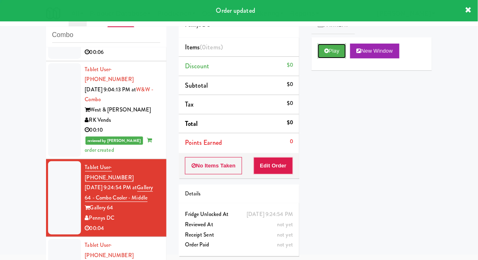
click at [326, 53] on icon at bounding box center [327, 50] width 5 height 5
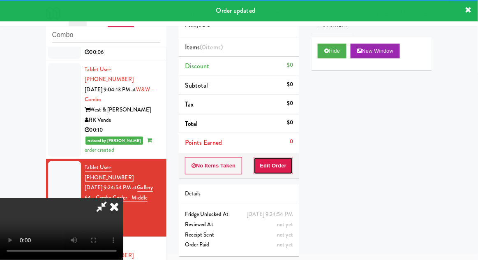
click at [276, 158] on button "Edit Order" at bounding box center [274, 165] width 40 height 17
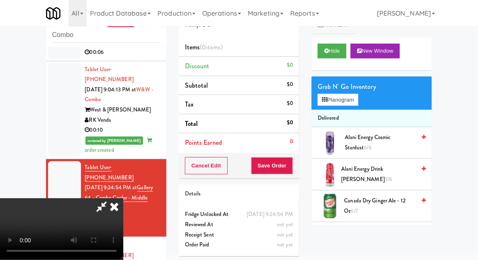
scroll to position [0, 0]
click at [343, 104] on button "Planogram" at bounding box center [338, 100] width 40 height 12
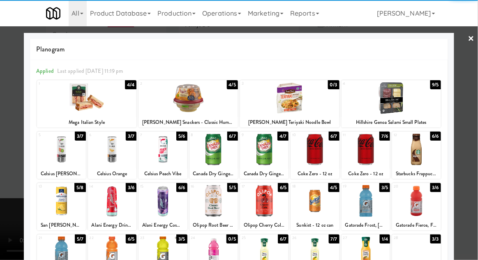
click at [160, 156] on div at bounding box center [163, 150] width 49 height 32
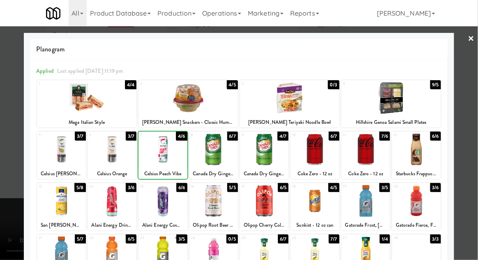
click at [473, 137] on div at bounding box center [239, 130] width 478 height 260
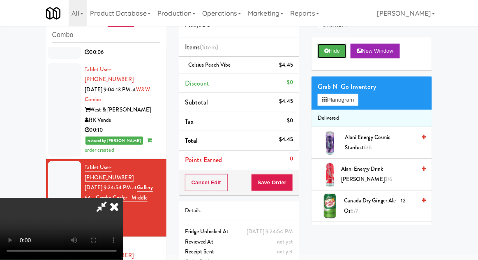
click at [331, 46] on button "Hide" at bounding box center [332, 51] width 29 height 15
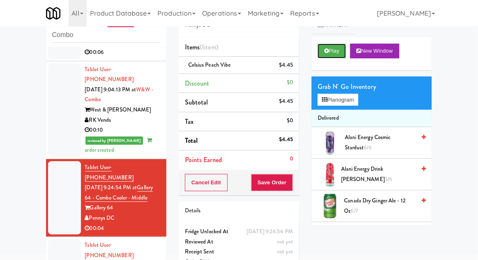
click at [331, 51] on button "Play" at bounding box center [332, 51] width 28 height 15
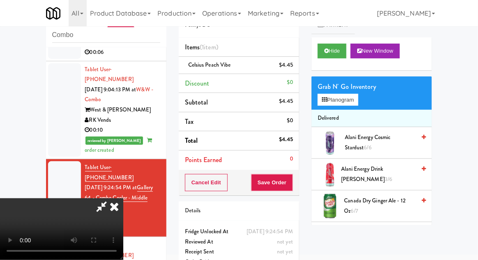
scroll to position [30, 0]
click at [288, 184] on button "Save Order" at bounding box center [272, 182] width 42 height 17
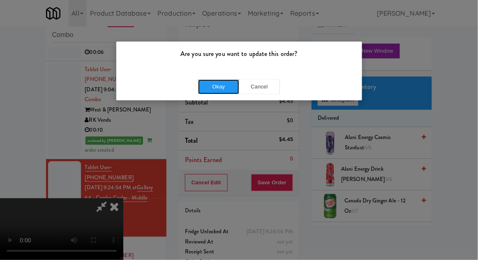
click at [219, 91] on button "Okay" at bounding box center [218, 86] width 41 height 15
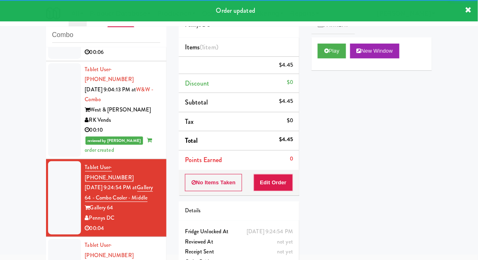
scroll to position [84, 0]
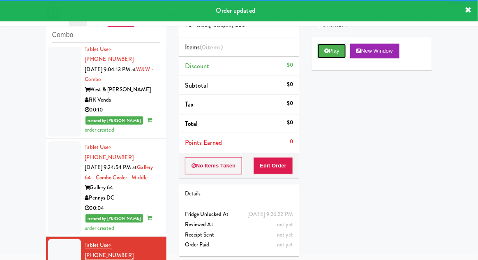
click at [331, 50] on button "Play" at bounding box center [332, 51] width 28 height 15
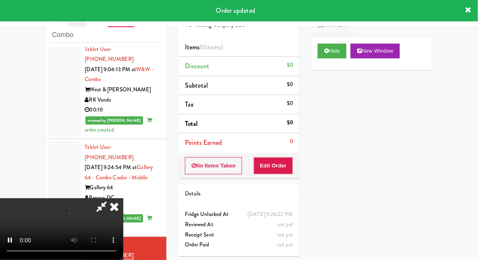
click at [266, 177] on div "Order # 3093197 VB Vending Company LLC Items (0 items ) Discount $0 Subtotal $0…" at bounding box center [239, 130] width 133 height 264
click at [269, 163] on button "Edit Order" at bounding box center [274, 165] width 40 height 17
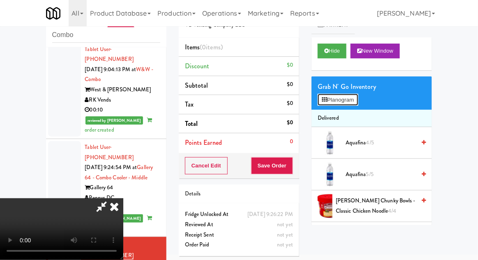
click at [358, 98] on button "Planogram" at bounding box center [338, 100] width 40 height 12
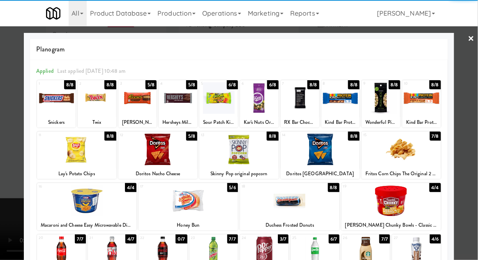
click at [330, 145] on div at bounding box center [320, 150] width 79 height 32
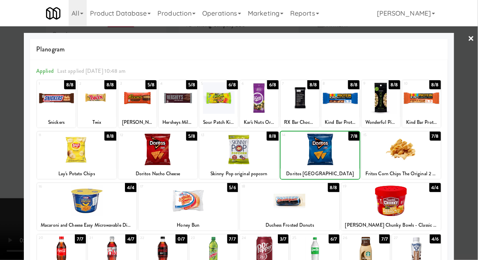
click at [476, 104] on div at bounding box center [239, 130] width 478 height 260
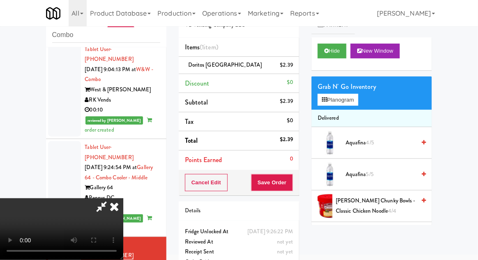
scroll to position [30, 0]
click at [348, 88] on div "Grab N' Go Inventory" at bounding box center [372, 87] width 108 height 12
click at [345, 100] on button "Planogram" at bounding box center [338, 100] width 40 height 12
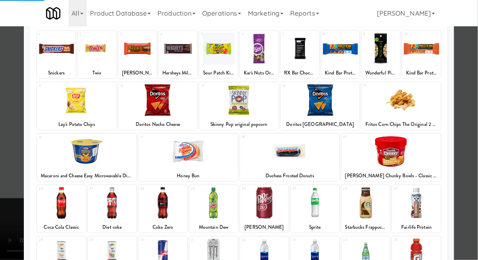
scroll to position [49, 0]
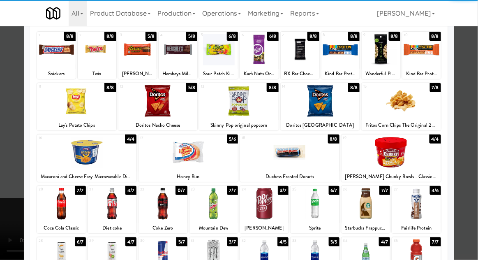
click at [269, 207] on div at bounding box center [264, 204] width 49 height 32
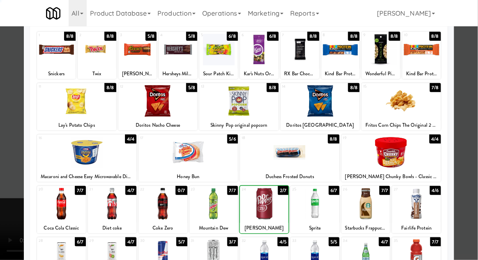
click at [478, 139] on div at bounding box center [239, 130] width 478 height 260
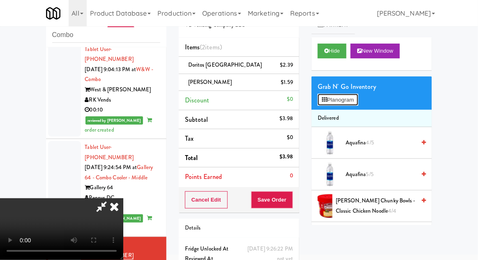
click at [348, 103] on button "Planogram" at bounding box center [338, 100] width 40 height 12
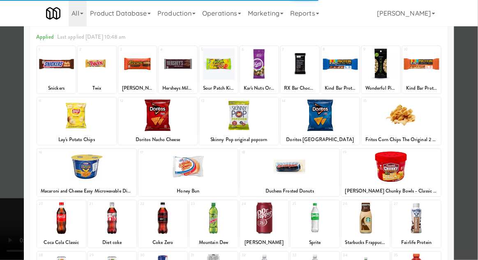
scroll to position [52, 0]
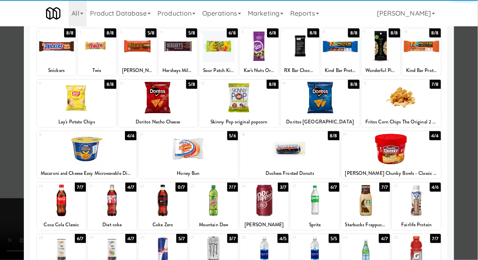
click at [476, 152] on div at bounding box center [239, 130] width 478 height 260
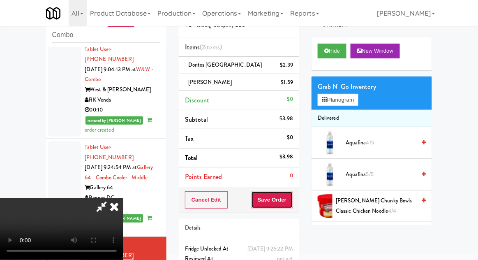
click at [293, 203] on button "Save Order" at bounding box center [272, 199] width 42 height 17
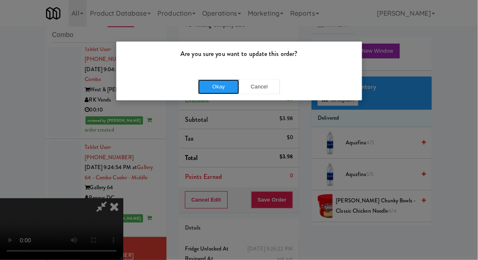
click at [219, 93] on button "Okay" at bounding box center [218, 86] width 41 height 15
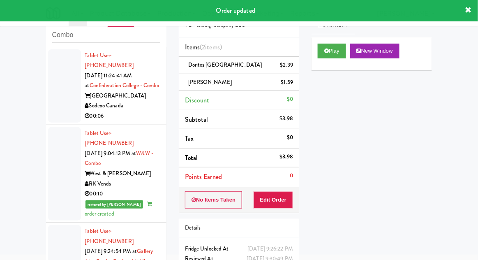
click at [61, 100] on div at bounding box center [64, 85] width 33 height 73
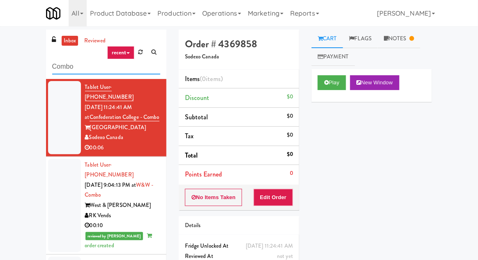
click at [58, 67] on input "Combo" at bounding box center [106, 66] width 108 height 15
click at [54, 68] on input "Combo" at bounding box center [106, 66] width 108 height 15
type input "Fridge"
click at [6, 56] on div "inbox reviewed recent all unclear take inventory issue suspicious failed recent…" at bounding box center [239, 181] width 478 height 302
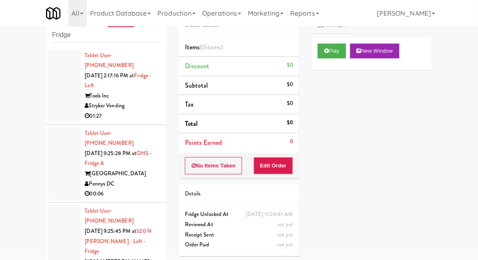
click at [54, 102] on div at bounding box center [64, 85] width 33 height 73
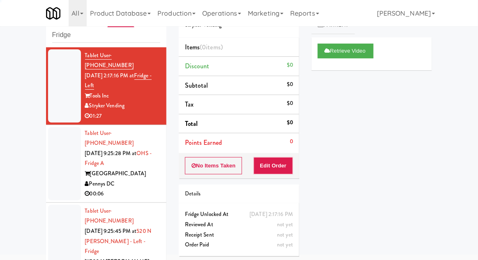
click at [58, 160] on div at bounding box center [64, 163] width 33 height 73
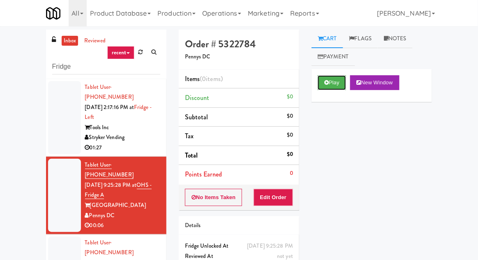
click at [322, 77] on button "Play" at bounding box center [332, 82] width 28 height 15
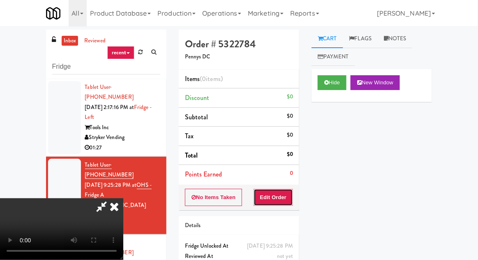
click at [271, 194] on button "Edit Order" at bounding box center [274, 197] width 40 height 17
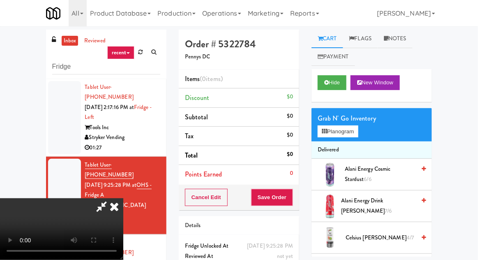
click at [50, 111] on div at bounding box center [64, 117] width 33 height 73
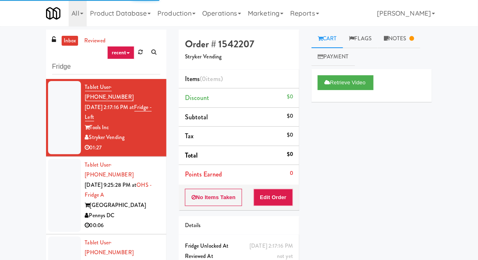
click at [69, 182] on div at bounding box center [64, 195] width 33 height 73
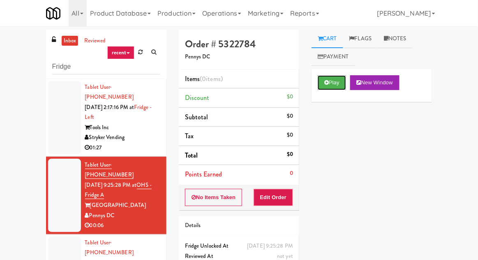
click at [346, 86] on button "Play" at bounding box center [332, 82] width 28 height 15
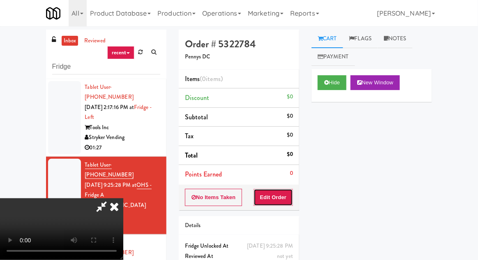
click at [281, 197] on button "Edit Order" at bounding box center [274, 197] width 40 height 17
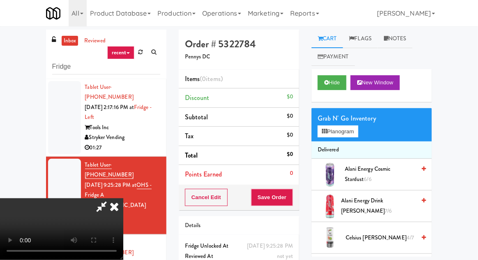
scroll to position [30, 0]
click at [349, 126] on button "Planogram" at bounding box center [338, 131] width 40 height 12
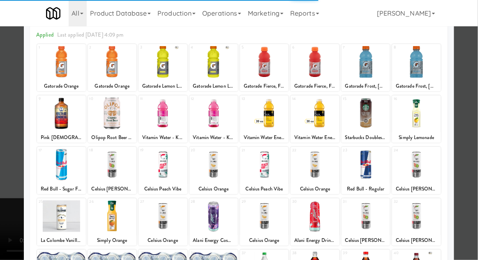
scroll to position [104, 0]
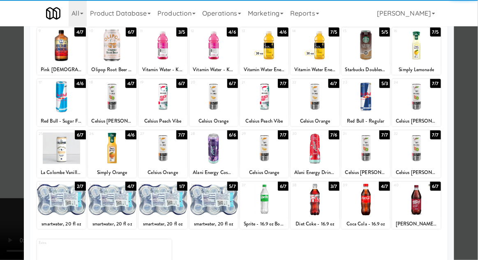
click at [267, 202] on div at bounding box center [264, 200] width 49 height 32
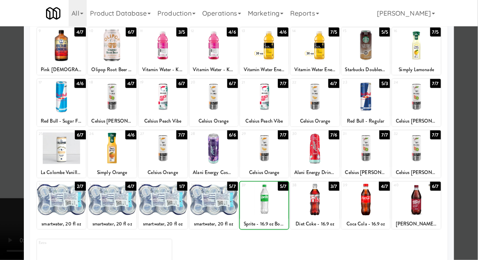
click at [476, 162] on div at bounding box center [239, 130] width 478 height 260
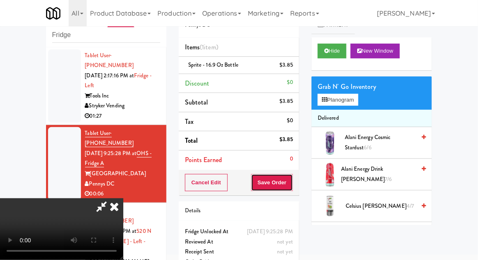
click at [293, 188] on button "Save Order" at bounding box center [272, 182] width 42 height 17
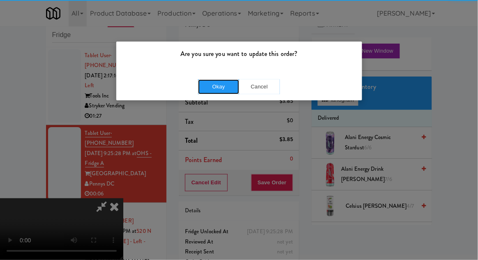
click at [220, 87] on button "Okay" at bounding box center [218, 86] width 41 height 15
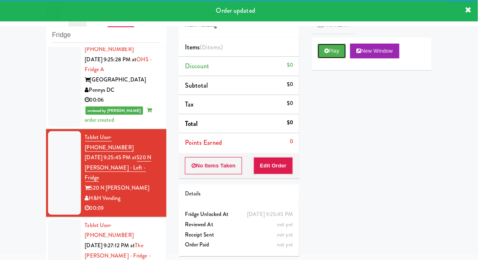
click at [318, 51] on button "Play" at bounding box center [332, 51] width 28 height 15
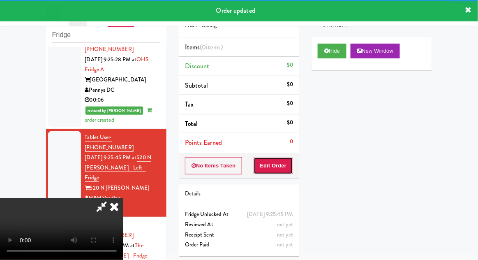
click at [265, 168] on button "Edit Order" at bounding box center [274, 165] width 40 height 17
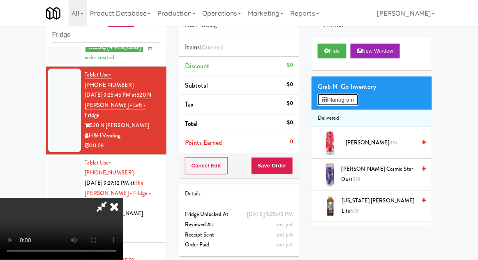
click at [358, 94] on button "Planogram" at bounding box center [338, 100] width 40 height 12
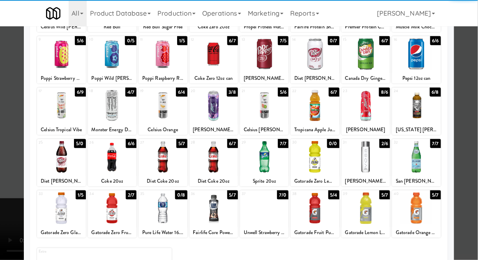
click at [108, 209] on div at bounding box center [112, 209] width 49 height 32
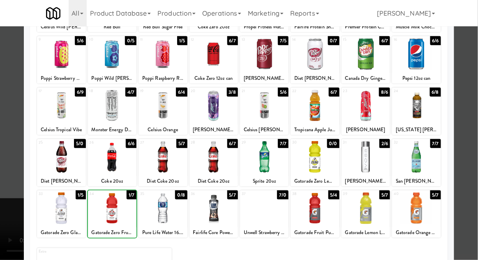
click at [473, 162] on div at bounding box center [239, 130] width 478 height 260
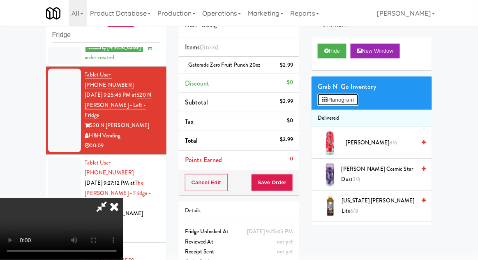
click at [354, 94] on button "Planogram" at bounding box center [338, 100] width 40 height 12
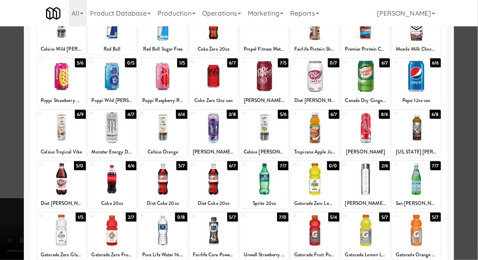
click at [163, 181] on div at bounding box center [163, 179] width 49 height 32
click at [471, 155] on div at bounding box center [239, 130] width 478 height 260
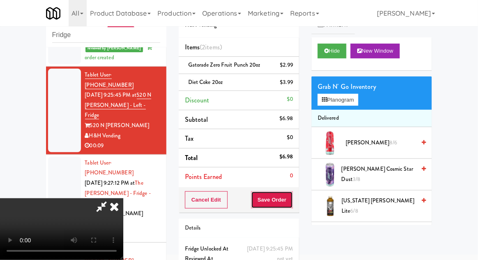
click at [292, 204] on button "Save Order" at bounding box center [272, 199] width 42 height 17
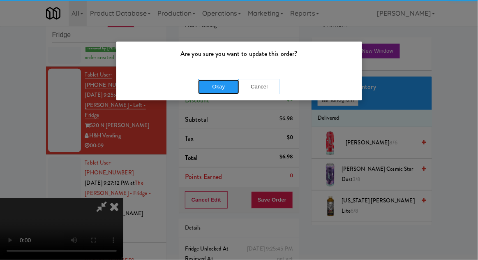
click at [219, 86] on button "Okay" at bounding box center [218, 86] width 41 height 15
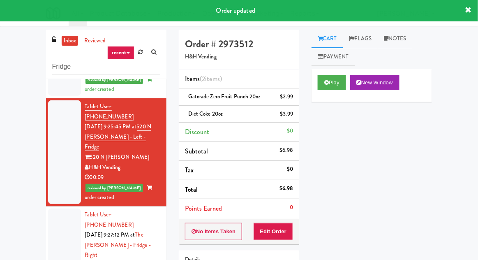
click at [396, 46] on link "Notes" at bounding box center [395, 39] width 35 height 19
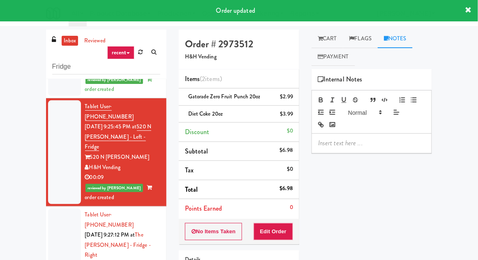
click at [334, 146] on p at bounding box center [371, 143] width 107 height 9
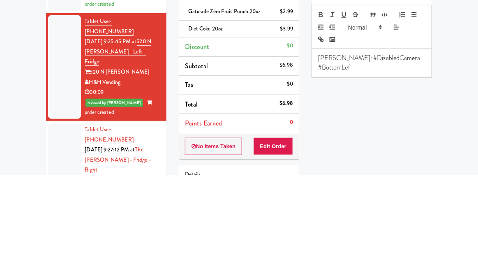
click at [398, 179] on div "Play New Window Primary Flag Clear Flag if unable to determine what was taken o…" at bounding box center [372, 223] width 121 height 309
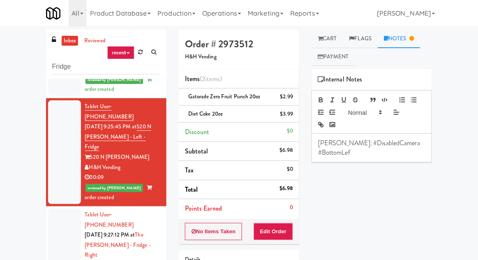
click at [423, 141] on p "[PERSON_NAME]: #DisabledCamera #BottomLef" at bounding box center [371, 148] width 107 height 19
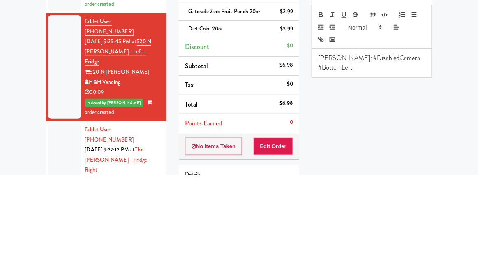
click at [413, 175] on div "Play New Window Primary Flag Clear Flag if unable to determine what was taken o…" at bounding box center [372, 223] width 121 height 309
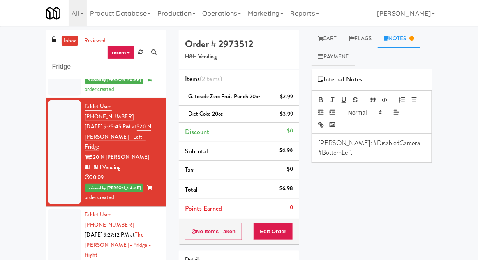
click at [50, 209] on div at bounding box center [64, 251] width 33 height 84
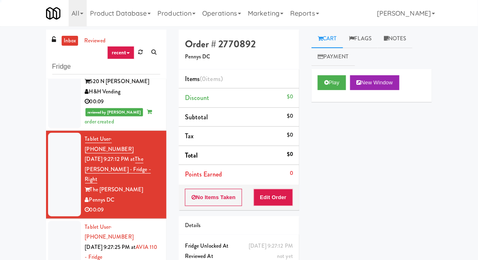
scroll to position [32, 0]
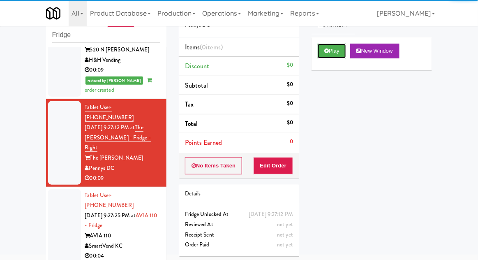
click at [324, 49] on button "Play" at bounding box center [332, 51] width 28 height 15
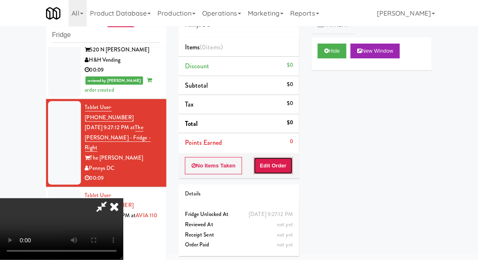
click at [273, 172] on button "Edit Order" at bounding box center [274, 165] width 40 height 17
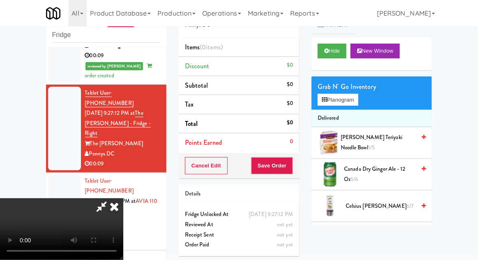
scroll to position [247, 0]
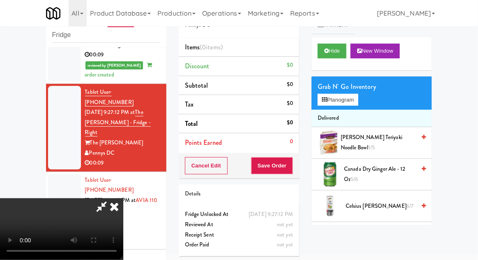
click at [395, 166] on span "Canada Dry Ginger Ale - 12 oz 5/6" at bounding box center [381, 174] width 72 height 20
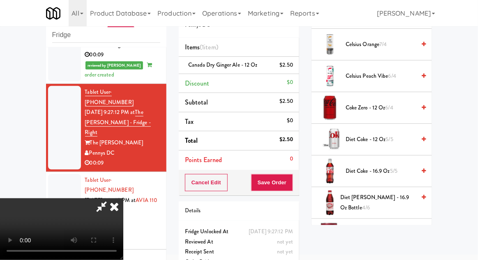
scroll to position [195, 0]
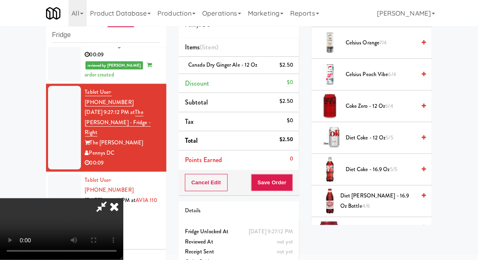
click at [392, 227] on span "[PERSON_NAME] - 12 oz cans 3/5" at bounding box center [379, 233] width 72 height 20
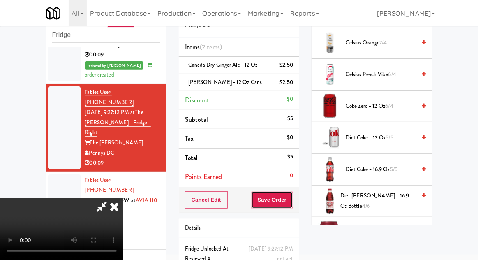
click at [291, 202] on button "Save Order" at bounding box center [272, 199] width 42 height 17
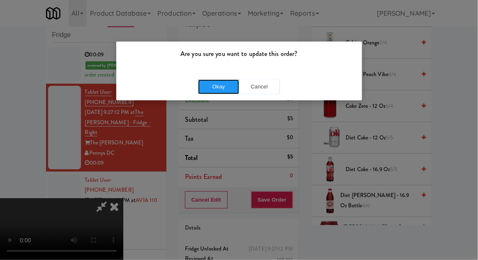
click at [216, 91] on button "Okay" at bounding box center [218, 86] width 41 height 15
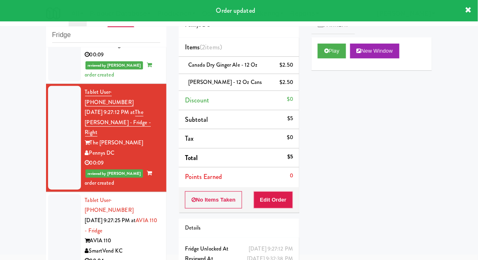
scroll to position [0, 0]
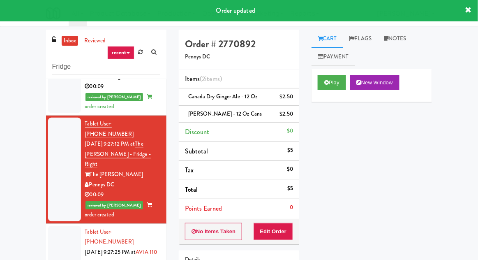
click at [407, 43] on link "Notes" at bounding box center [395, 39] width 35 height 19
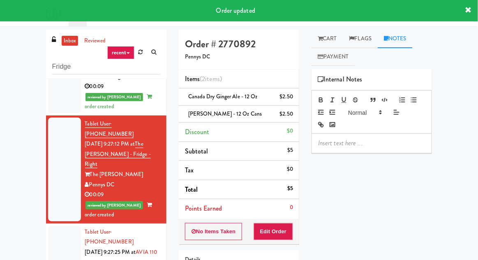
click at [370, 140] on p at bounding box center [371, 143] width 107 height 9
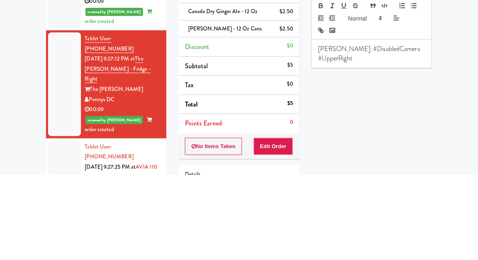
scroll to position [9, 0]
click at [379, 174] on div "Play New Window Primary Flag Clear Flag if unable to determine what was taken o…" at bounding box center [372, 214] width 121 height 309
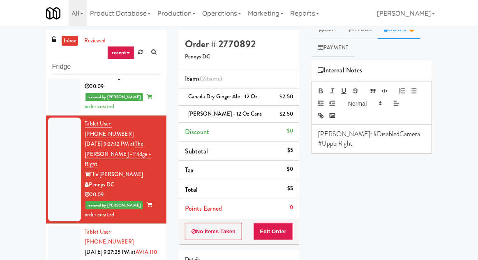
click at [66, 226] on div at bounding box center [64, 262] width 33 height 73
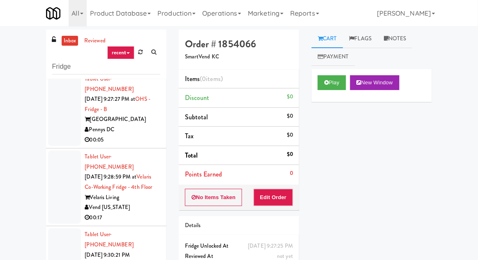
scroll to position [480, 0]
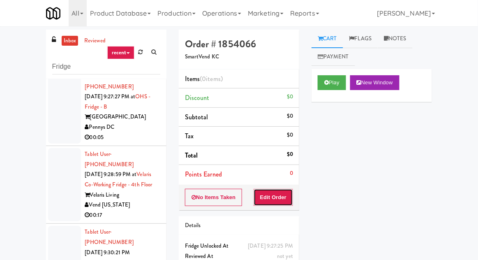
click at [271, 201] on button "Edit Order" at bounding box center [274, 197] width 40 height 17
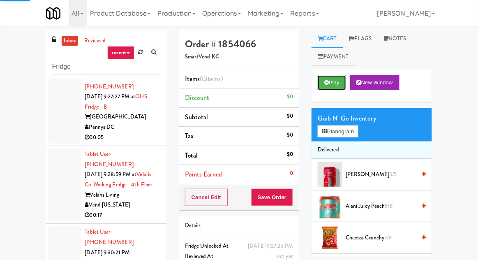
click at [322, 77] on button "Play" at bounding box center [332, 82] width 28 height 15
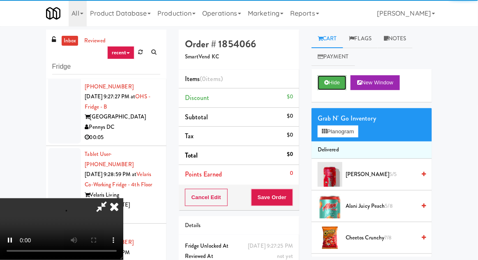
scroll to position [32, 0]
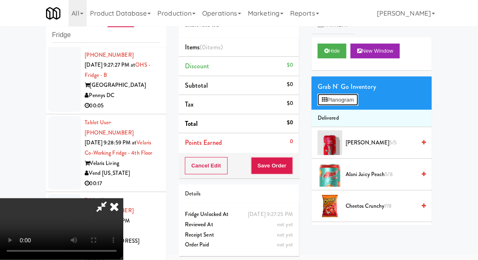
click at [358, 99] on button "Planogram" at bounding box center [338, 100] width 40 height 12
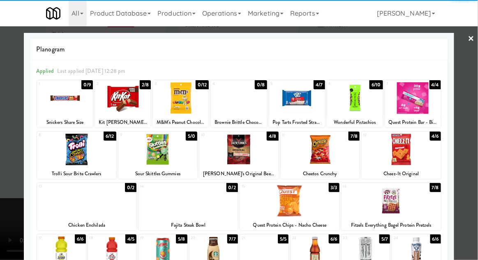
click at [69, 150] on div at bounding box center [76, 150] width 79 height 32
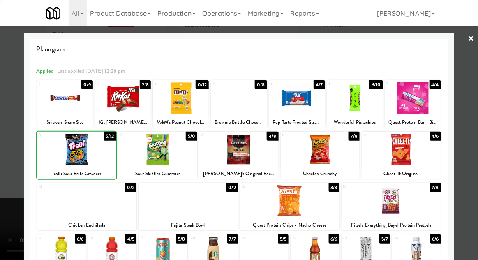
click at [72, 153] on div at bounding box center [76, 150] width 79 height 32
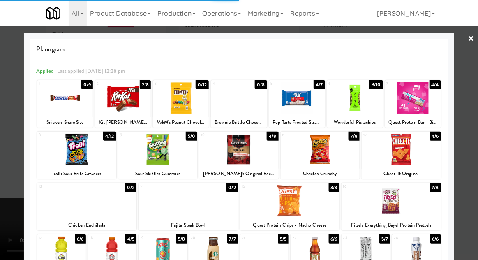
click at [464, 145] on div at bounding box center [239, 130] width 478 height 260
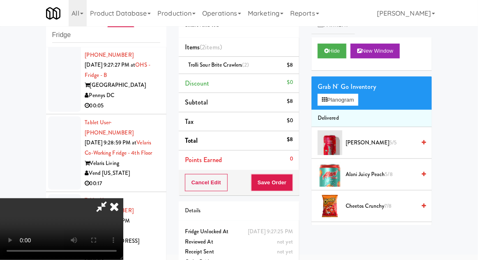
click at [300, 183] on div "Order # 1854066 SmartVend KC Items (2 items ) Trolli Sour Brite Crawlers (2) $8…" at bounding box center [239, 138] width 133 height 281
click at [291, 182] on button "Save Order" at bounding box center [272, 182] width 42 height 17
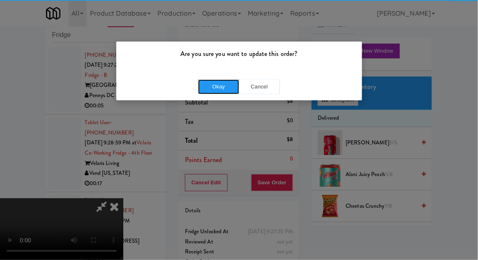
click at [218, 81] on button "Okay" at bounding box center [218, 86] width 41 height 15
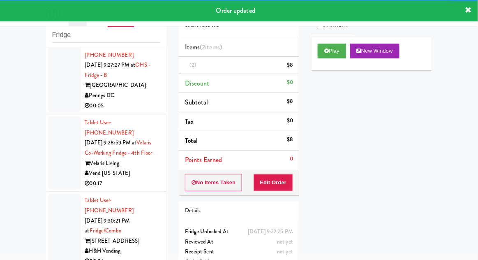
click at [54, 116] on div at bounding box center [64, 152] width 33 height 73
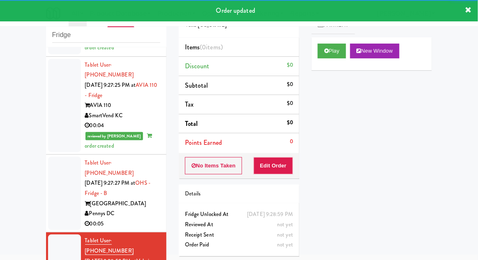
click at [53, 157] on div at bounding box center [64, 193] width 33 height 73
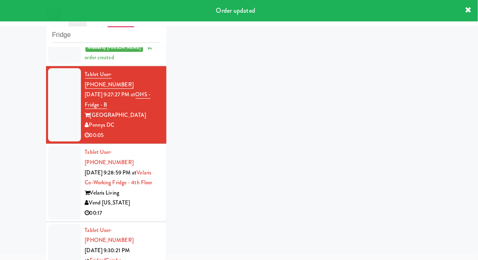
scroll to position [520, 0]
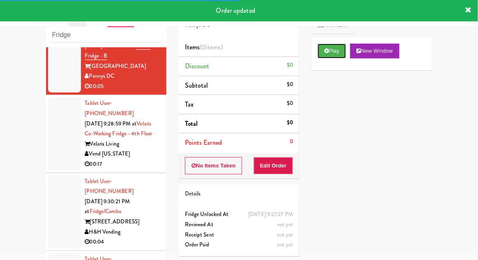
click at [322, 55] on button "Play" at bounding box center [332, 51] width 28 height 15
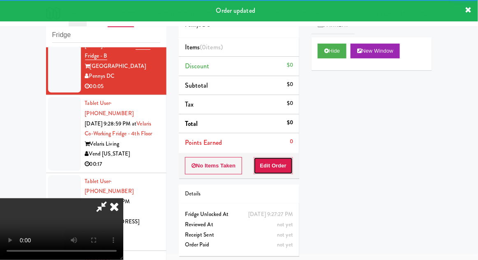
click at [265, 169] on button "Edit Order" at bounding box center [274, 165] width 40 height 17
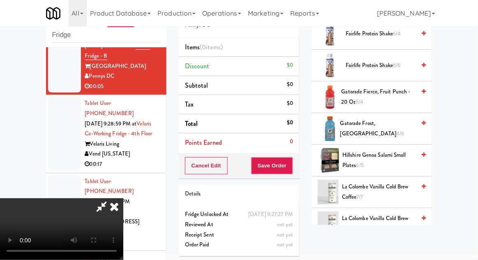
scroll to position [553, 0]
click at [401, 122] on span "Gatorade Frost, Glacier Freeze 4/6" at bounding box center [378, 128] width 75 height 20
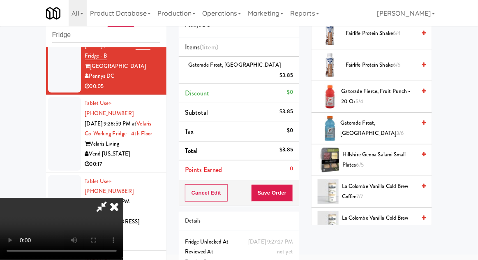
scroll to position [30, 0]
click at [290, 186] on button "Save Order" at bounding box center [272, 192] width 42 height 17
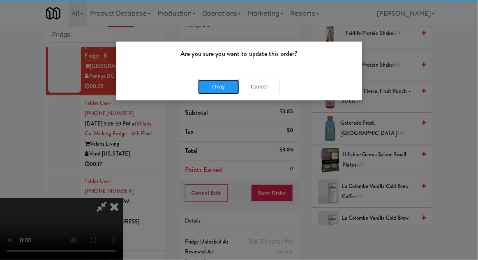
click at [217, 81] on button "Okay" at bounding box center [218, 86] width 41 height 15
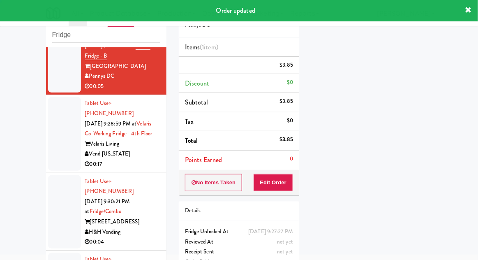
scroll to position [0, 0]
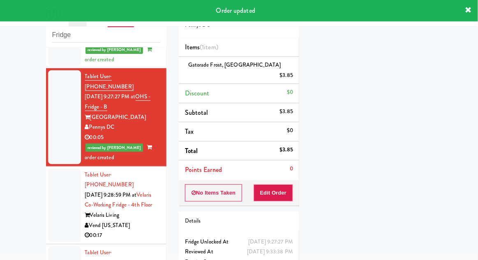
click at [59, 169] on div at bounding box center [64, 205] width 33 height 73
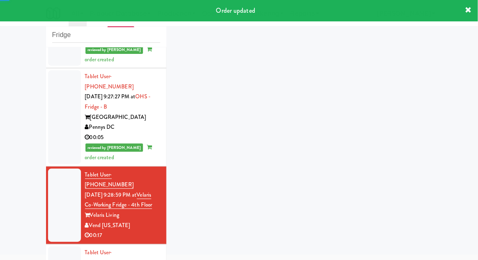
scroll to position [540, 0]
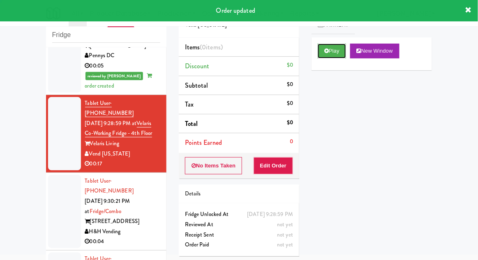
click at [325, 55] on button "Play" at bounding box center [332, 51] width 28 height 15
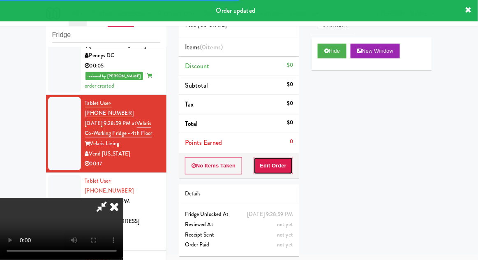
click at [272, 167] on button "Edit Order" at bounding box center [274, 165] width 40 height 17
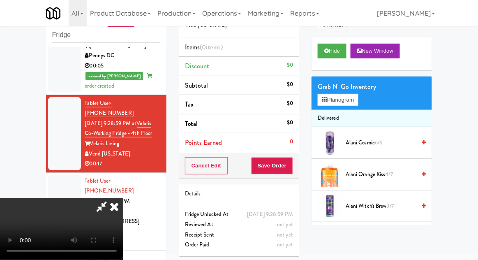
scroll to position [0, 0]
click at [340, 95] on button "Planogram" at bounding box center [338, 100] width 40 height 12
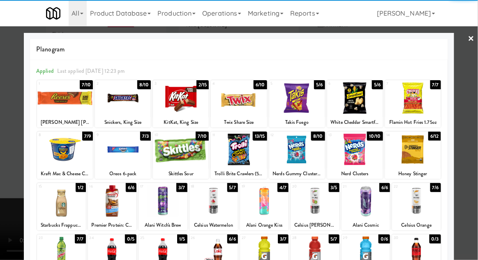
click at [121, 151] on div at bounding box center [123, 150] width 56 height 32
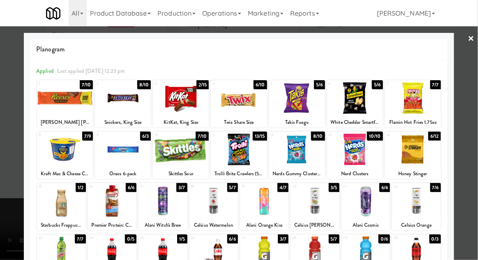
click at [0, 146] on div at bounding box center [239, 130] width 478 height 260
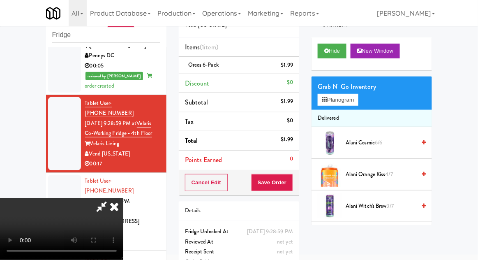
scroll to position [30, 0]
click at [290, 183] on button "Save Order" at bounding box center [272, 182] width 42 height 17
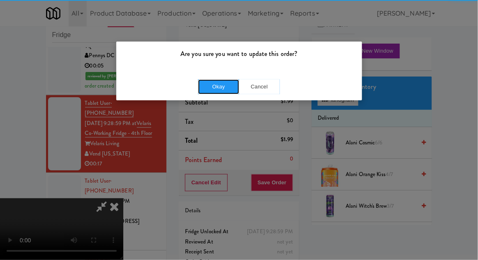
click at [228, 92] on button "Okay" at bounding box center [218, 86] width 41 height 15
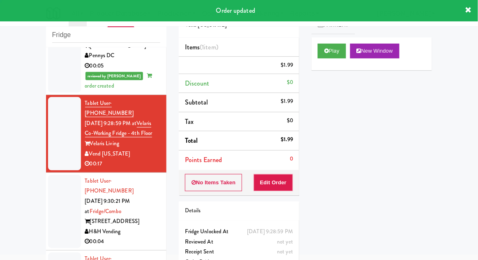
scroll to position [0, 0]
click at [57, 175] on div at bounding box center [64, 211] width 33 height 73
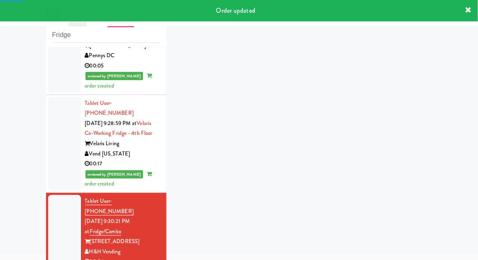
scroll to position [561, 0]
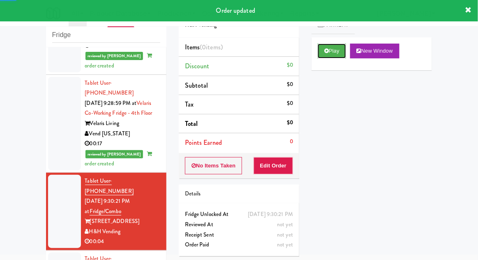
click at [325, 52] on icon at bounding box center [327, 50] width 5 height 5
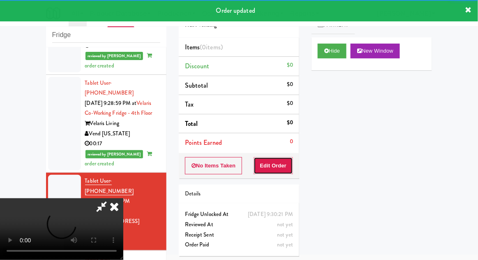
click at [273, 165] on button "Edit Order" at bounding box center [274, 165] width 40 height 17
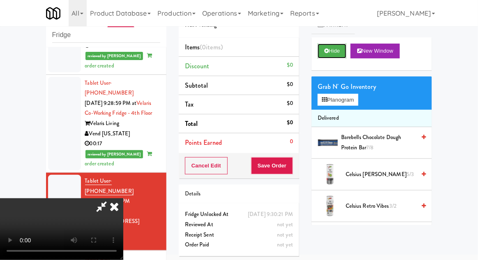
click at [329, 56] on button "Hide" at bounding box center [332, 51] width 29 height 15
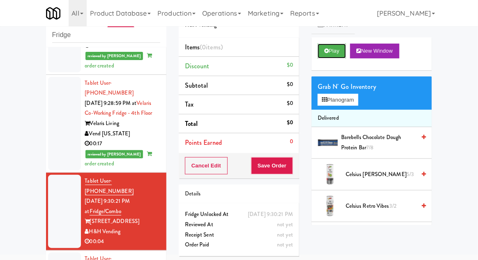
click at [326, 53] on icon at bounding box center [327, 50] width 5 height 5
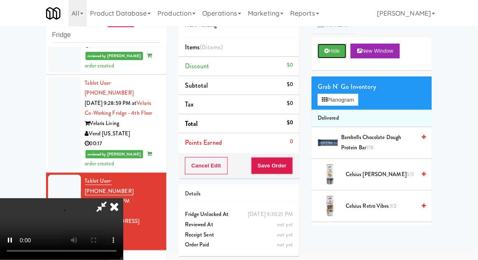
click at [331, 53] on button "Hide" at bounding box center [332, 51] width 29 height 15
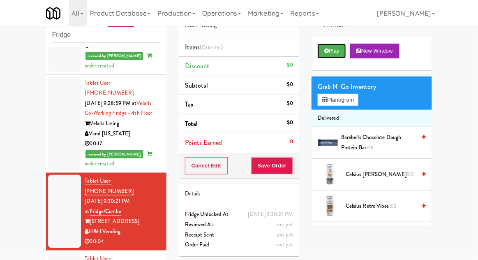
click at [331, 49] on button "Play" at bounding box center [332, 51] width 28 height 15
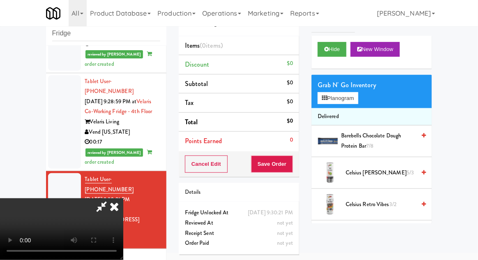
scroll to position [56, 0]
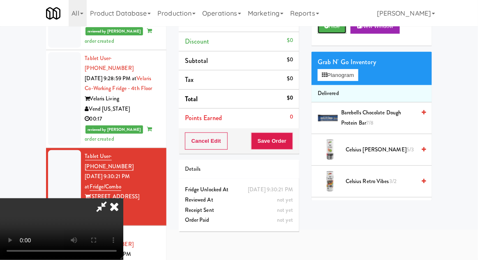
click at [334, 32] on button "Hide" at bounding box center [332, 26] width 29 height 15
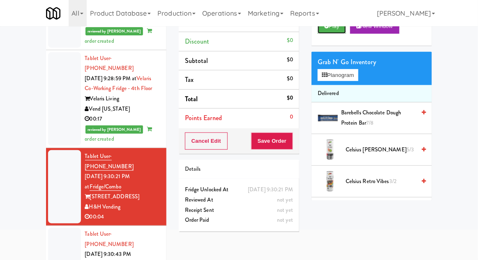
click at [336, 33] on button "Play" at bounding box center [332, 26] width 28 height 15
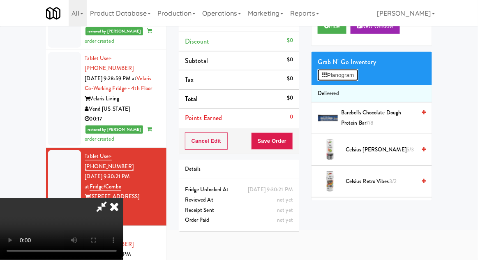
click at [353, 76] on button "Planogram" at bounding box center [338, 75] width 40 height 12
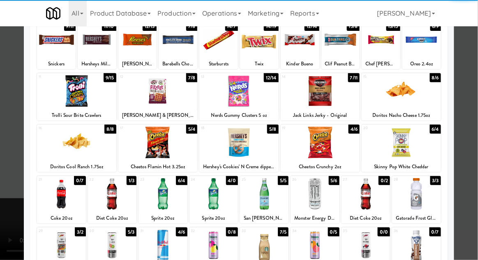
scroll to position [32, 0]
click at [160, 194] on div at bounding box center [163, 194] width 49 height 32
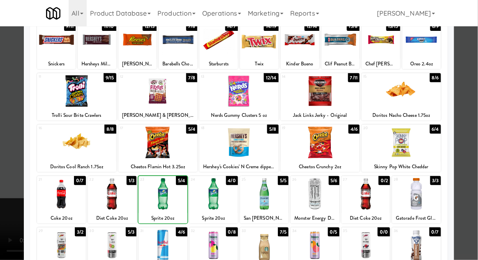
click at [473, 135] on div at bounding box center [239, 130] width 478 height 260
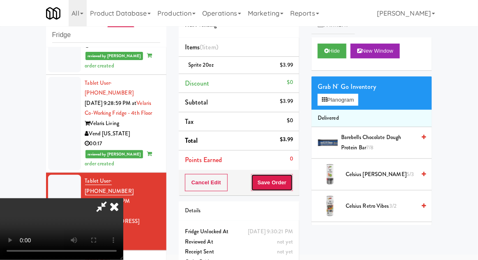
click at [291, 187] on button "Save Order" at bounding box center [272, 182] width 42 height 17
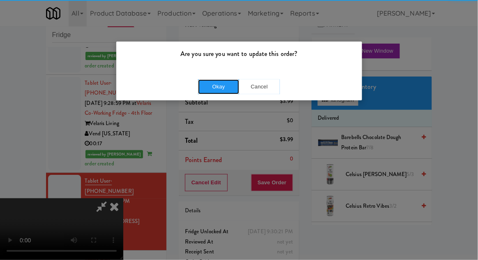
click at [212, 86] on button "Okay" at bounding box center [218, 86] width 41 height 15
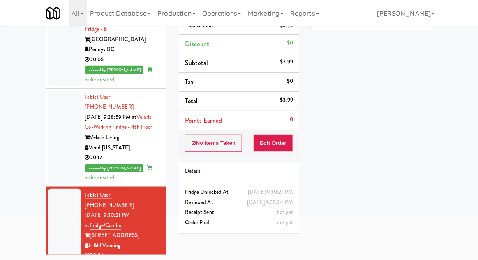
scroll to position [581, 0]
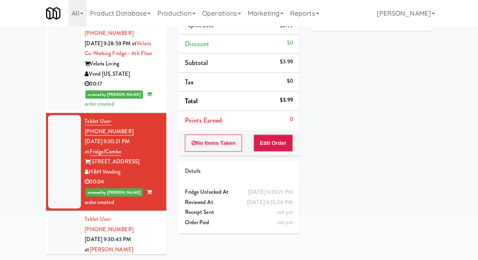
click at [66, 213] on div at bounding box center [64, 249] width 33 height 73
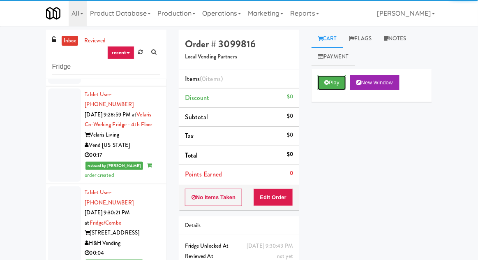
click at [326, 88] on button "Play" at bounding box center [332, 82] width 28 height 15
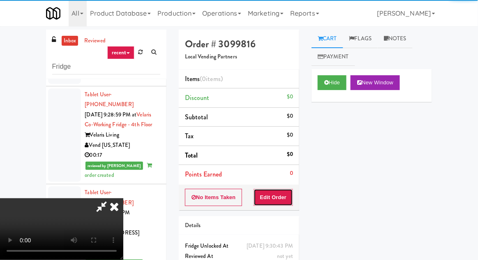
click at [265, 199] on button "Edit Order" at bounding box center [274, 197] width 40 height 17
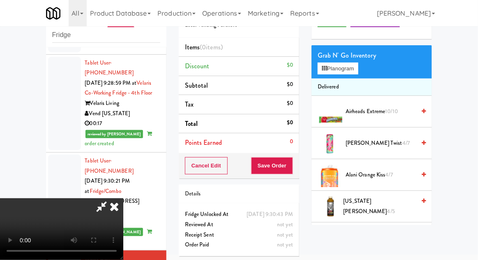
scroll to position [32, 0]
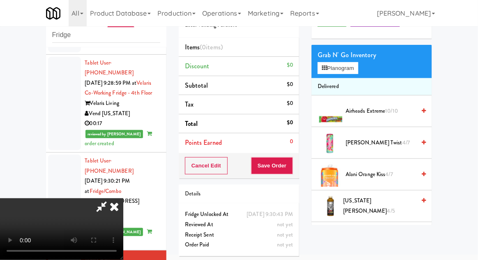
click at [360, 79] on li "Delivered" at bounding box center [372, 86] width 121 height 17
click at [355, 63] on button "Planogram" at bounding box center [338, 68] width 40 height 12
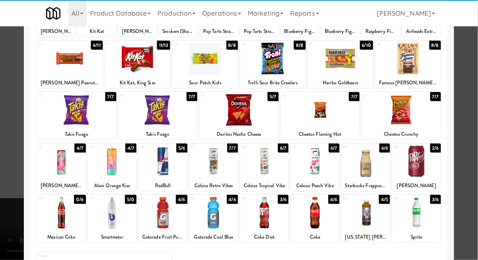
scroll to position [91, 0]
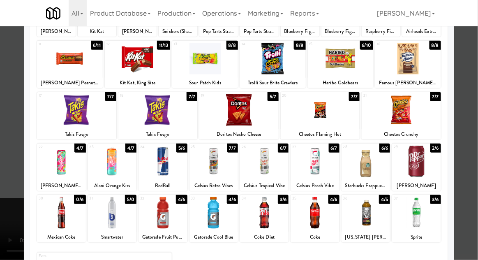
click at [219, 216] on div at bounding box center [214, 213] width 49 height 32
click at [478, 146] on div at bounding box center [239, 130] width 478 height 260
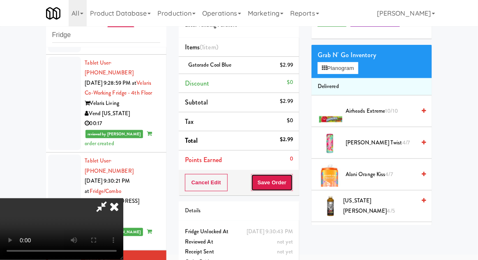
click at [292, 188] on button "Save Order" at bounding box center [272, 182] width 42 height 17
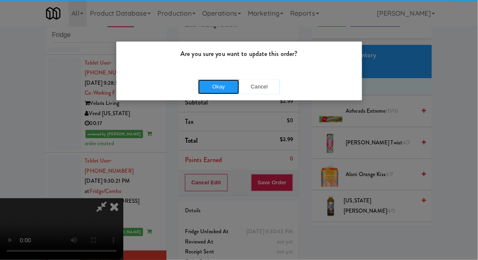
click at [217, 88] on button "Okay" at bounding box center [218, 86] width 41 height 15
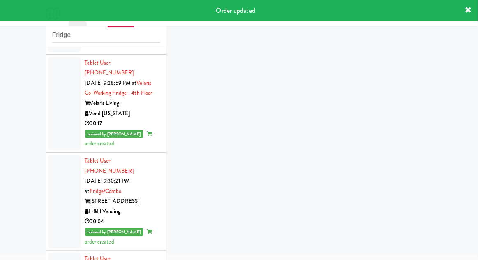
scroll to position [601, 0]
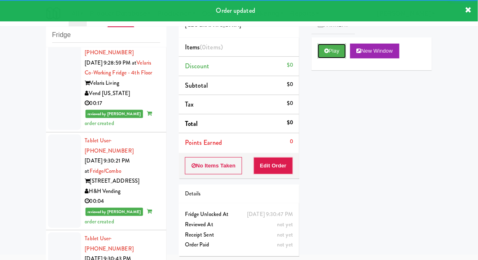
click at [325, 58] on button "Play" at bounding box center [332, 51] width 28 height 15
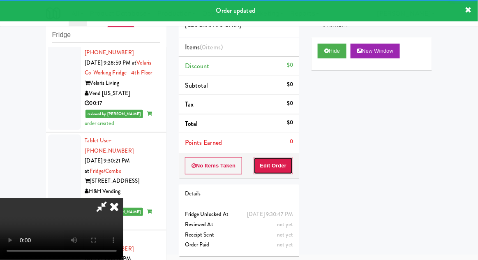
click at [267, 166] on button "Edit Order" at bounding box center [274, 165] width 40 height 17
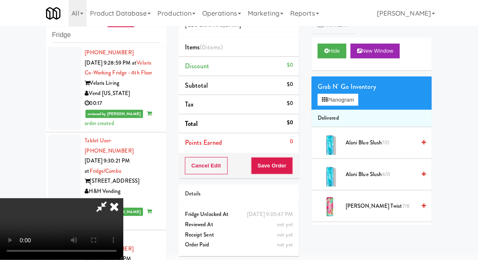
scroll to position [30, 0]
click at [348, 100] on button "Planogram" at bounding box center [338, 100] width 40 height 12
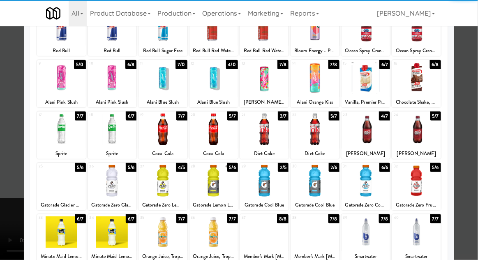
scroll to position [82, 0]
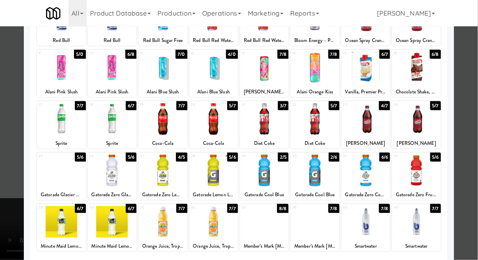
click at [367, 178] on div at bounding box center [366, 171] width 49 height 32
click at [475, 134] on div at bounding box center [239, 130] width 478 height 260
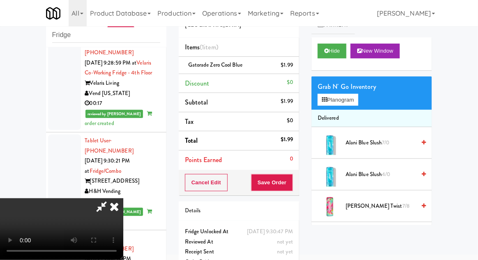
click at [289, 58] on li "Gatorade Zero Cool Blue $1.99" at bounding box center [239, 65] width 121 height 17
click at [294, 67] on icon at bounding box center [294, 67] width 4 height 5
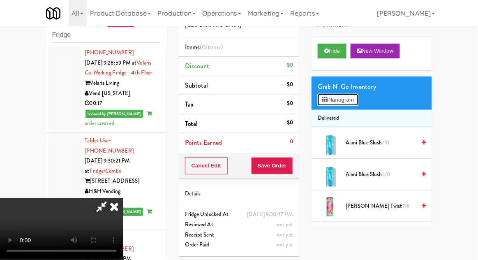
click at [350, 98] on button "Planogram" at bounding box center [338, 100] width 40 height 12
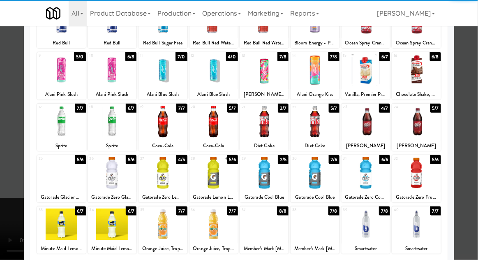
scroll to position [79, 0]
click at [111, 174] on div at bounding box center [112, 173] width 49 height 32
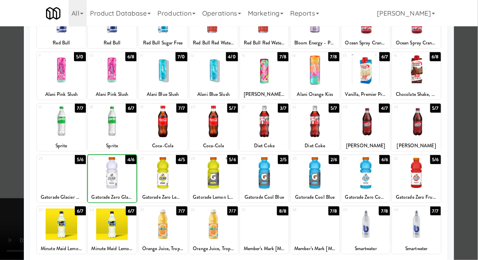
click at [474, 131] on div at bounding box center [239, 130] width 478 height 260
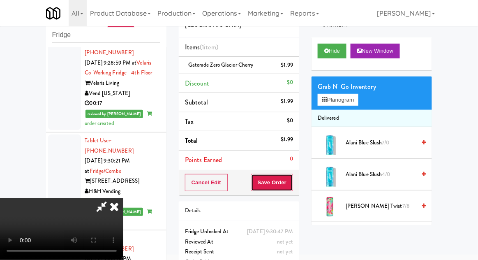
click at [293, 188] on button "Save Order" at bounding box center [272, 182] width 42 height 17
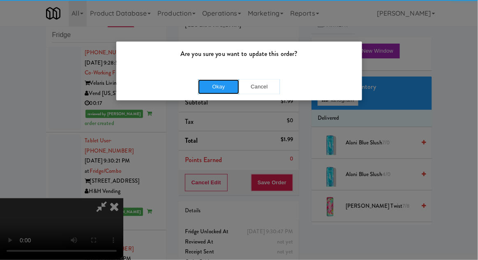
click at [215, 92] on button "Okay" at bounding box center [218, 86] width 41 height 15
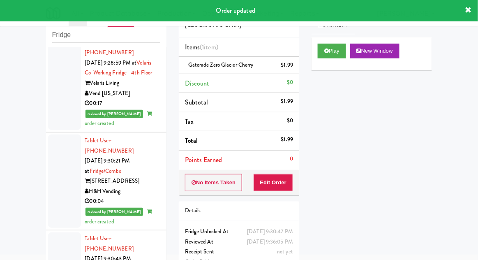
scroll to position [19, 0]
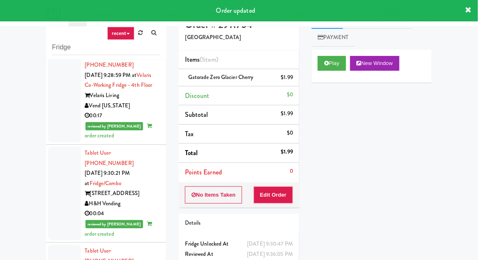
click at [455, 36] on div "inbox reviewed recent all unclear take inventory issue suspicious failed recent…" at bounding box center [239, 161] width 478 height 302
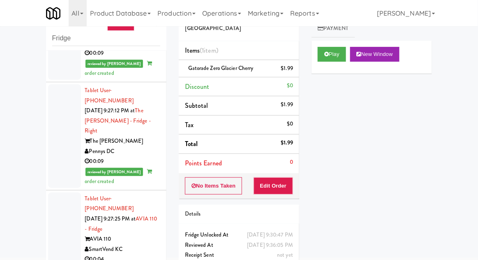
scroll to position [32, 0]
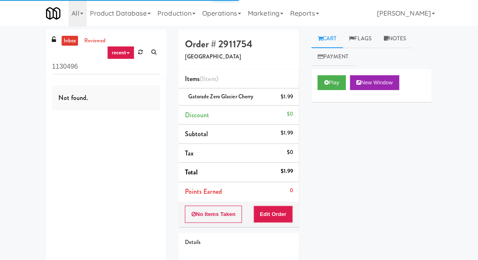
click at [64, 68] on input "1130496" at bounding box center [106, 66] width 108 height 15
click at [67, 70] on input "1130496" at bounding box center [106, 66] width 108 height 15
click at [63, 68] on input "1130496" at bounding box center [106, 66] width 108 height 15
type input "Pantry"
click at [28, 70] on div "inbox reviewed recent all unclear take inventory issue suspicious failed recent…" at bounding box center [239, 170] width 478 height 281
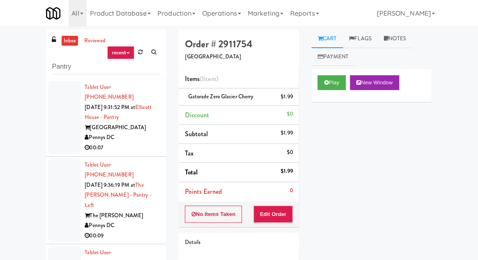
click at [51, 122] on div at bounding box center [64, 117] width 33 height 73
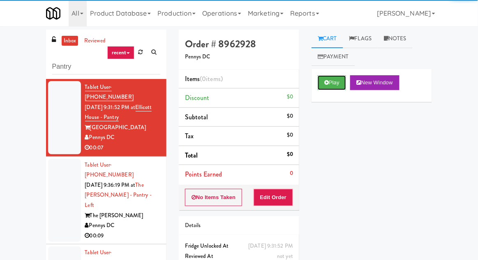
click at [334, 88] on button "Play" at bounding box center [332, 82] width 28 height 15
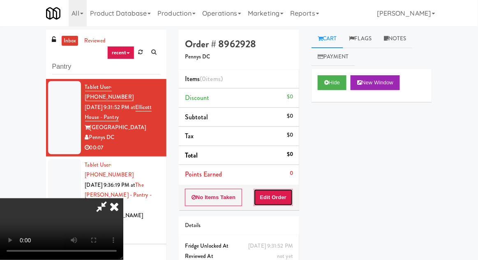
click at [281, 205] on button "Edit Order" at bounding box center [274, 197] width 40 height 17
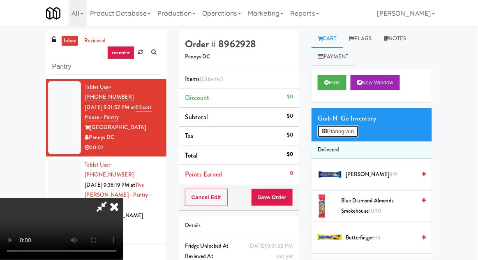
click at [340, 126] on button "Planogram" at bounding box center [338, 131] width 40 height 12
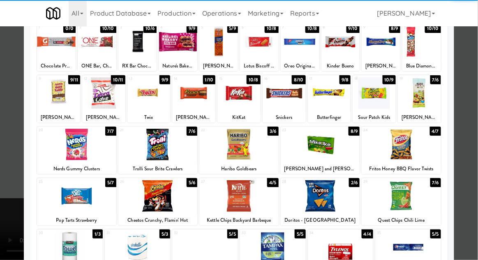
scroll to position [104, 0]
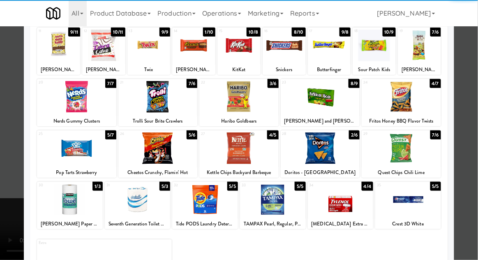
click at [141, 151] on div at bounding box center [157, 148] width 79 height 32
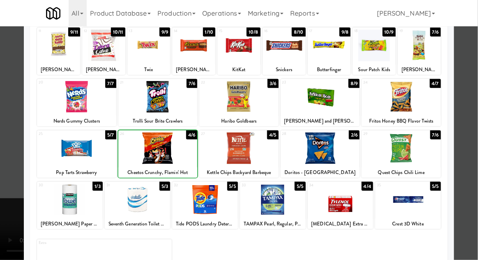
click at [474, 117] on div at bounding box center [239, 130] width 478 height 260
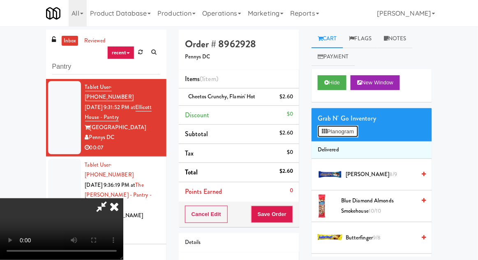
click at [358, 129] on button "Planogram" at bounding box center [338, 131] width 40 height 12
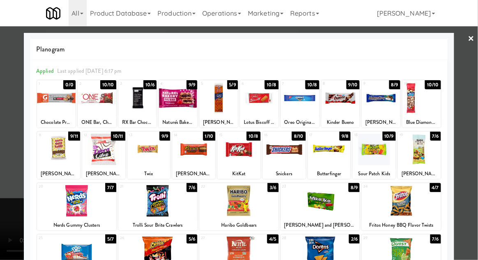
click at [331, 201] on div at bounding box center [320, 201] width 79 height 32
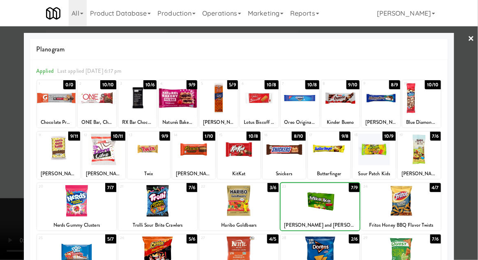
click at [478, 133] on div at bounding box center [239, 130] width 478 height 260
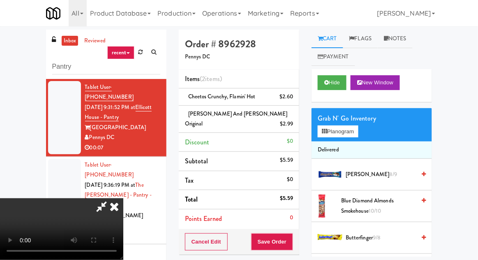
scroll to position [30, 0]
click at [292, 233] on button "Save Order" at bounding box center [272, 241] width 42 height 17
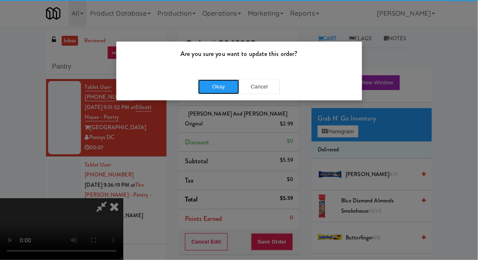
click at [211, 90] on button "Okay" at bounding box center [218, 86] width 41 height 15
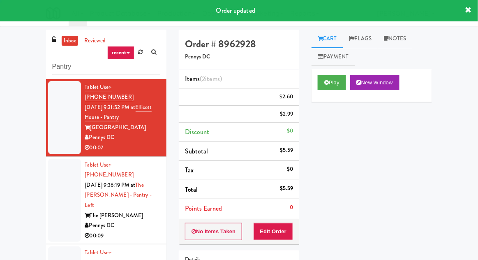
scroll to position [0, 0]
click at [58, 181] on div at bounding box center [64, 201] width 33 height 84
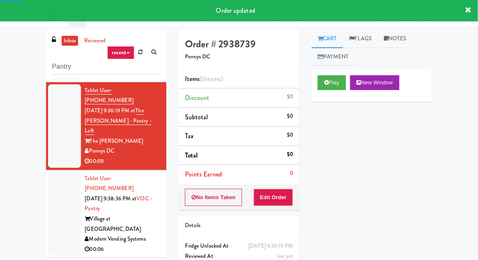
scroll to position [95, 0]
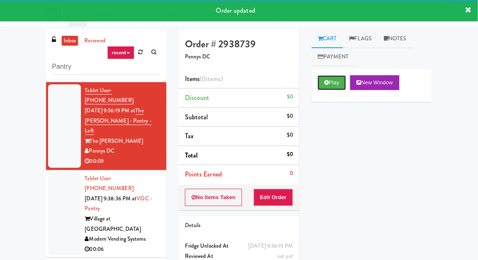
click at [341, 84] on button "Play" at bounding box center [332, 82] width 28 height 15
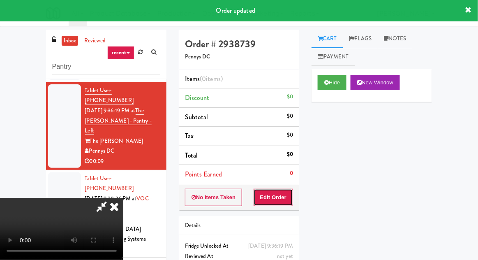
click at [289, 203] on button "Edit Order" at bounding box center [274, 197] width 40 height 17
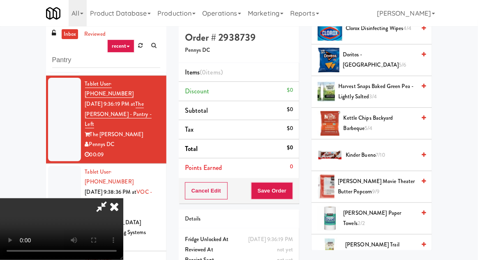
scroll to position [225, 0]
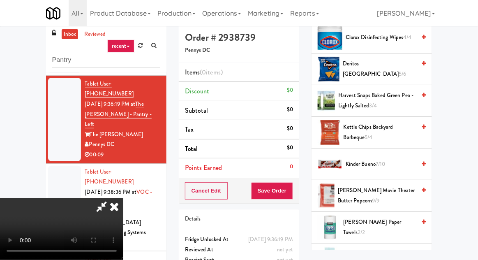
click at [395, 129] on span "Kettle Chips Backyard Barbeque 5/4" at bounding box center [380, 132] width 72 height 20
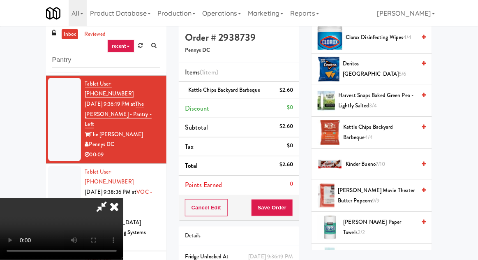
click at [383, 127] on span "Kettle Chips Backyard Barbeque 4/4" at bounding box center [380, 132] width 72 height 20
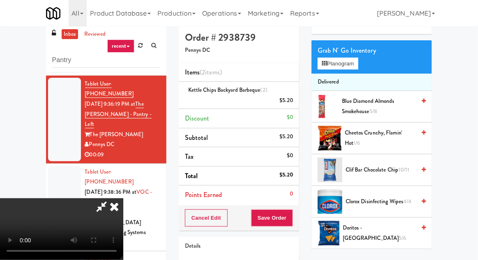
scroll to position [0, 0]
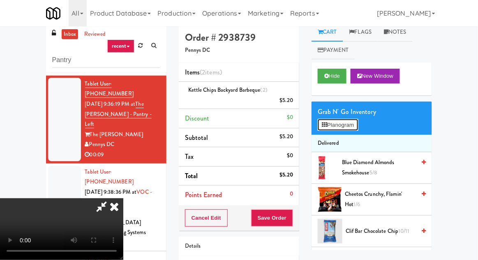
click at [358, 119] on button "Planogram" at bounding box center [338, 125] width 40 height 12
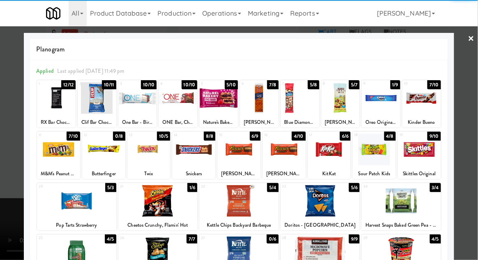
click at [386, 108] on div at bounding box center [381, 98] width 39 height 32
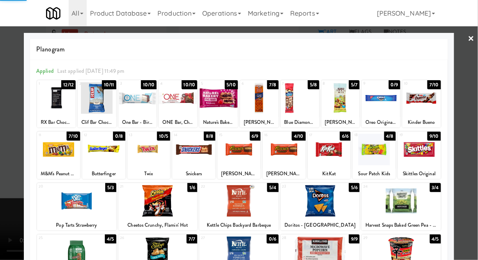
click at [472, 106] on div at bounding box center [239, 130] width 478 height 260
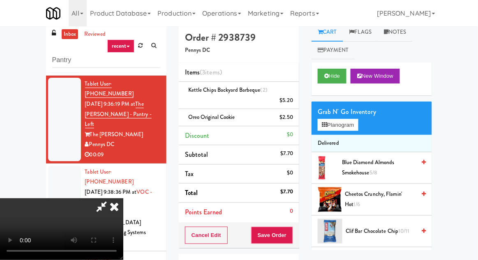
scroll to position [37, 0]
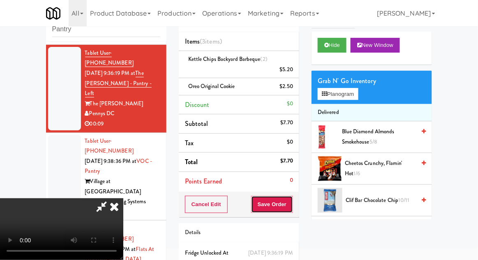
click at [293, 198] on button "Save Order" at bounding box center [272, 204] width 42 height 17
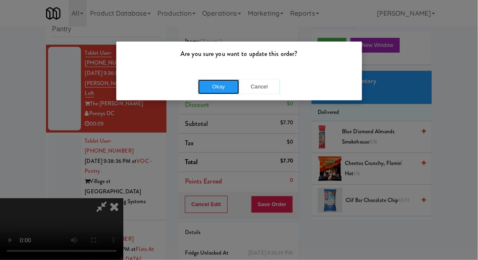
click at [208, 88] on button "Okay" at bounding box center [218, 86] width 41 height 15
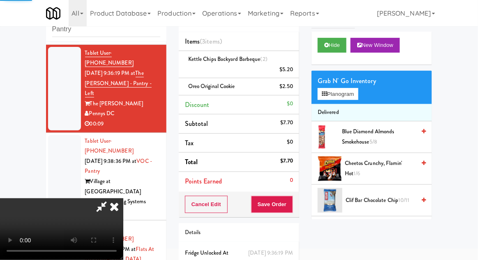
scroll to position [0, 0]
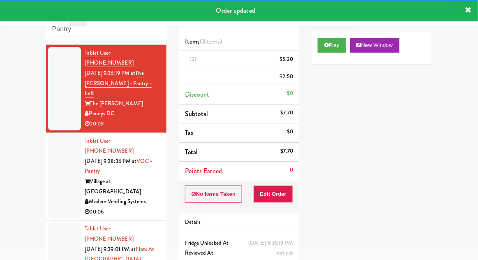
click at [49, 166] on div at bounding box center [64, 177] width 33 height 84
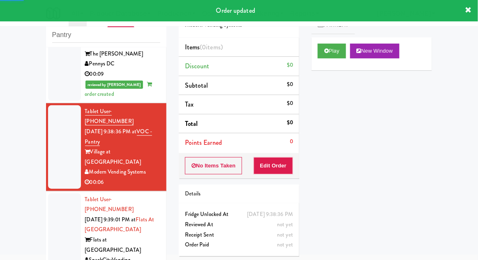
scroll to position [159, 0]
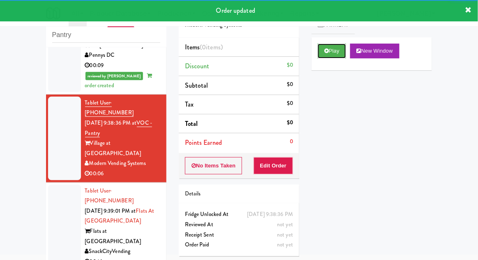
click at [338, 57] on button "Play" at bounding box center [332, 51] width 28 height 15
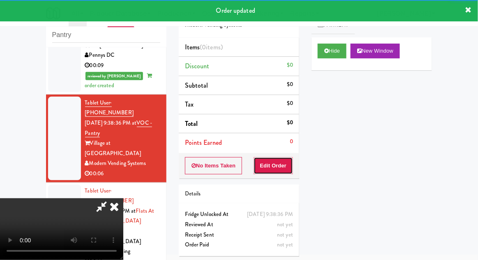
click at [279, 164] on button "Edit Order" at bounding box center [274, 165] width 40 height 17
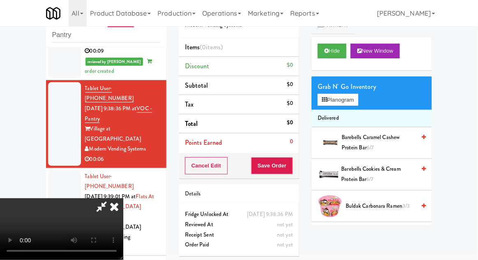
scroll to position [174, 0]
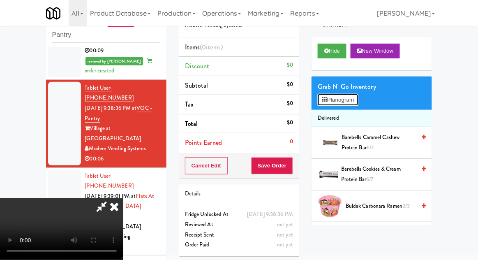
click at [343, 101] on button "Planogram" at bounding box center [338, 100] width 40 height 12
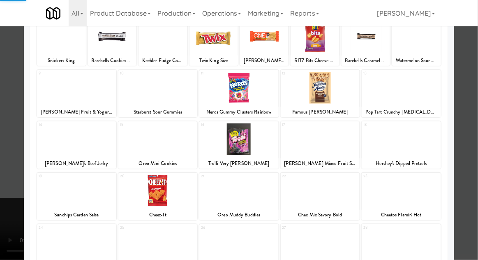
scroll to position [104, 0]
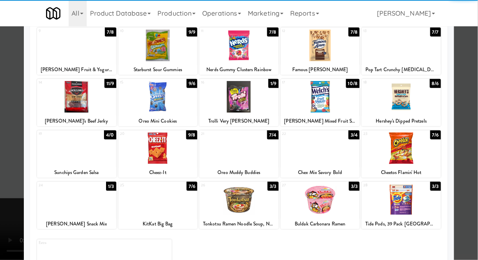
click at [427, 143] on div at bounding box center [401, 148] width 79 height 32
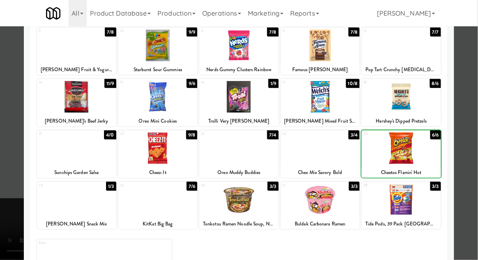
click at [422, 147] on div at bounding box center [401, 148] width 79 height 32
click at [474, 136] on div at bounding box center [239, 130] width 478 height 260
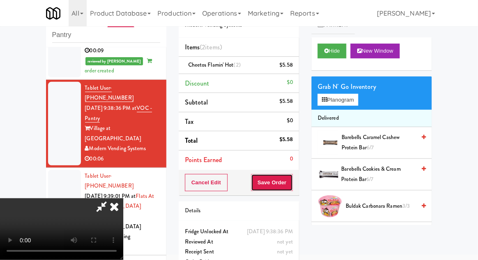
click at [288, 190] on button "Save Order" at bounding box center [272, 182] width 42 height 17
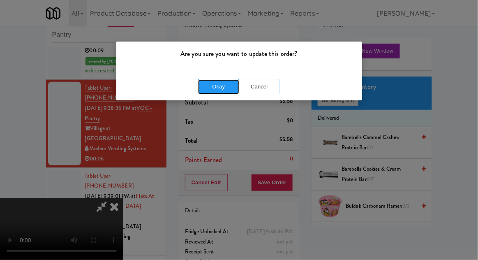
click at [209, 92] on button "Okay" at bounding box center [218, 86] width 41 height 15
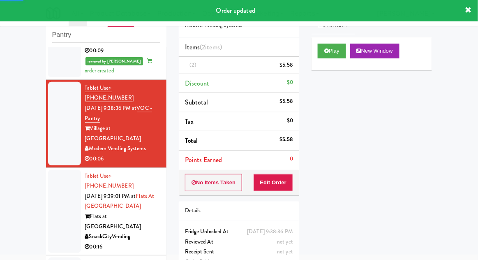
click at [49, 170] on div at bounding box center [64, 212] width 33 height 84
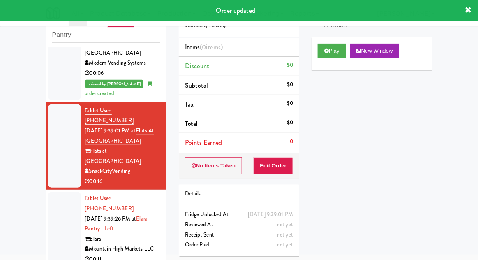
scroll to position [262, 0]
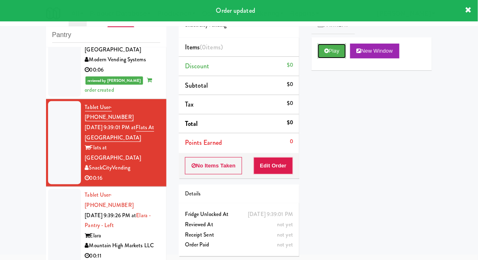
click at [338, 55] on button "Play" at bounding box center [332, 51] width 28 height 15
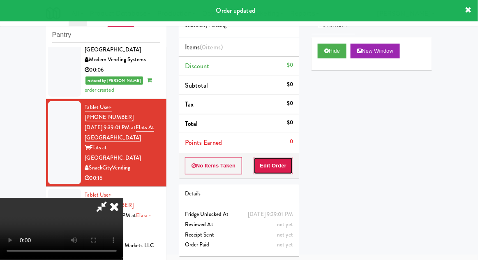
click at [279, 161] on button "Edit Order" at bounding box center [274, 165] width 40 height 17
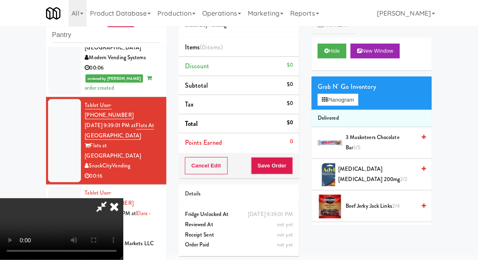
scroll to position [0, 0]
click at [352, 101] on button "Planogram" at bounding box center [338, 100] width 40 height 12
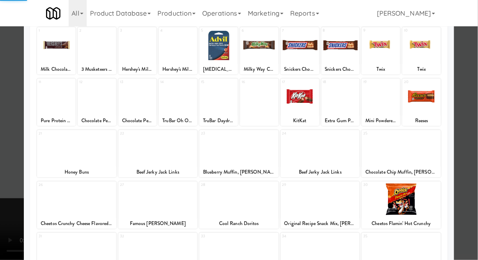
scroll to position [104, 0]
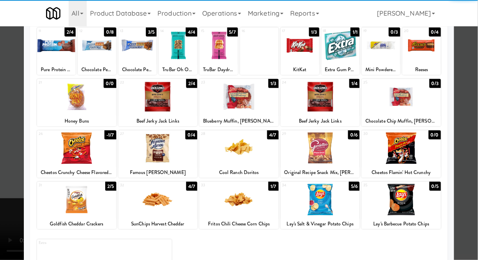
click at [474, 142] on div at bounding box center [239, 130] width 478 height 260
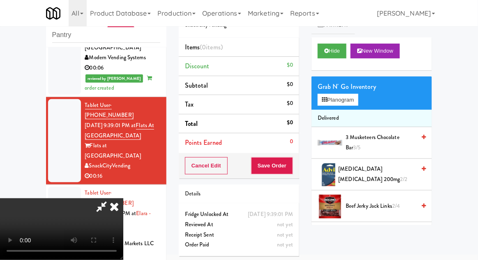
scroll to position [30, 0]
click at [357, 104] on button "Planogram" at bounding box center [338, 100] width 40 height 12
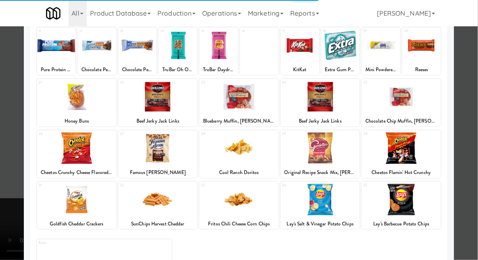
scroll to position [104, 0]
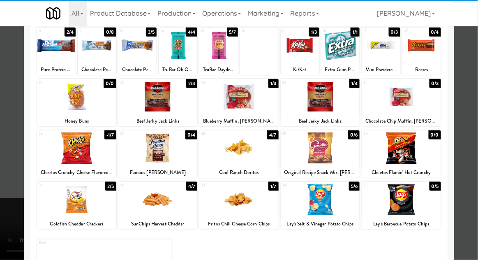
click at [425, 148] on div at bounding box center [401, 148] width 79 height 32
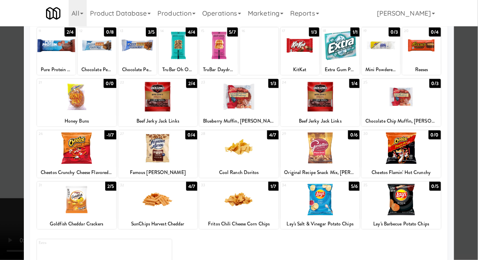
click at [475, 143] on div at bounding box center [239, 130] width 478 height 260
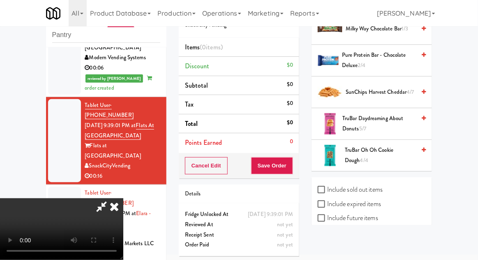
click at [377, 189] on label "Include sold out items" at bounding box center [350, 189] width 65 height 12
click at [327, 189] on input "Include sold out items" at bounding box center [322, 190] width 9 height 7
checkbox input "true"
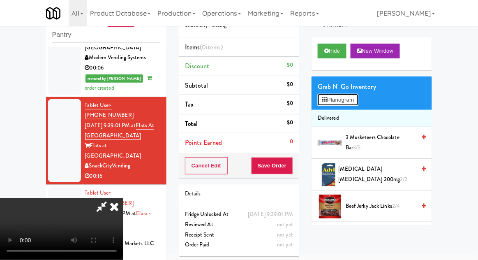
click at [353, 97] on button "Planogram" at bounding box center [338, 100] width 40 height 12
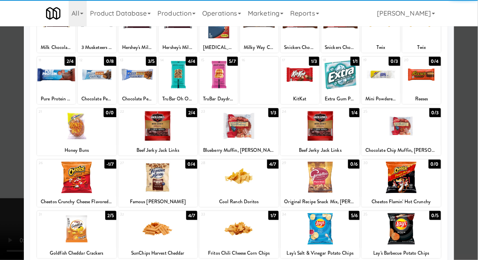
scroll to position [104, 0]
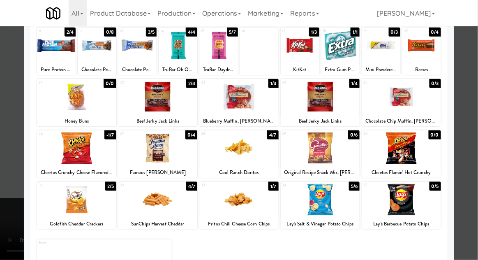
click at [418, 151] on div at bounding box center [401, 148] width 79 height 32
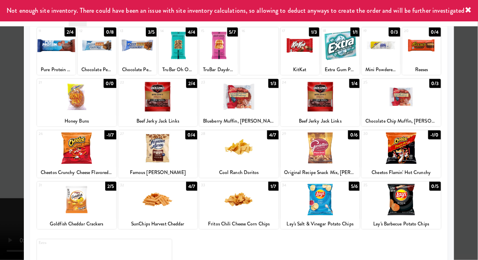
click at [330, 105] on div at bounding box center [320, 97] width 79 height 32
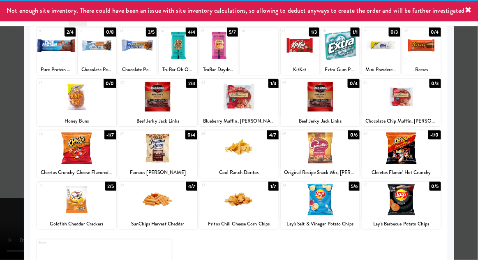
click at [474, 123] on div at bounding box center [239, 130] width 478 height 260
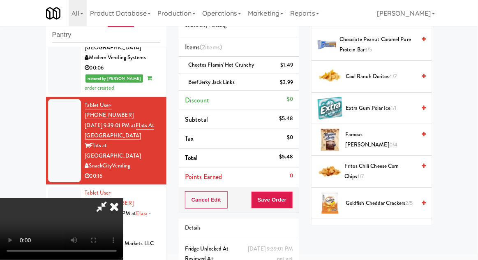
scroll to position [384, 0]
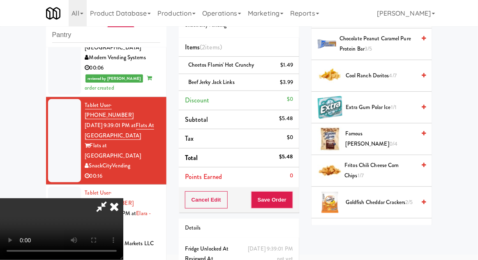
click at [396, 164] on span "Fritos Chili Cheese Corn Chips 1/7" at bounding box center [380, 170] width 71 height 20
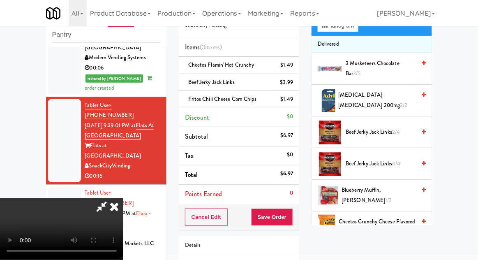
scroll to position [0, 0]
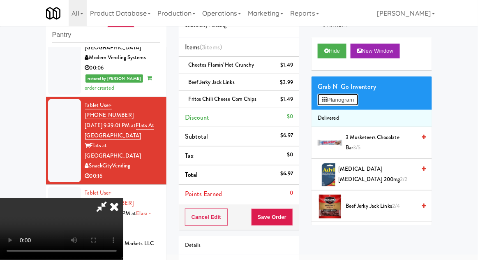
click at [354, 105] on button "Planogram" at bounding box center [338, 100] width 40 height 12
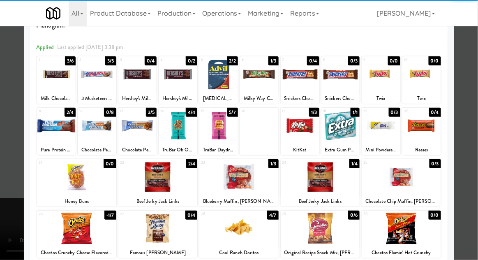
scroll to position [35, 0]
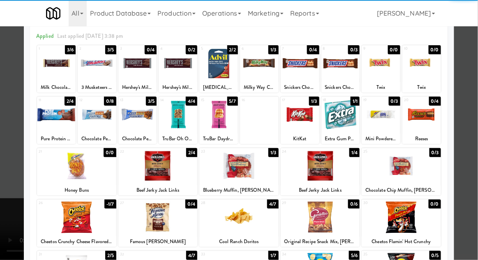
click at [267, 220] on div at bounding box center [238, 218] width 79 height 32
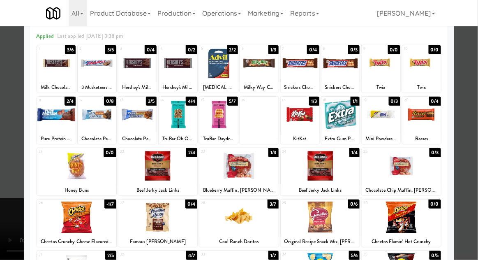
click at [5, 200] on div at bounding box center [239, 130] width 478 height 260
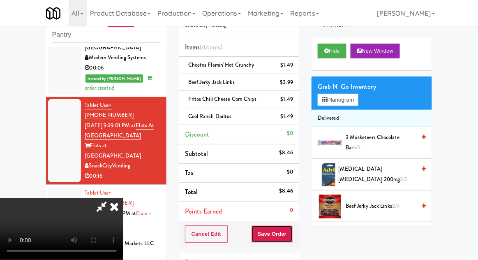
click at [292, 233] on button "Save Order" at bounding box center [272, 233] width 42 height 17
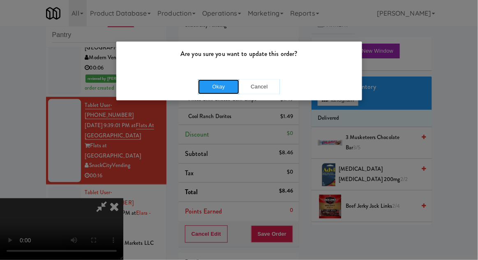
click at [205, 92] on button "Okay" at bounding box center [218, 86] width 41 height 15
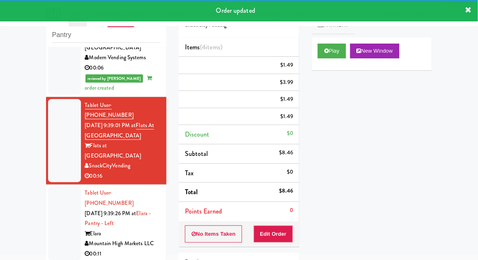
click at [57, 187] on div at bounding box center [64, 223] width 33 height 73
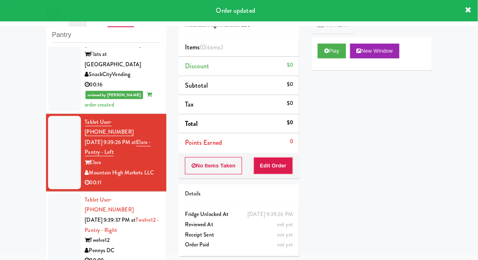
scroll to position [362, 0]
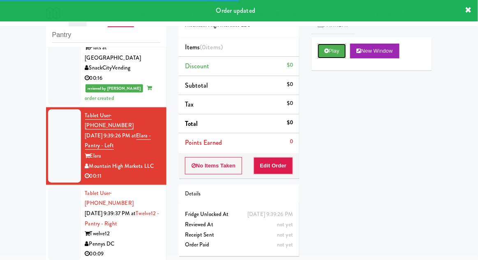
click at [339, 56] on button "Play" at bounding box center [332, 51] width 28 height 15
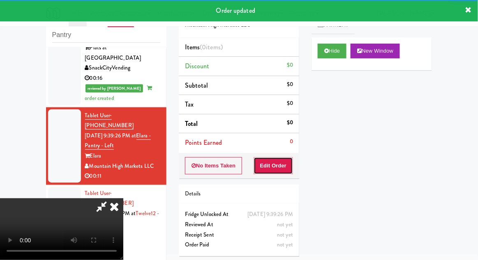
click at [288, 165] on button "Edit Order" at bounding box center [274, 165] width 40 height 17
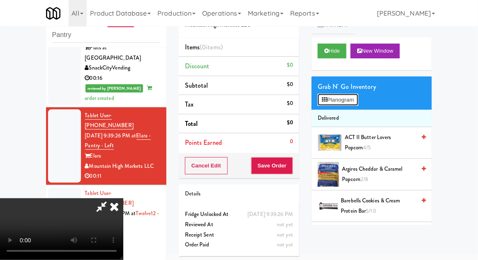
click at [353, 103] on button "Planogram" at bounding box center [338, 100] width 40 height 12
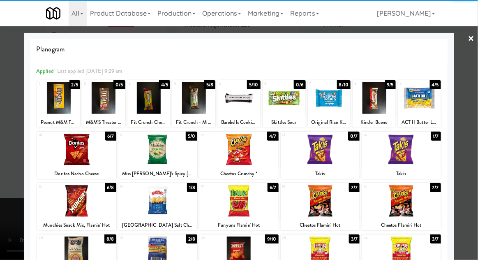
click at [333, 109] on div at bounding box center [329, 98] width 43 height 32
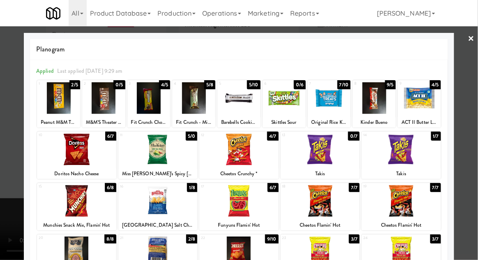
click at [473, 106] on div at bounding box center [239, 130] width 478 height 260
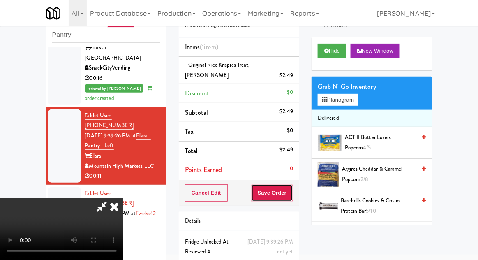
click at [293, 196] on button "Save Order" at bounding box center [272, 192] width 42 height 17
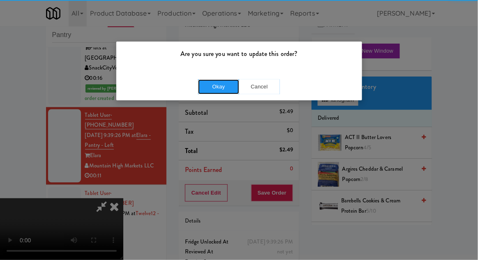
click at [218, 84] on button "Okay" at bounding box center [218, 86] width 41 height 15
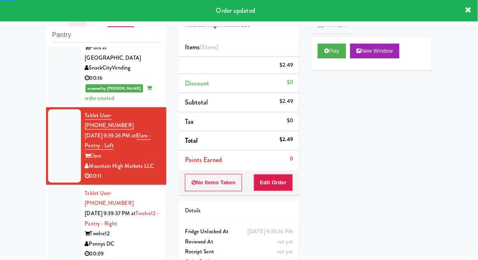
click at [49, 187] on div at bounding box center [64, 223] width 33 height 73
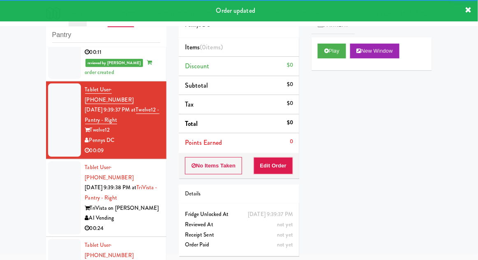
scroll to position [484, 0]
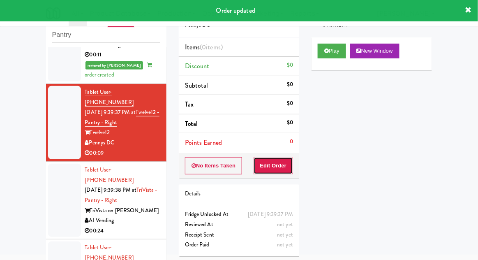
click at [290, 171] on button "Edit Order" at bounding box center [274, 165] width 40 height 17
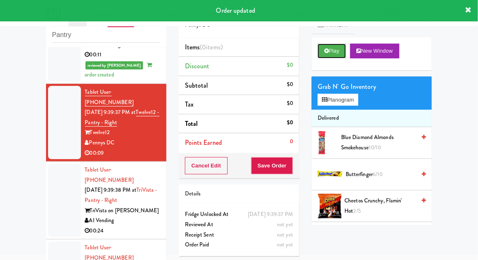
click at [346, 51] on button "Play" at bounding box center [332, 51] width 28 height 15
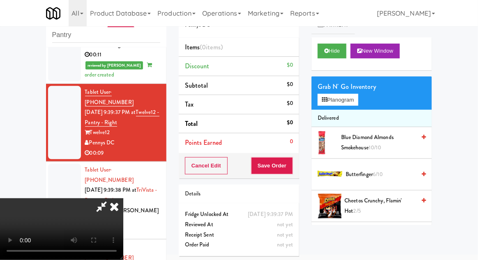
scroll to position [0, 0]
click at [342, 102] on button "Planogram" at bounding box center [338, 100] width 40 height 12
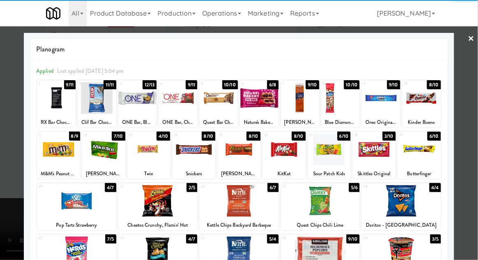
click at [54, 150] on div at bounding box center [58, 150] width 43 height 32
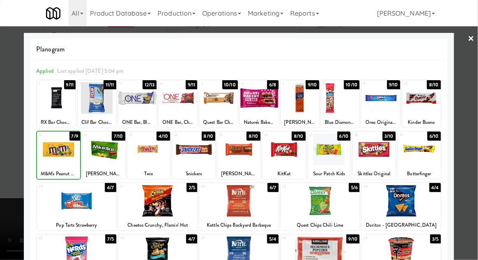
click at [469, 146] on div at bounding box center [239, 130] width 478 height 260
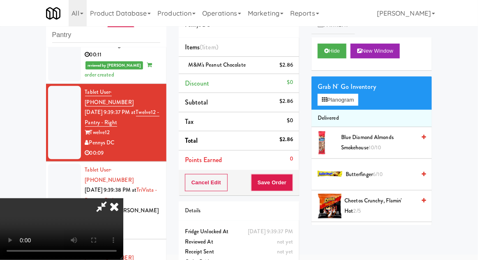
click at [352, 112] on li "Delivered" at bounding box center [372, 118] width 121 height 17
click at [351, 100] on button "Planogram" at bounding box center [338, 100] width 40 height 12
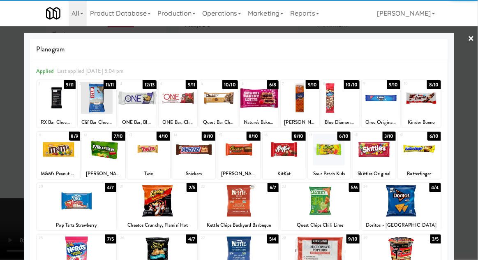
click at [139, 158] on div at bounding box center [149, 150] width 43 height 32
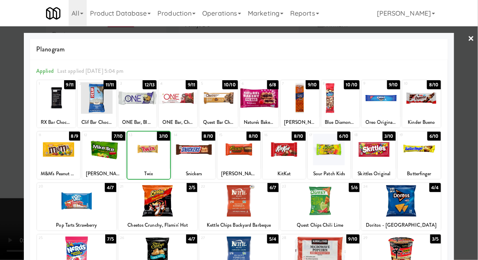
click at [473, 168] on div at bounding box center [239, 130] width 478 height 260
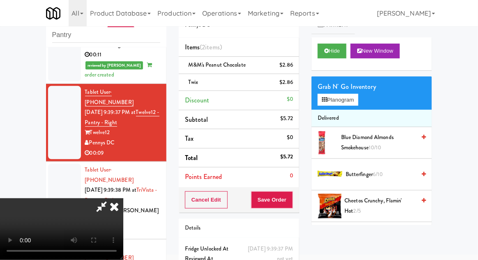
scroll to position [30, 0]
click at [292, 197] on button "Save Order" at bounding box center [272, 199] width 42 height 17
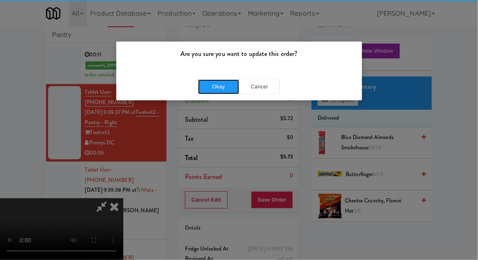
click at [209, 90] on button "Okay" at bounding box center [218, 86] width 41 height 15
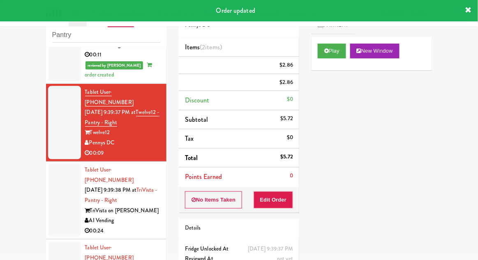
scroll to position [0, 0]
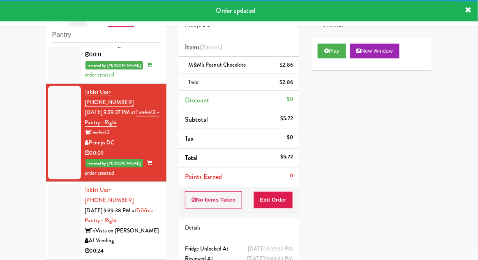
click at [52, 184] on div at bounding box center [64, 220] width 33 height 73
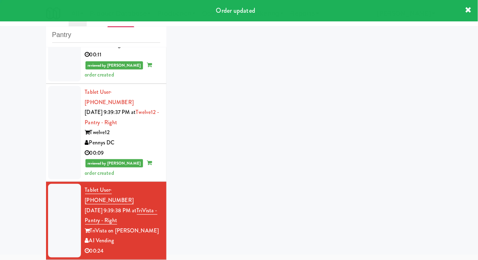
scroll to position [550, 0]
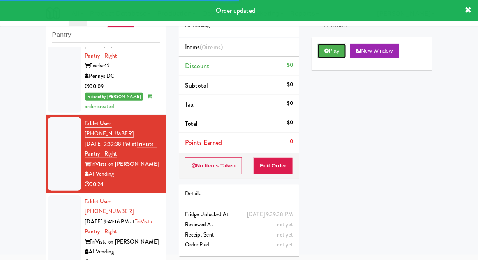
click at [338, 51] on button "Play" at bounding box center [332, 51] width 28 height 15
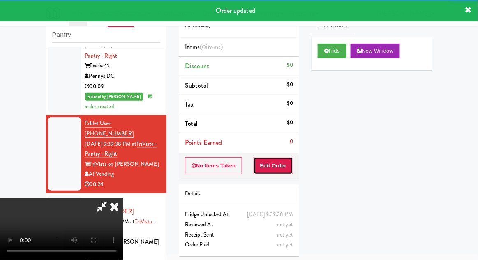
click at [284, 165] on button "Edit Order" at bounding box center [274, 165] width 40 height 17
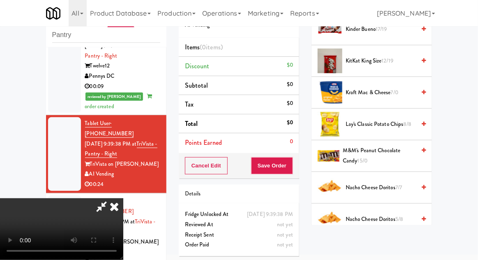
scroll to position [433, 0]
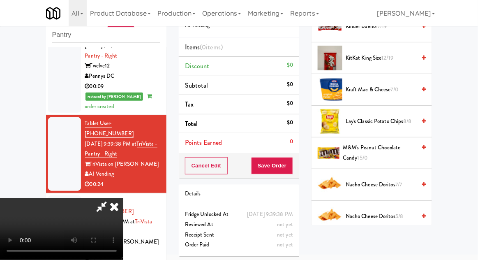
click at [393, 151] on span "M&M's Peanut Chocolate Candy 15/0" at bounding box center [379, 153] width 73 height 20
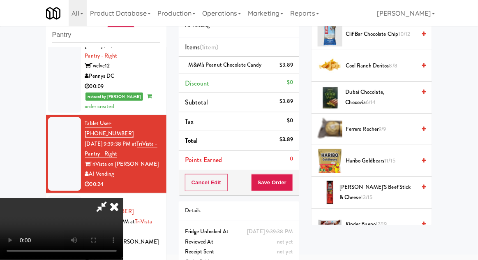
scroll to position [235, 0]
click at [392, 159] on span "11/15" at bounding box center [390, 161] width 11 height 8
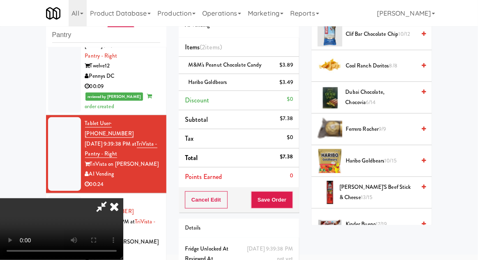
scroll to position [0, 0]
click at [290, 200] on button "Save Order" at bounding box center [272, 199] width 42 height 17
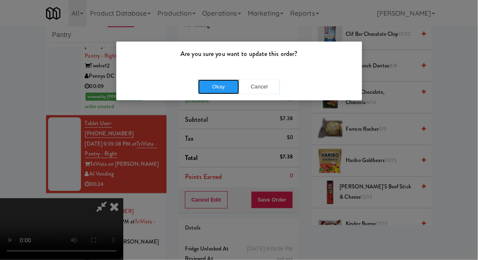
click at [202, 91] on button "Okay" at bounding box center [218, 86] width 41 height 15
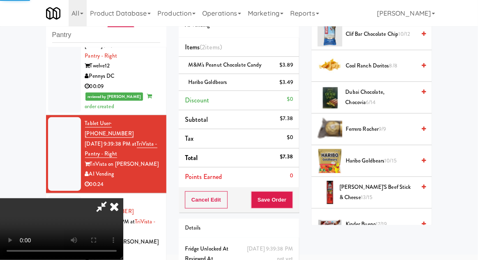
scroll to position [81, 0]
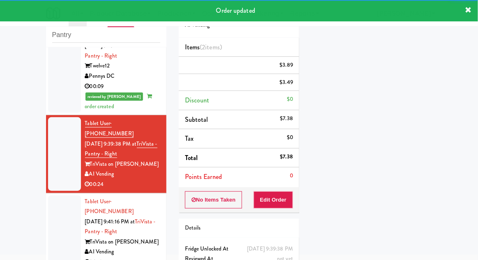
click at [59, 195] on div at bounding box center [64, 231] width 33 height 73
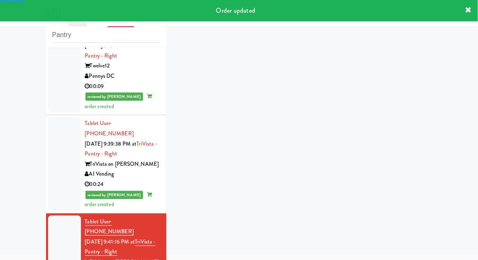
scroll to position [581, 0]
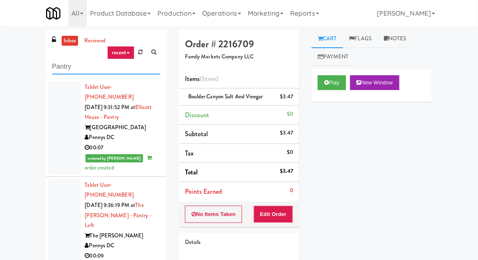
click at [58, 66] on input "Pantry" at bounding box center [106, 66] width 108 height 15
click at [63, 68] on input "Pantry" at bounding box center [106, 66] width 108 height 15
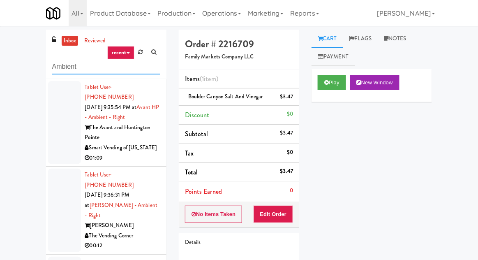
type input "Ambient"
click at [21, 66] on div "inbox reviewed recent all unclear take inventory issue suspicious failed recent…" at bounding box center [239, 181] width 478 height 302
click at [53, 116] on div at bounding box center [64, 123] width 33 height 84
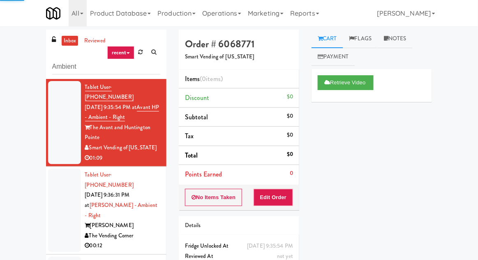
click at [54, 211] on div at bounding box center [64, 211] width 33 height 84
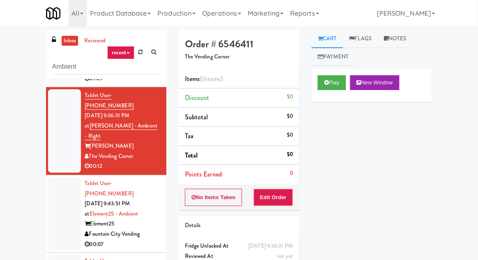
scroll to position [101, 0]
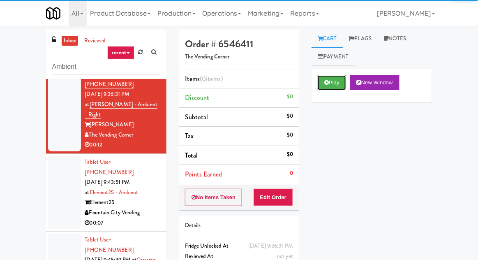
click at [337, 81] on button "Play" at bounding box center [332, 82] width 28 height 15
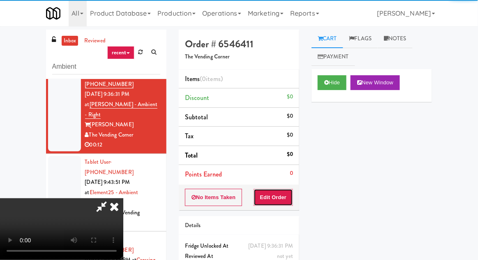
click at [275, 199] on button "Edit Order" at bounding box center [274, 197] width 40 height 17
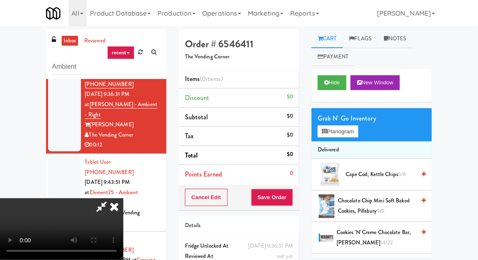
scroll to position [32, 0]
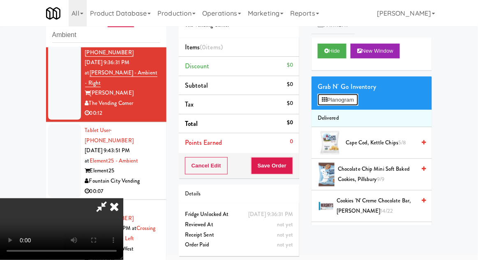
click at [356, 100] on button "Planogram" at bounding box center [338, 100] width 40 height 12
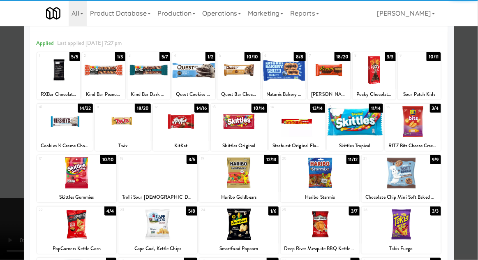
scroll to position [31, 0]
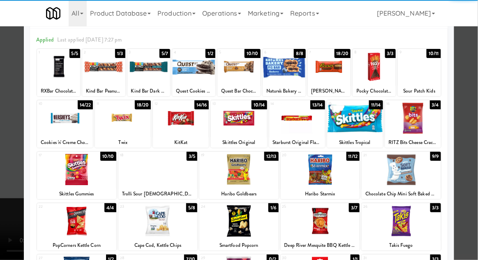
click at [340, 173] on div at bounding box center [320, 170] width 79 height 32
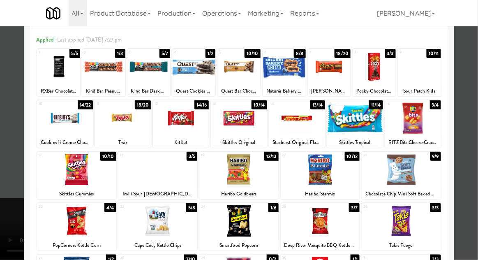
click at [6, 162] on div at bounding box center [239, 130] width 478 height 260
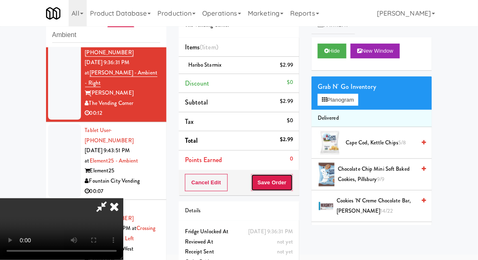
click at [293, 184] on button "Save Order" at bounding box center [272, 182] width 42 height 17
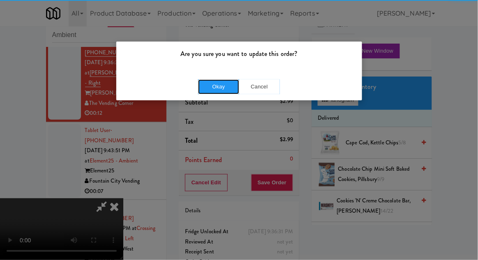
click at [212, 90] on button "Okay" at bounding box center [218, 86] width 41 height 15
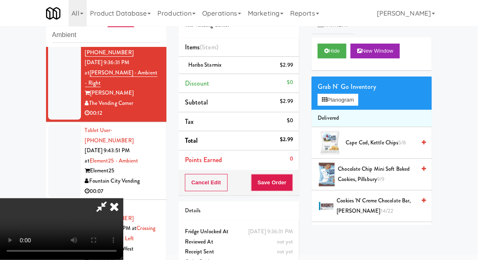
click at [47, 122] on li "Tablet User · (785) 845-2999 Oct 3, 2025 9:43:51 PM at Element25 - Ambient Elem…" at bounding box center [106, 161] width 121 height 78
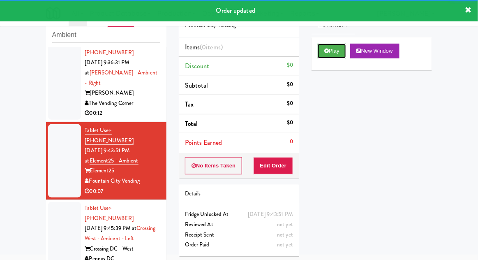
click at [339, 57] on button "Play" at bounding box center [332, 51] width 28 height 15
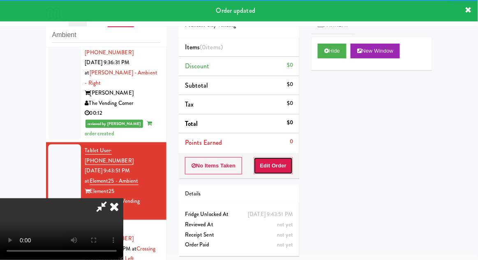
click at [292, 168] on button "Edit Order" at bounding box center [274, 165] width 40 height 17
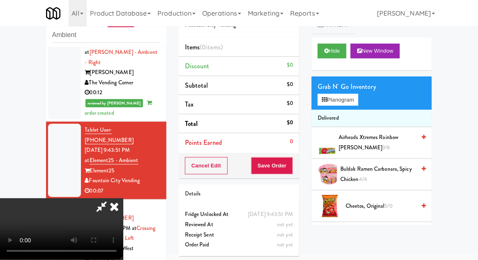
click at [376, 143] on span "Airheads Xtremes Rainbow Berry 9/8" at bounding box center [377, 142] width 77 height 20
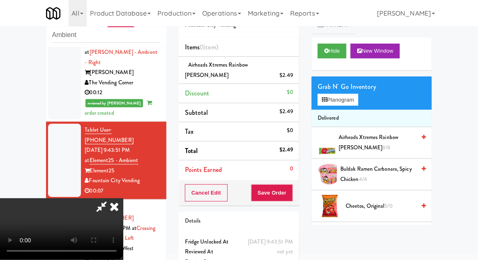
scroll to position [30, 0]
click at [292, 188] on button "Save Order" at bounding box center [272, 192] width 42 height 17
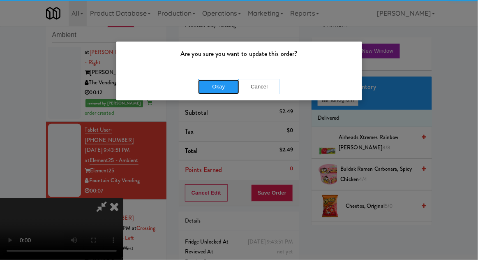
click at [217, 81] on button "Okay" at bounding box center [218, 86] width 41 height 15
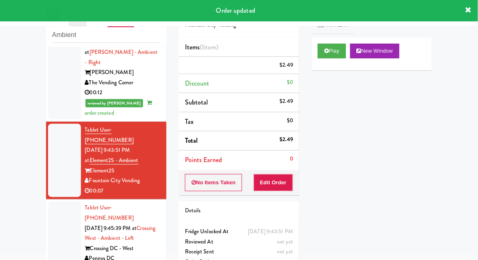
scroll to position [0, 0]
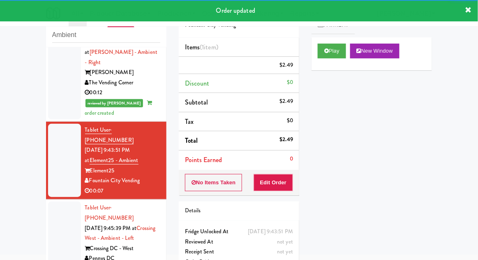
click at [60, 202] on div at bounding box center [64, 238] width 33 height 73
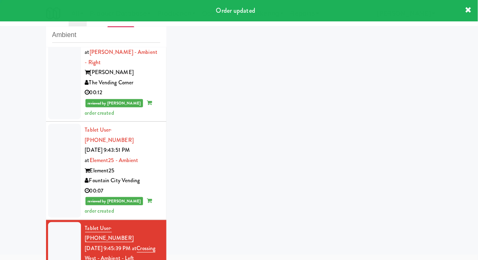
scroll to position [141, 0]
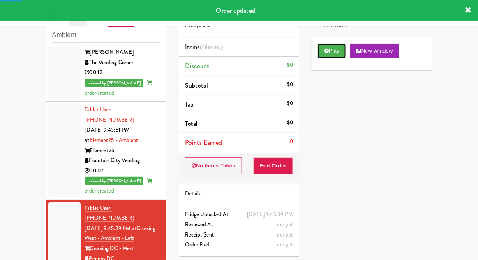
click at [343, 53] on button "Play" at bounding box center [332, 51] width 28 height 15
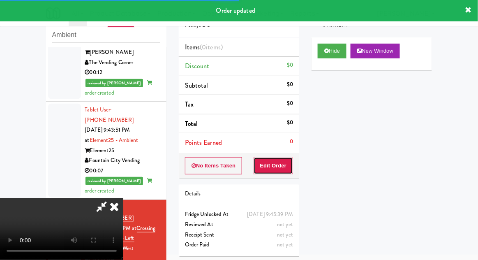
click at [285, 170] on button "Edit Order" at bounding box center [274, 165] width 40 height 17
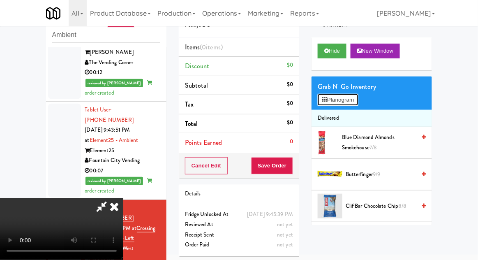
click at [355, 99] on button "Planogram" at bounding box center [338, 100] width 40 height 12
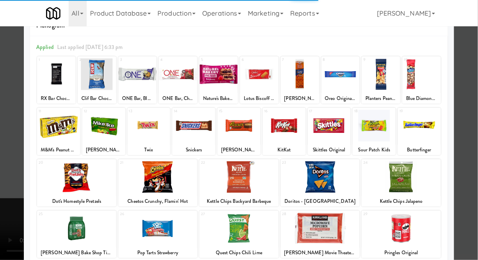
scroll to position [26, 0]
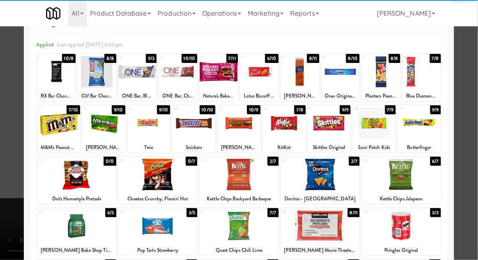
click at [268, 183] on div at bounding box center [238, 175] width 79 height 32
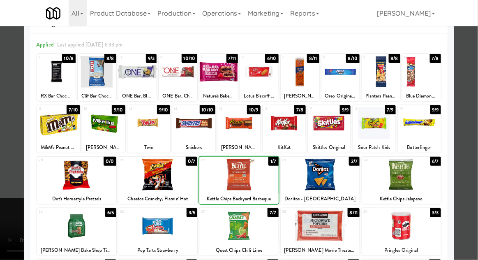
click at [3, 160] on div at bounding box center [239, 130] width 478 height 260
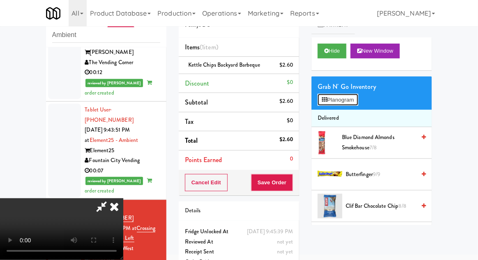
click at [351, 104] on button "Planogram" at bounding box center [338, 100] width 40 height 12
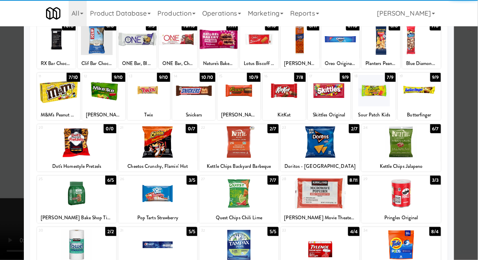
scroll to position [104, 0]
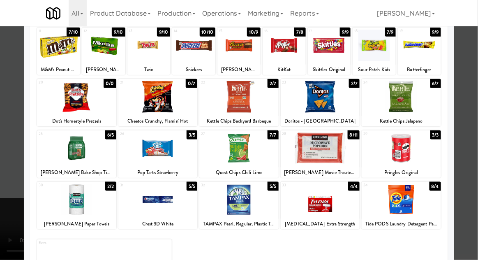
click at [68, 154] on div at bounding box center [76, 148] width 79 height 32
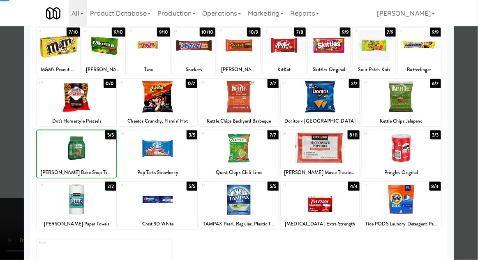
click at [473, 151] on div at bounding box center [239, 130] width 478 height 260
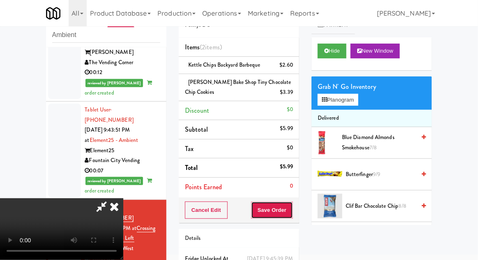
click at [292, 213] on button "Save Order" at bounding box center [272, 210] width 42 height 17
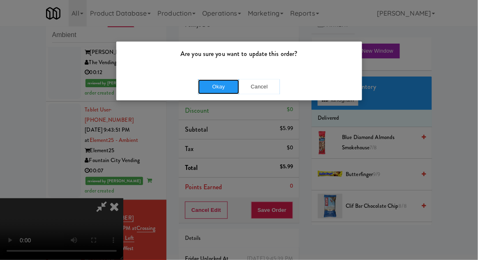
click at [205, 91] on button "Okay" at bounding box center [218, 86] width 41 height 15
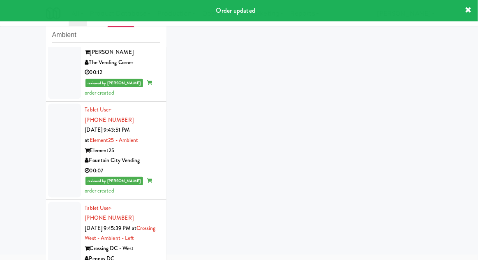
scroll to position [162, 0]
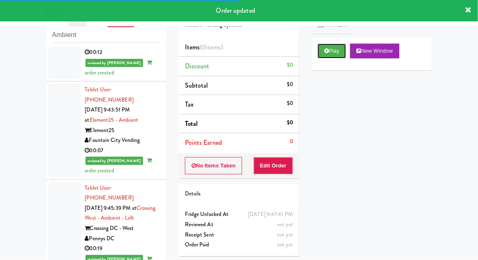
click at [340, 50] on button "Play" at bounding box center [332, 51] width 28 height 15
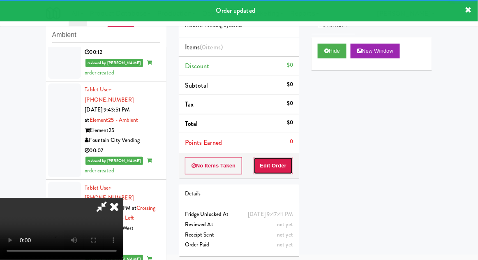
click at [288, 165] on button "Edit Order" at bounding box center [274, 165] width 40 height 17
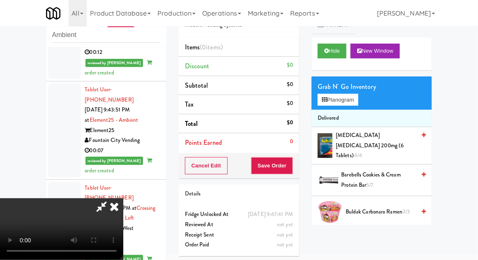
scroll to position [0, 0]
click at [355, 97] on button "Planogram" at bounding box center [338, 100] width 40 height 12
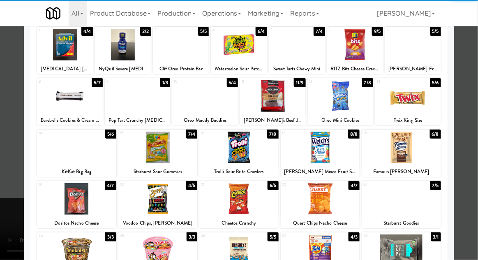
scroll to position [55, 0]
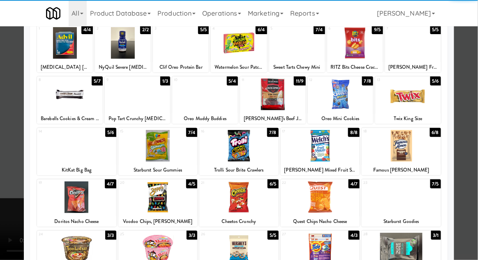
click at [412, 198] on div at bounding box center [401, 197] width 79 height 32
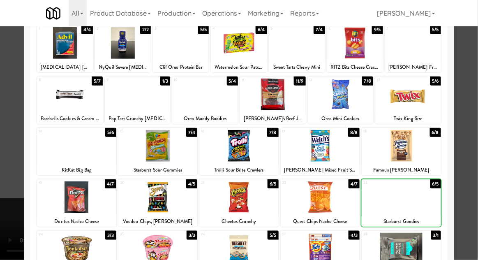
click at [473, 181] on div at bounding box center [239, 130] width 478 height 260
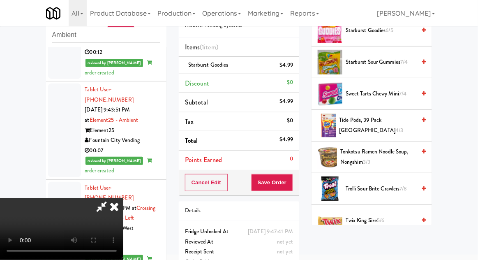
scroll to position [656, 0]
click at [373, 118] on span "Tide Pods, 39 Pack Spring Meadow 4/3" at bounding box center [378, 125] width 77 height 20
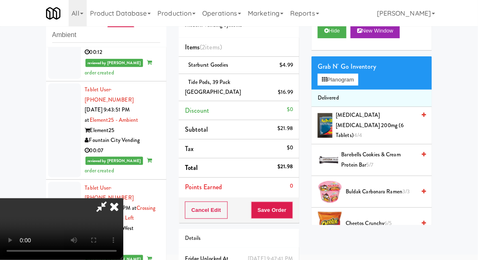
scroll to position [0, 0]
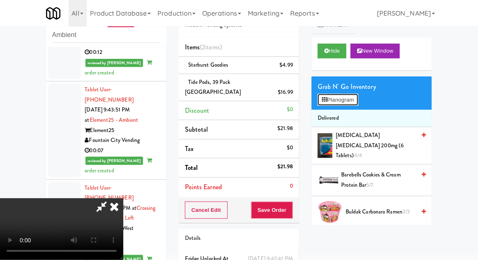
click at [348, 100] on button "Planogram" at bounding box center [338, 100] width 40 height 12
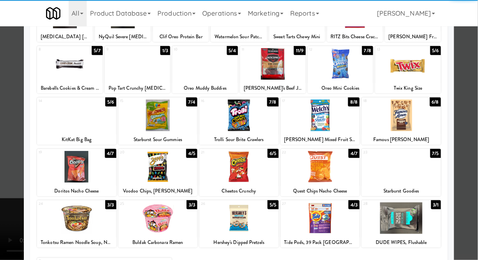
scroll to position [104, 0]
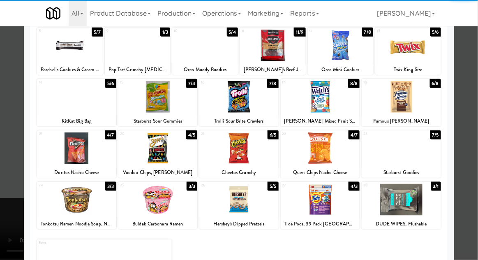
click at [474, 150] on div at bounding box center [239, 130] width 478 height 260
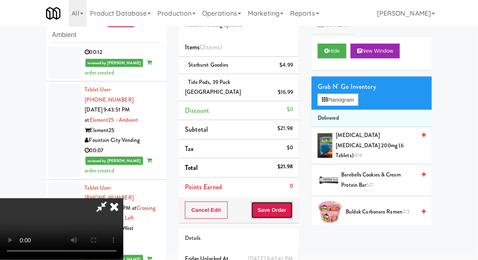
click at [292, 203] on button "Save Order" at bounding box center [272, 210] width 42 height 17
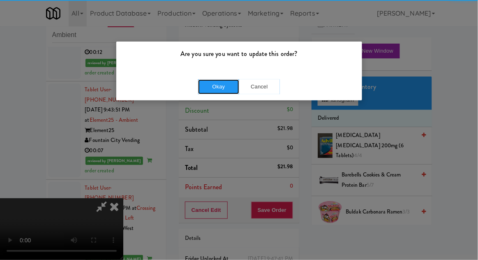
click at [204, 93] on button "Okay" at bounding box center [218, 86] width 41 height 15
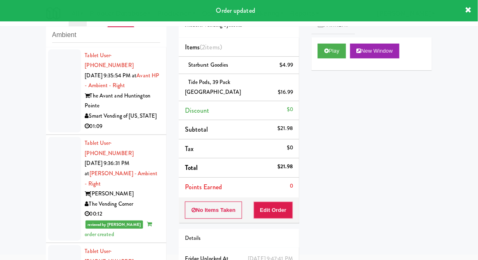
click at [49, 102] on div at bounding box center [64, 91] width 33 height 84
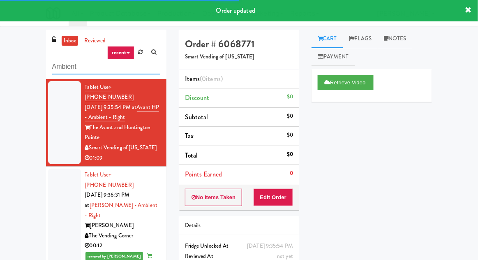
click at [67, 68] on input "Ambient" at bounding box center [106, 66] width 108 height 15
click at [58, 64] on input "Ambient" at bounding box center [106, 66] width 108 height 15
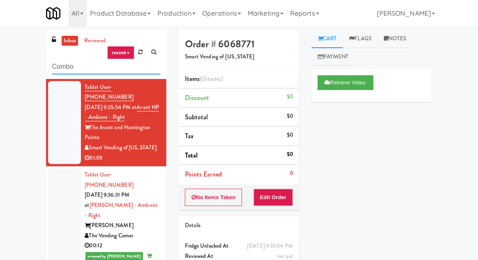
type input "Combo"
click at [0, 38] on div "inbox reviewed recent all unclear take inventory issue suspicious failed recent…" at bounding box center [239, 181] width 478 height 302
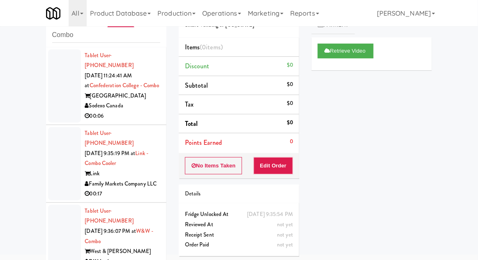
click at [56, 122] on li "Tablet User · (807) 632-3049 [DATE] 11:24:41 AM at [GEOGRAPHIC_DATA] - [GEOGRAP…" at bounding box center [106, 86] width 121 height 78
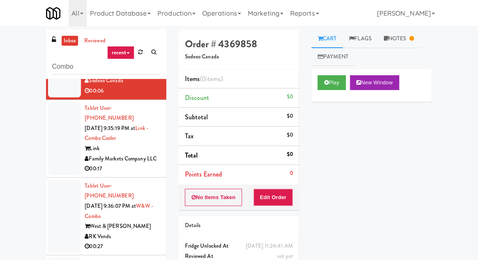
scroll to position [56, 0]
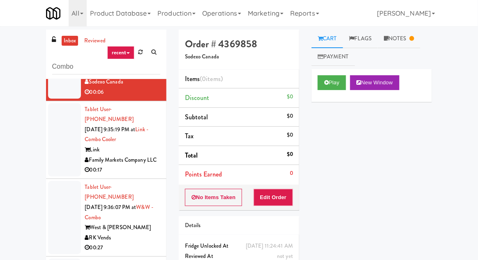
click at [53, 137] on div at bounding box center [64, 139] width 33 height 73
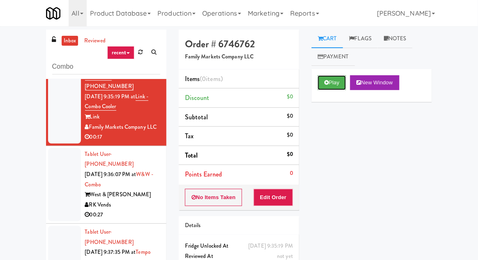
click at [334, 80] on button "Play" at bounding box center [332, 82] width 28 height 15
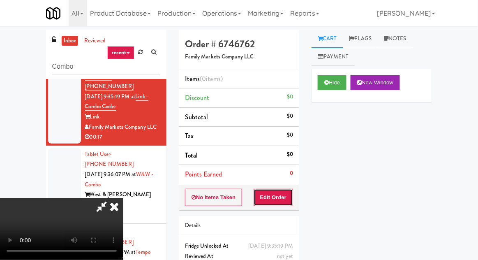
click at [284, 199] on button "Edit Order" at bounding box center [274, 197] width 40 height 17
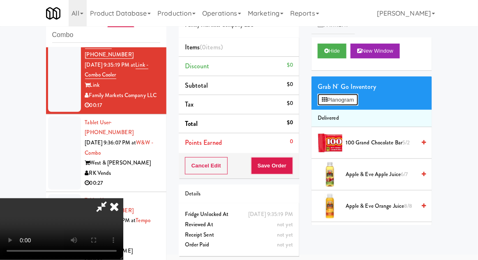
click at [348, 105] on button "Planogram" at bounding box center [338, 100] width 40 height 12
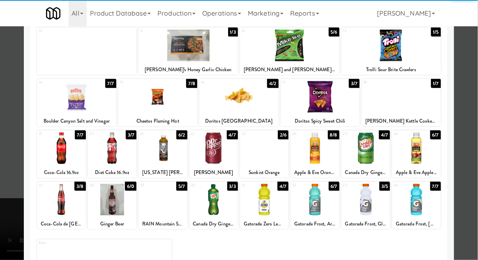
click at [61, 157] on div at bounding box center [61, 148] width 49 height 32
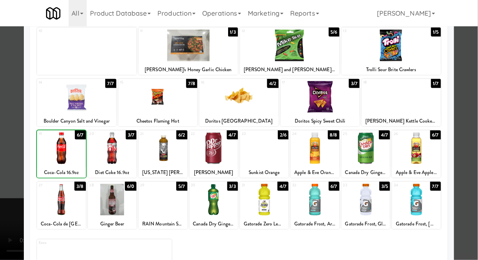
click at [475, 137] on div at bounding box center [239, 130] width 478 height 260
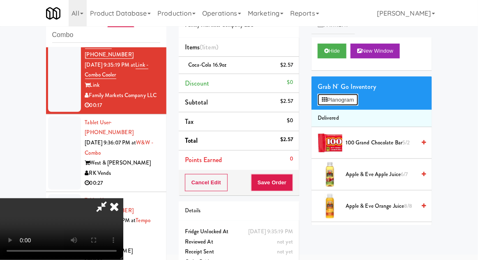
click at [355, 97] on button "Planogram" at bounding box center [338, 100] width 40 height 12
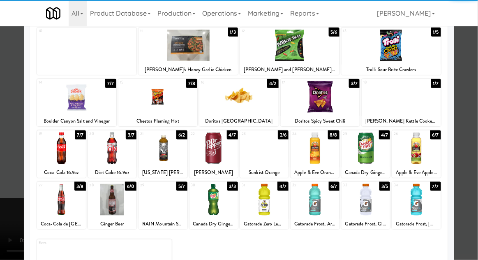
click at [59, 155] on div at bounding box center [61, 148] width 49 height 32
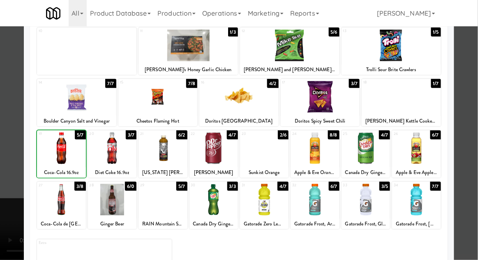
click at [476, 148] on div at bounding box center [239, 130] width 478 height 260
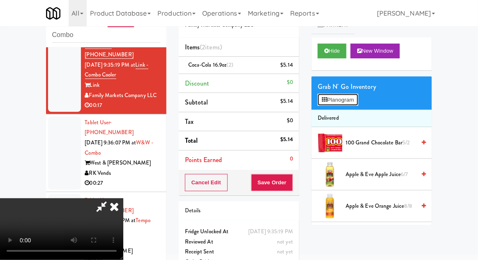
click at [349, 99] on button "Planogram" at bounding box center [338, 100] width 40 height 12
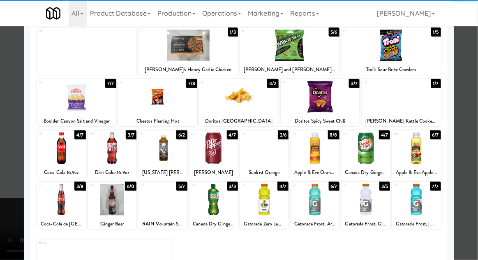
click at [60, 155] on div at bounding box center [61, 148] width 49 height 32
click at [473, 135] on div at bounding box center [239, 130] width 478 height 260
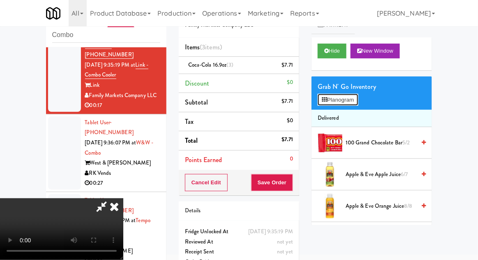
click at [352, 100] on button "Planogram" at bounding box center [338, 100] width 40 height 12
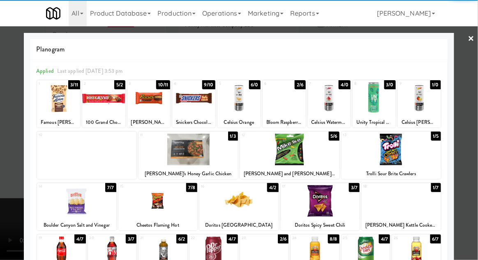
click at [55, 108] on div at bounding box center [58, 98] width 43 height 32
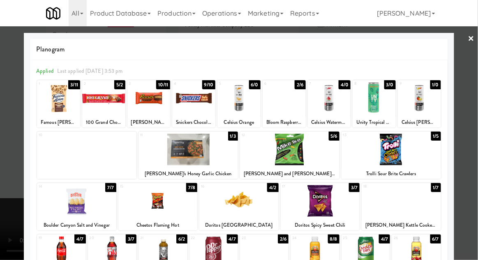
click at [469, 144] on div at bounding box center [239, 130] width 478 height 260
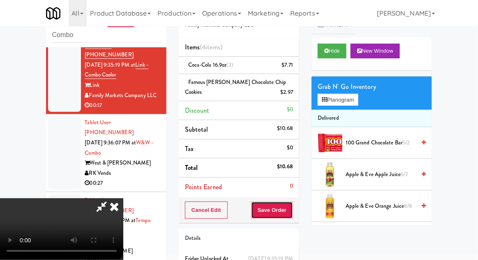
click at [293, 213] on button "Save Order" at bounding box center [272, 210] width 42 height 17
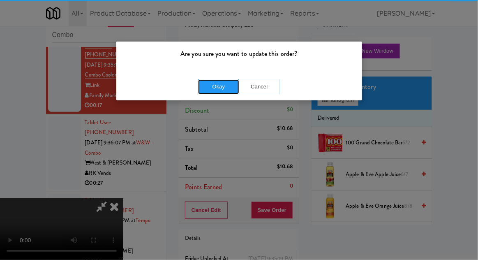
click at [202, 91] on button "Okay" at bounding box center [218, 86] width 41 height 15
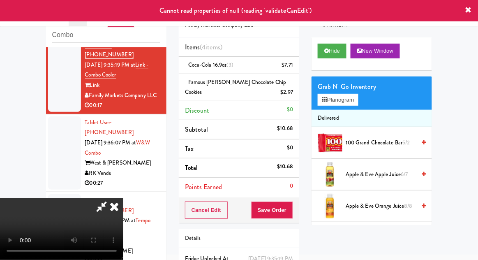
click at [123, 198] on icon at bounding box center [114, 206] width 18 height 16
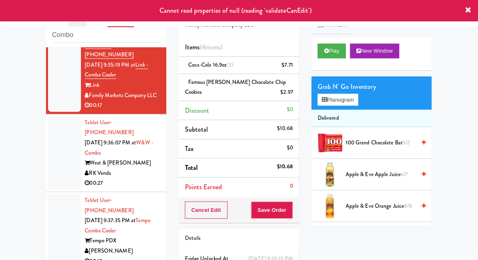
click at [39, 150] on div "inbox reviewed recent all unclear take inventory issue suspicious failed recent…" at bounding box center [239, 152] width 478 height 309
click at [57, 166] on div at bounding box center [64, 152] width 33 height 73
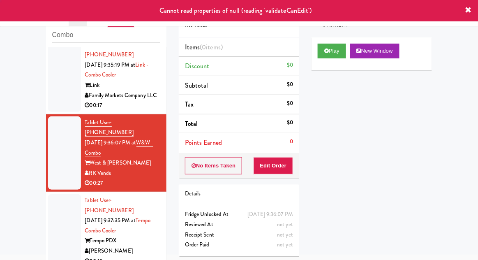
click at [56, 94] on div at bounding box center [64, 75] width 33 height 73
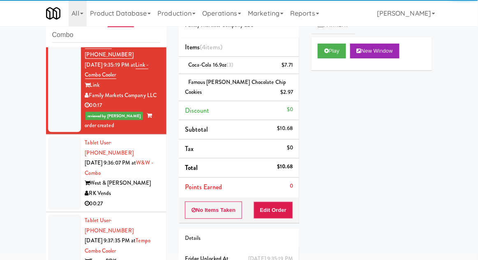
click at [50, 160] on div at bounding box center [64, 173] width 33 height 73
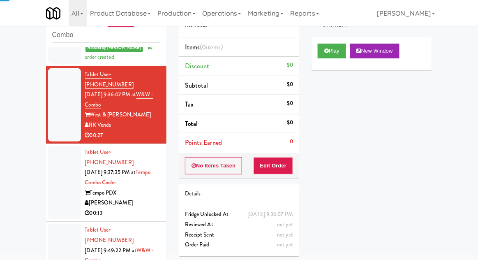
scroll to position [189, 0]
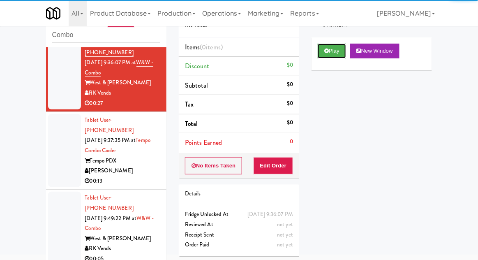
click at [346, 49] on button "Play" at bounding box center [332, 51] width 28 height 15
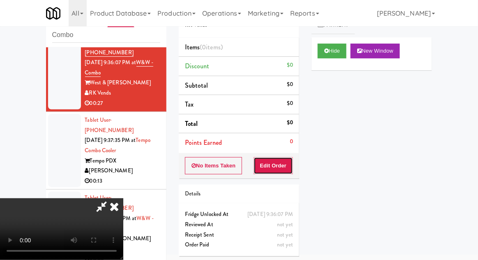
click at [287, 157] on button "Edit Order" at bounding box center [274, 165] width 40 height 17
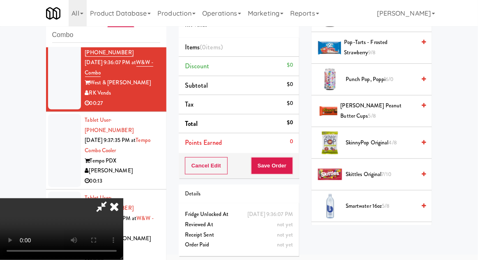
scroll to position [953, 0]
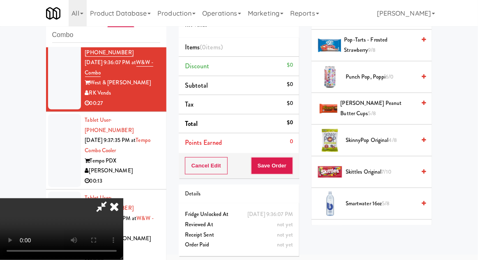
click at [385, 172] on span "Skittles Original 7/10" at bounding box center [381, 172] width 70 height 10
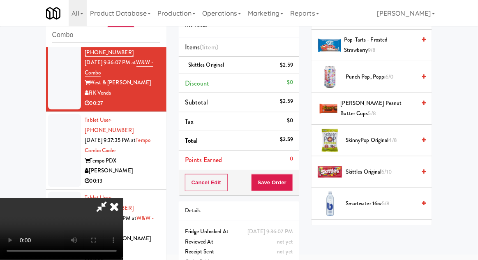
click at [298, 58] on li "Skittles Original $2.59" at bounding box center [239, 65] width 121 height 17
click at [293, 69] on icon at bounding box center [294, 67] width 4 height 5
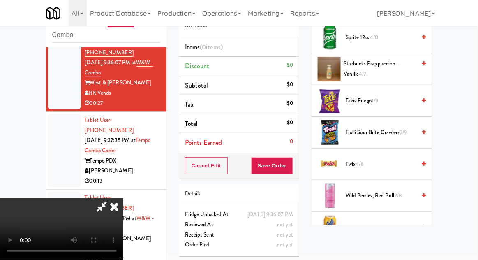
scroll to position [1185, 0]
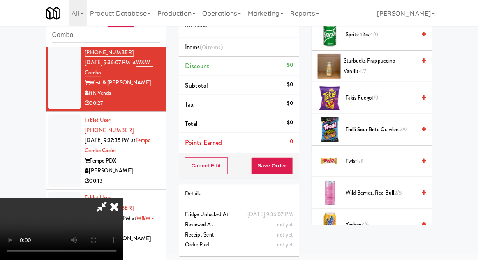
click at [394, 127] on span "Trolli Sour Brite Crawlers 2/9" at bounding box center [381, 130] width 70 height 10
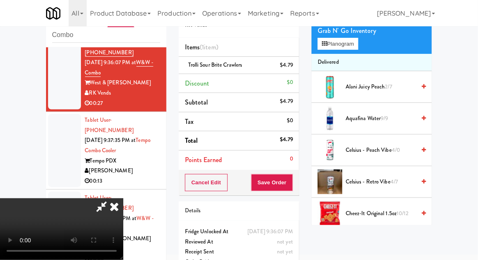
scroll to position [0, 0]
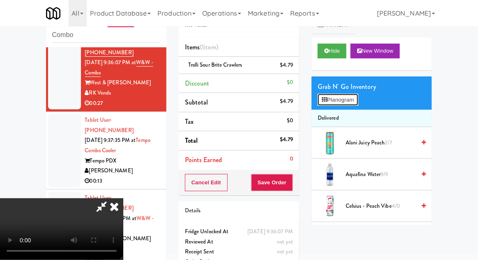
click at [348, 100] on button "Planogram" at bounding box center [338, 100] width 40 height 12
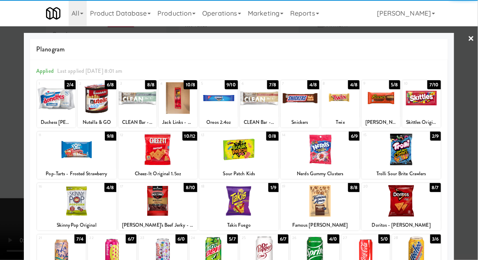
click at [150, 151] on div at bounding box center [157, 150] width 79 height 32
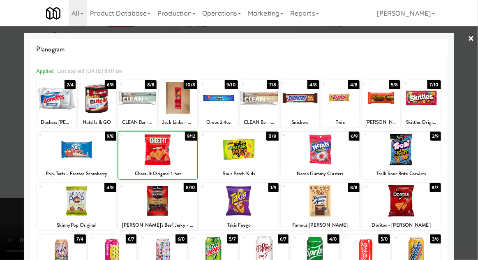
click at [475, 137] on div at bounding box center [239, 130] width 478 height 260
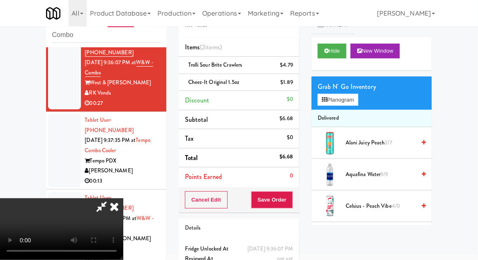
scroll to position [30, 0]
click at [293, 204] on button "Save Order" at bounding box center [272, 199] width 42 height 17
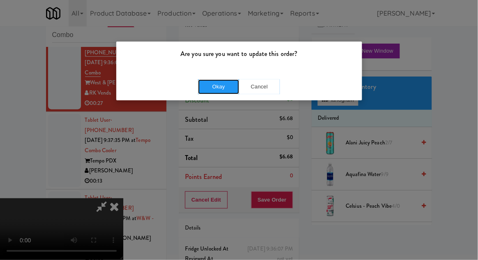
click at [212, 93] on button "Okay" at bounding box center [218, 86] width 41 height 15
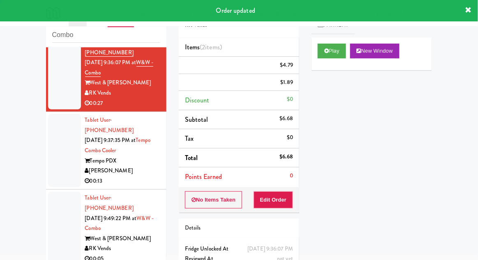
scroll to position [0, 0]
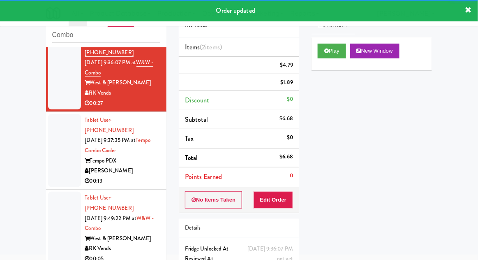
click at [50, 192] on div at bounding box center [64, 228] width 33 height 73
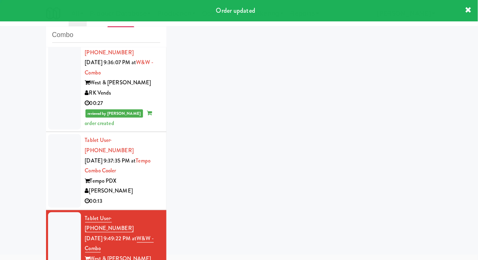
click at [54, 157] on div at bounding box center [64, 170] width 33 height 73
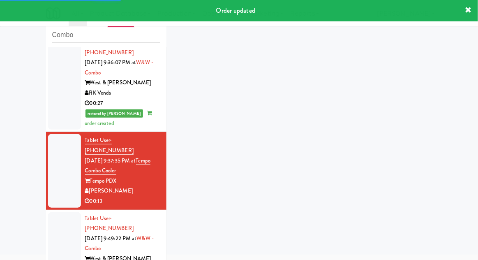
scroll to position [209, 0]
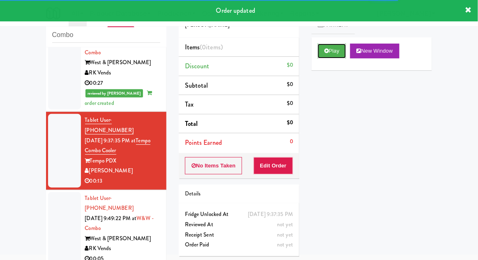
click at [334, 55] on button "Play" at bounding box center [332, 51] width 28 height 15
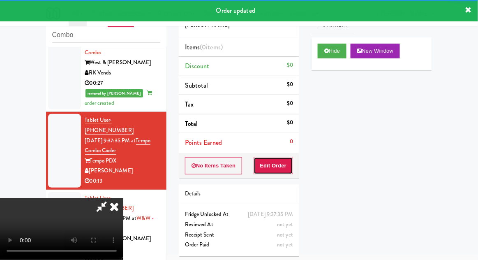
click at [290, 163] on button "Edit Order" at bounding box center [274, 165] width 40 height 17
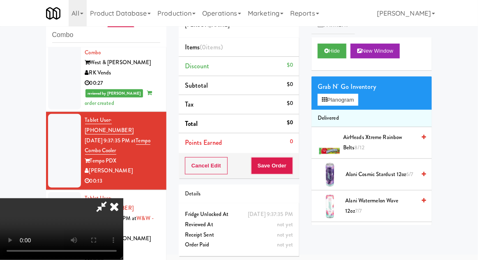
scroll to position [30, 0]
click at [353, 104] on button "Planogram" at bounding box center [338, 100] width 40 height 12
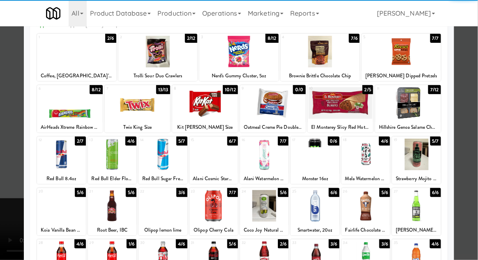
scroll to position [104, 0]
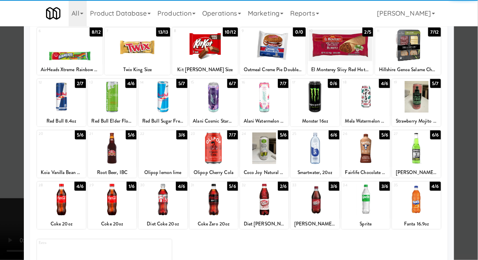
click at [110, 203] on div at bounding box center [112, 200] width 49 height 32
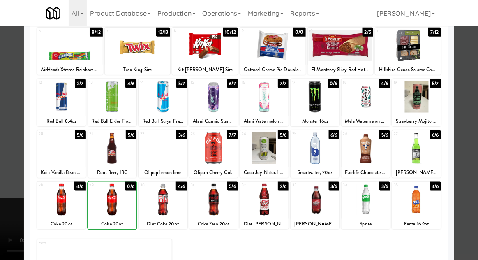
click at [473, 145] on div at bounding box center [239, 130] width 478 height 260
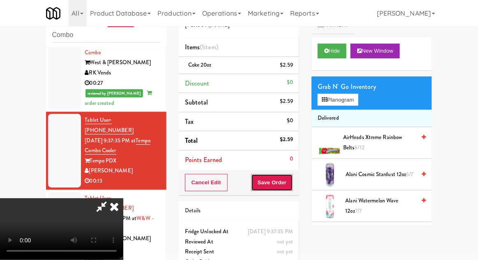
click at [293, 187] on button "Save Order" at bounding box center [272, 182] width 42 height 17
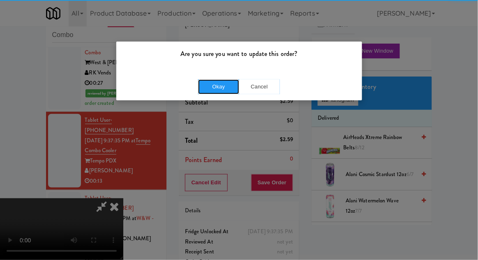
click at [210, 86] on button "Okay" at bounding box center [218, 86] width 41 height 15
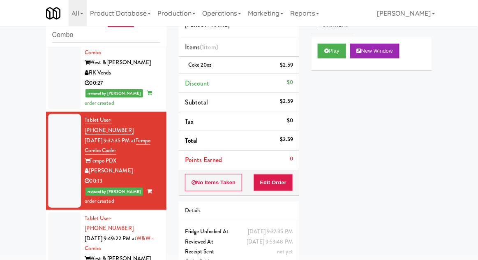
click at [51, 212] on div at bounding box center [64, 248] width 33 height 73
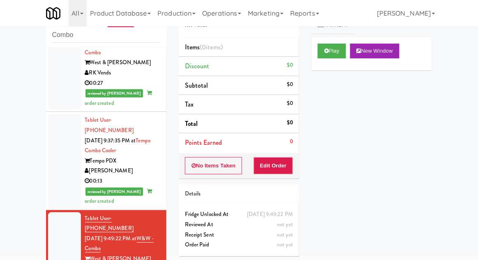
scroll to position [230, 0]
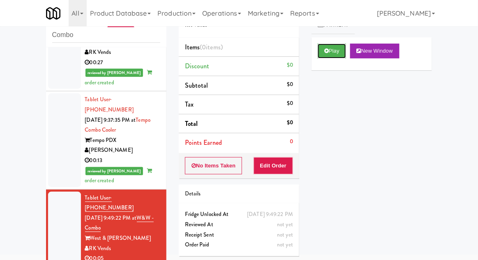
click at [339, 50] on button "Play" at bounding box center [332, 51] width 28 height 15
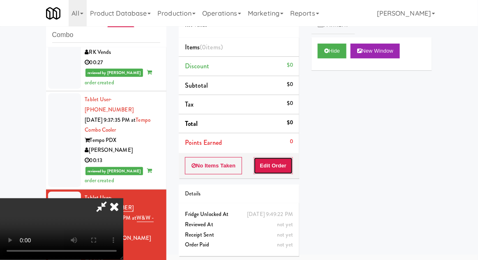
click at [290, 162] on button "Edit Order" at bounding box center [274, 165] width 40 height 17
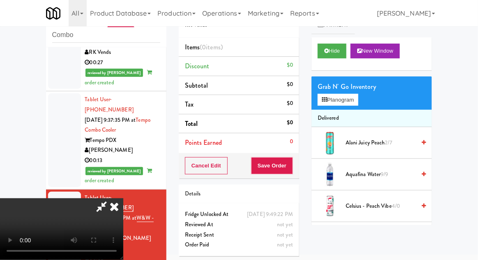
scroll to position [0, 0]
click at [353, 104] on button "Planogram" at bounding box center [338, 100] width 40 height 12
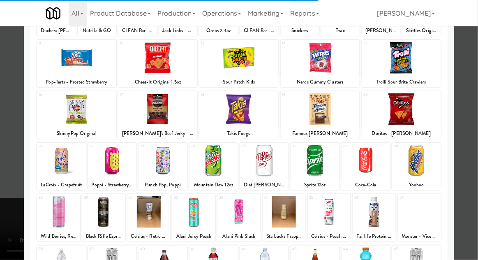
scroll to position [155, 0]
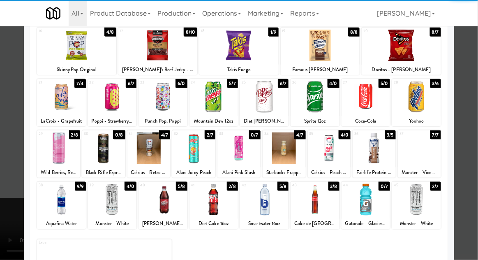
click at [163, 202] on div at bounding box center [163, 200] width 49 height 32
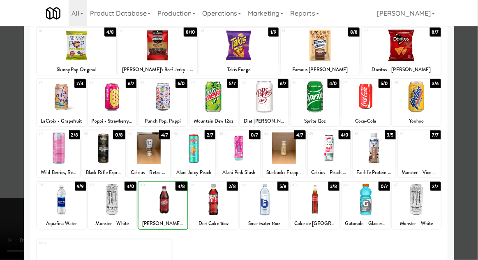
click at [476, 160] on div at bounding box center [239, 130] width 478 height 260
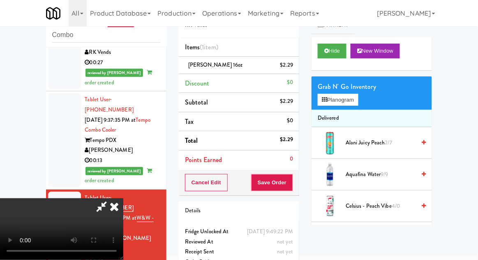
scroll to position [30, 0]
click at [292, 186] on button "Save Order" at bounding box center [272, 182] width 42 height 17
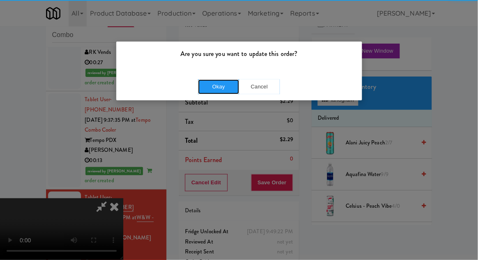
click at [219, 85] on button "Okay" at bounding box center [218, 86] width 41 height 15
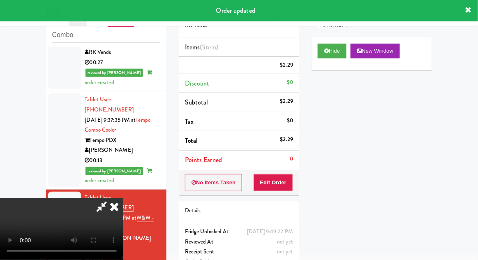
scroll to position [0, 0]
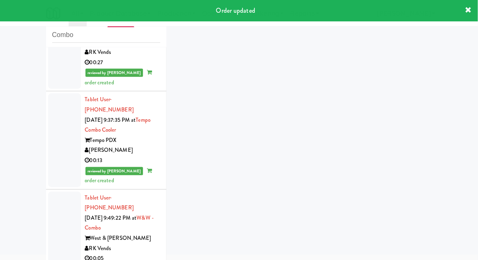
scroll to position [250, 0]
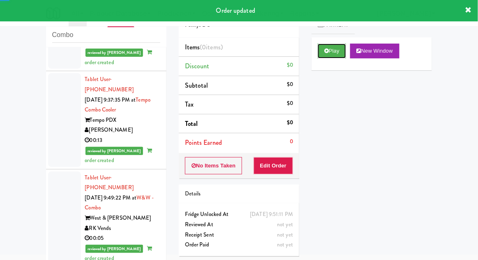
click at [336, 56] on button "Play" at bounding box center [332, 51] width 28 height 15
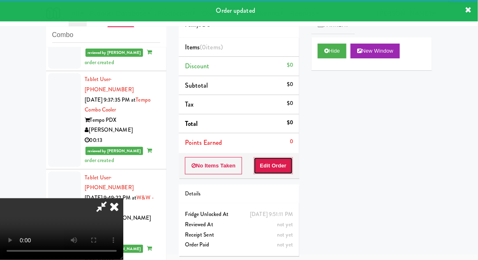
click at [288, 158] on button "Edit Order" at bounding box center [274, 165] width 40 height 17
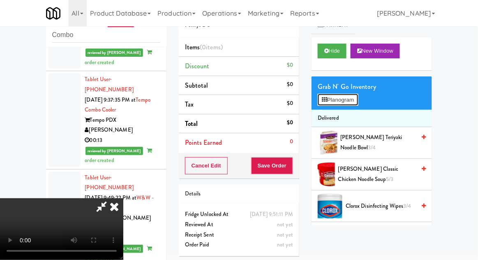
click at [346, 97] on button "Planogram" at bounding box center [338, 100] width 40 height 12
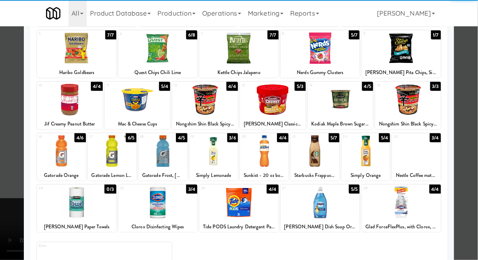
scroll to position [104, 0]
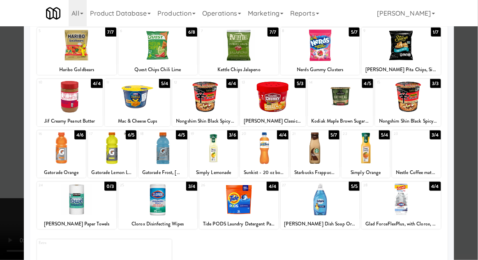
click at [114, 154] on div at bounding box center [112, 148] width 49 height 32
click at [473, 141] on div at bounding box center [239, 130] width 478 height 260
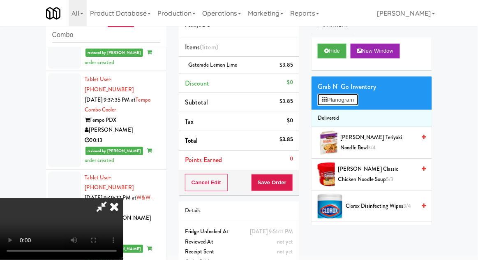
click at [344, 96] on button "Planogram" at bounding box center [338, 100] width 40 height 12
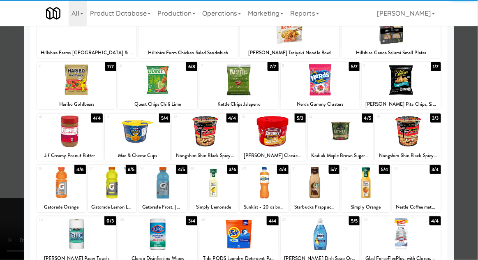
scroll to position [104, 0]
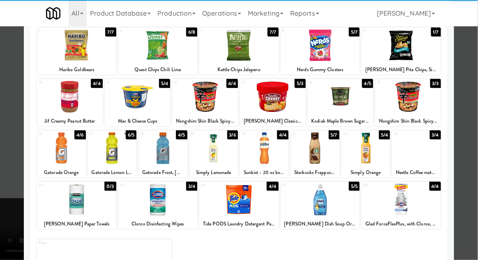
click at [280, 155] on div at bounding box center [264, 148] width 49 height 32
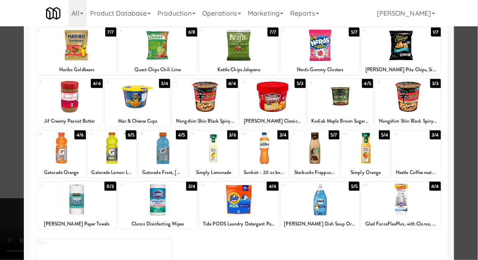
click at [2, 148] on div at bounding box center [239, 130] width 478 height 260
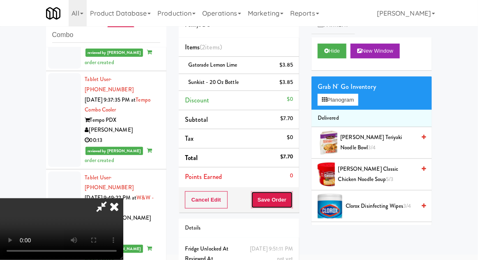
click at [291, 202] on button "Save Order" at bounding box center [272, 199] width 42 height 17
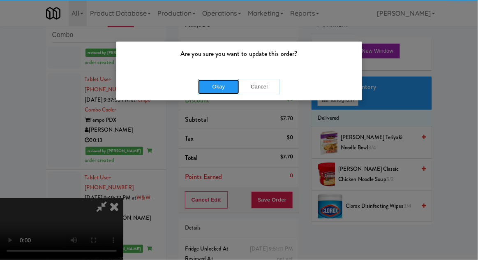
click at [221, 88] on button "Okay" at bounding box center [218, 86] width 41 height 15
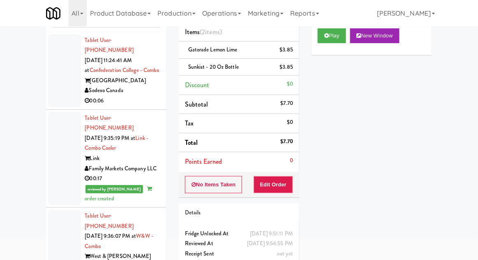
scroll to position [2, 0]
